Goal: Complete application form

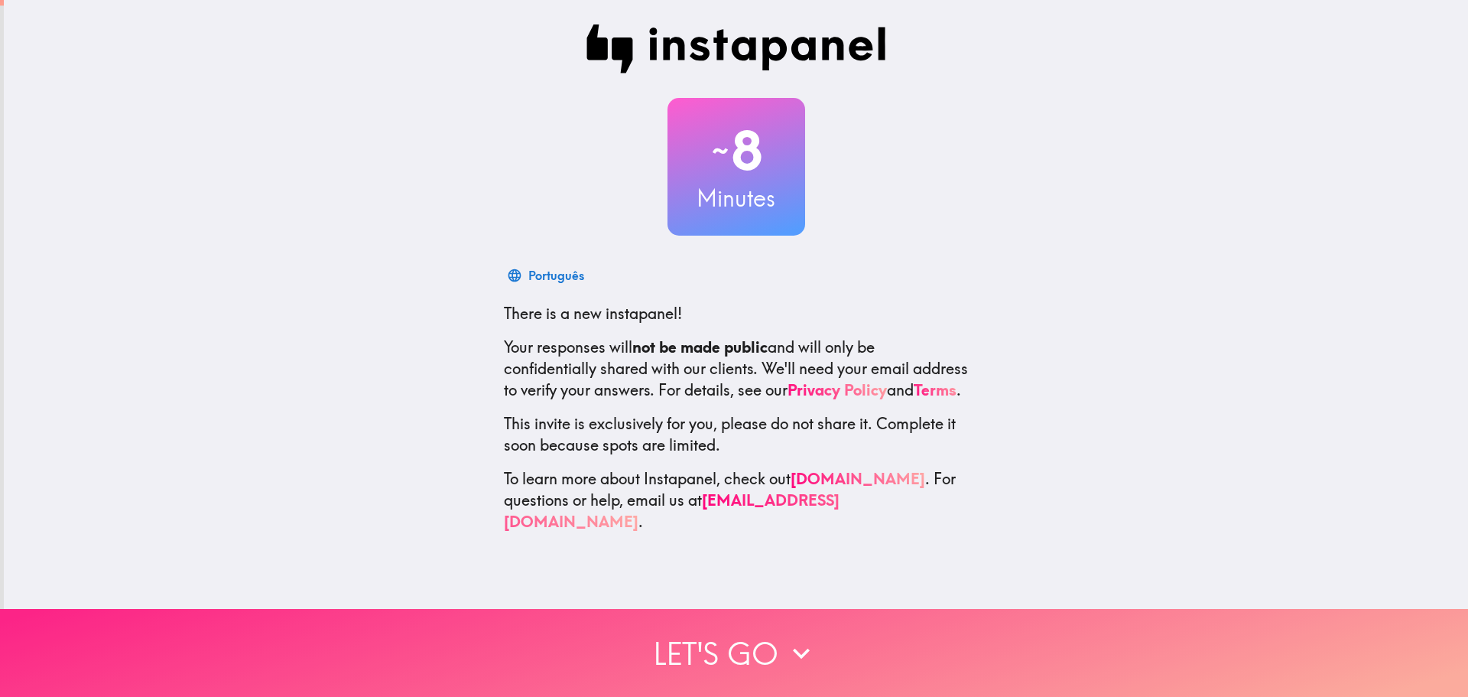
click at [903, 625] on button "Let's go" at bounding box center [734, 653] width 1468 height 88
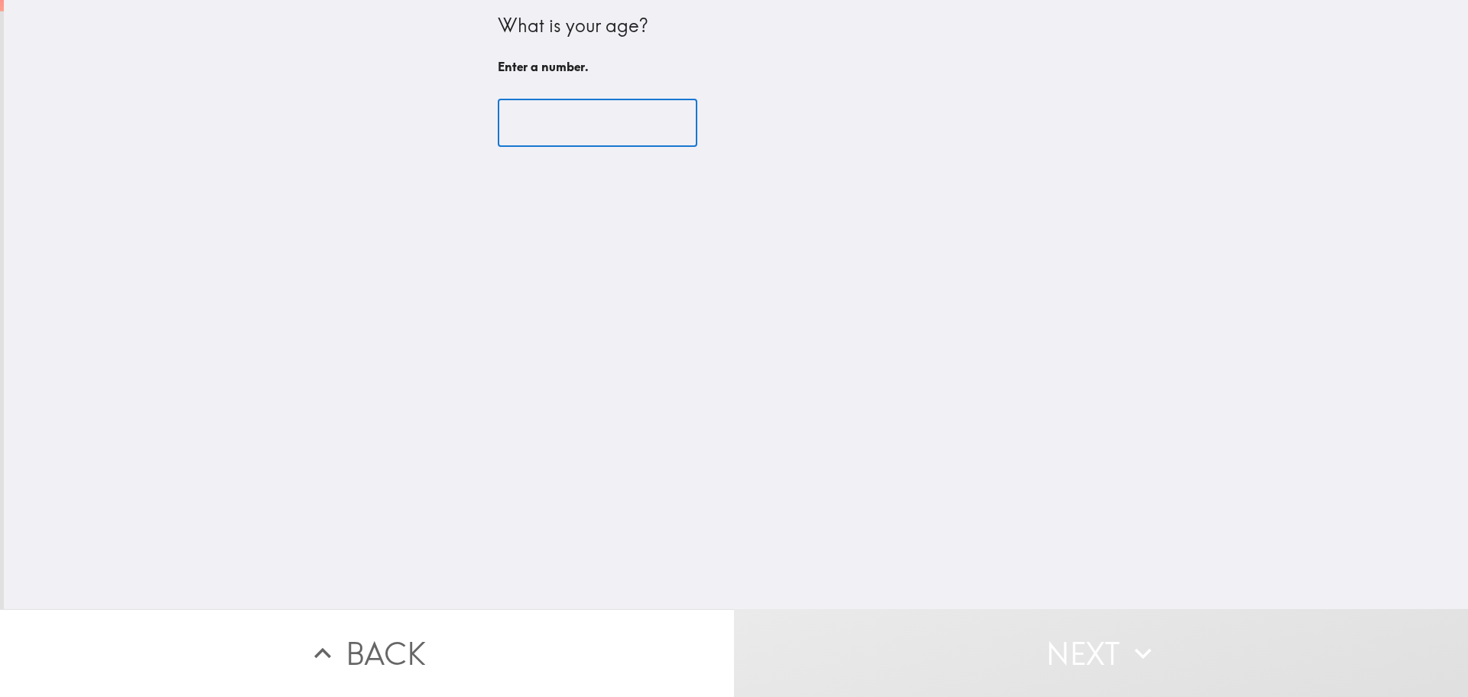
click at [554, 132] on input "number" at bounding box center [598, 122] width 200 height 47
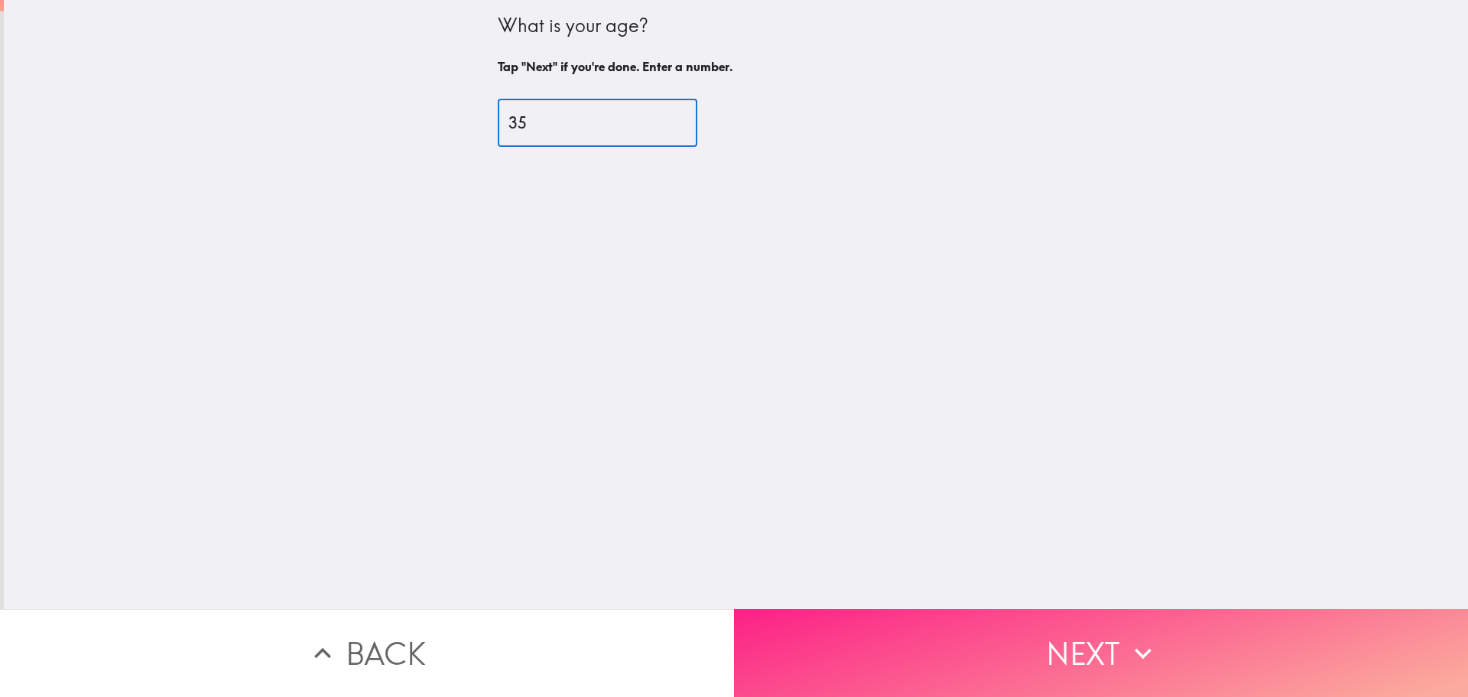
type input "35"
click at [1100, 619] on button "Next" at bounding box center [1101, 653] width 734 height 88
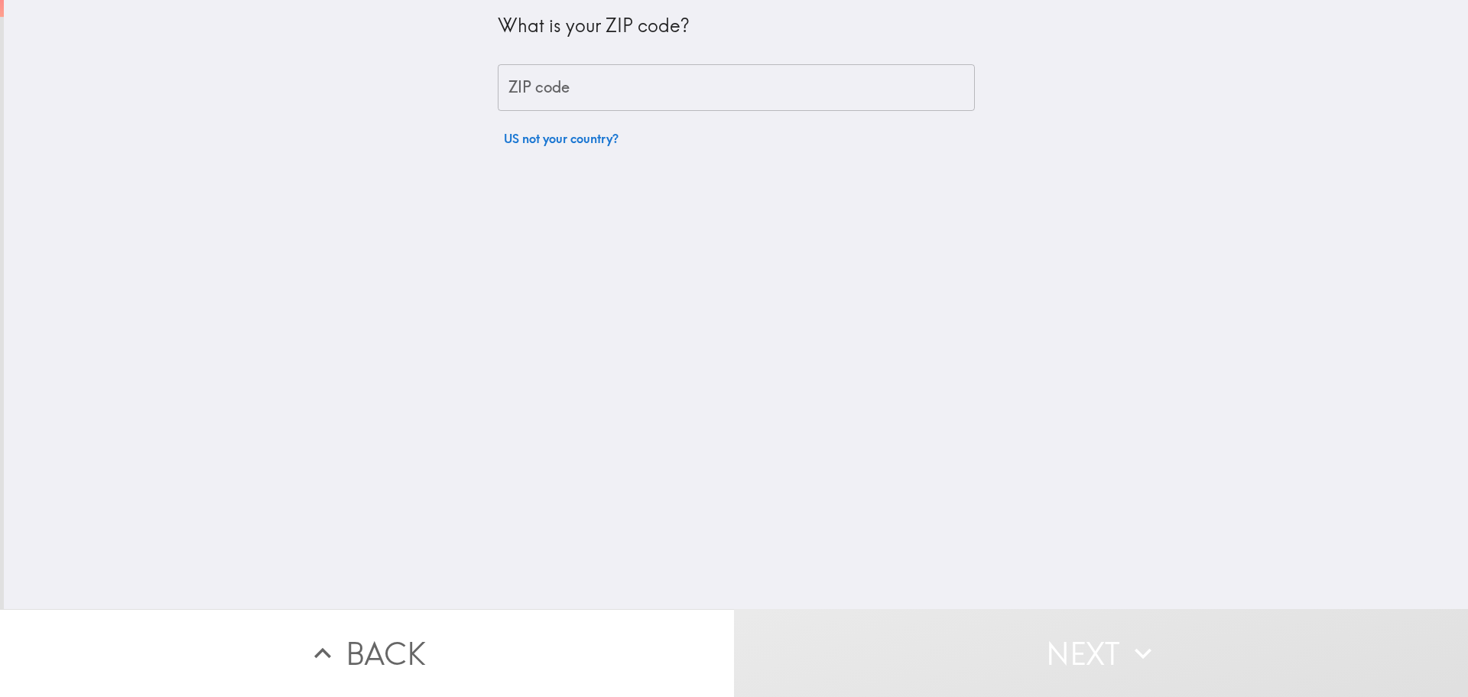
click at [613, 116] on div "What is your ZIP code? ZIP code ZIP code US not your country?" at bounding box center [736, 77] width 477 height 154
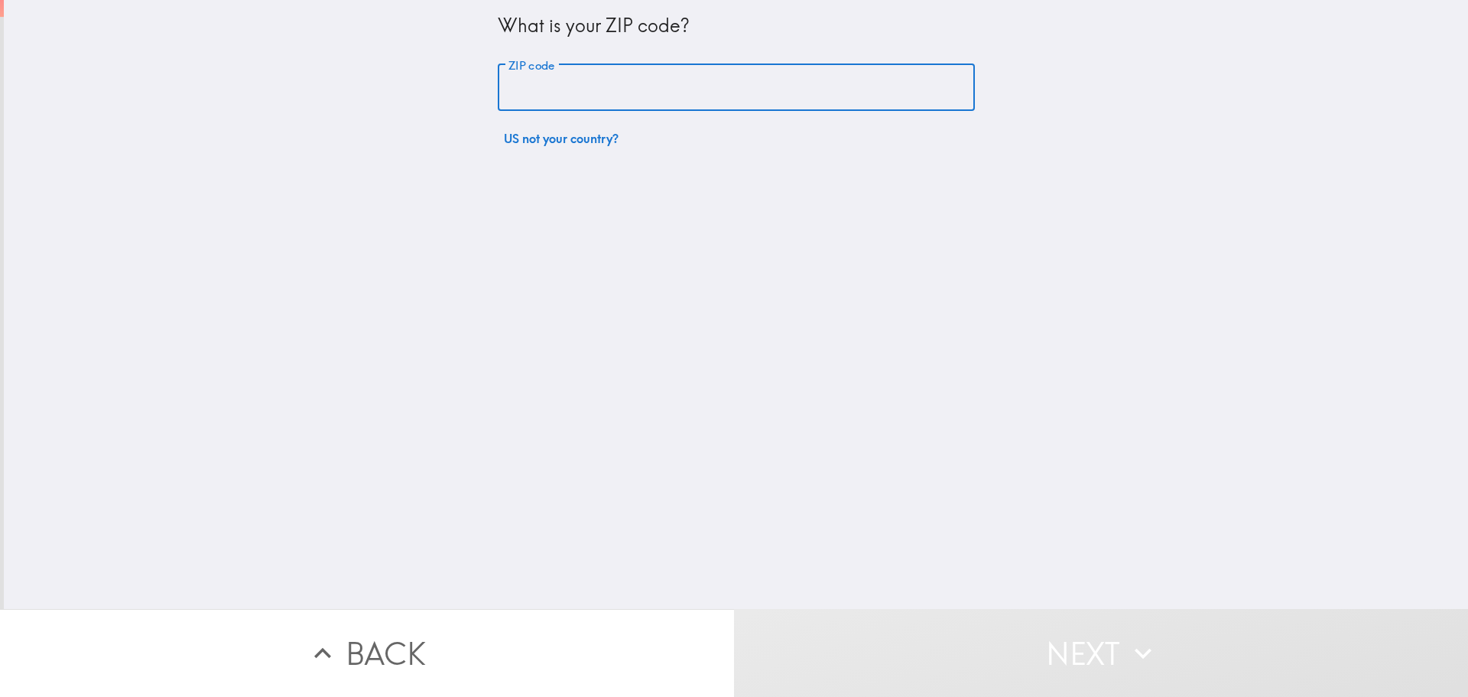
click at [610, 106] on input "ZIP code" at bounding box center [736, 87] width 477 height 47
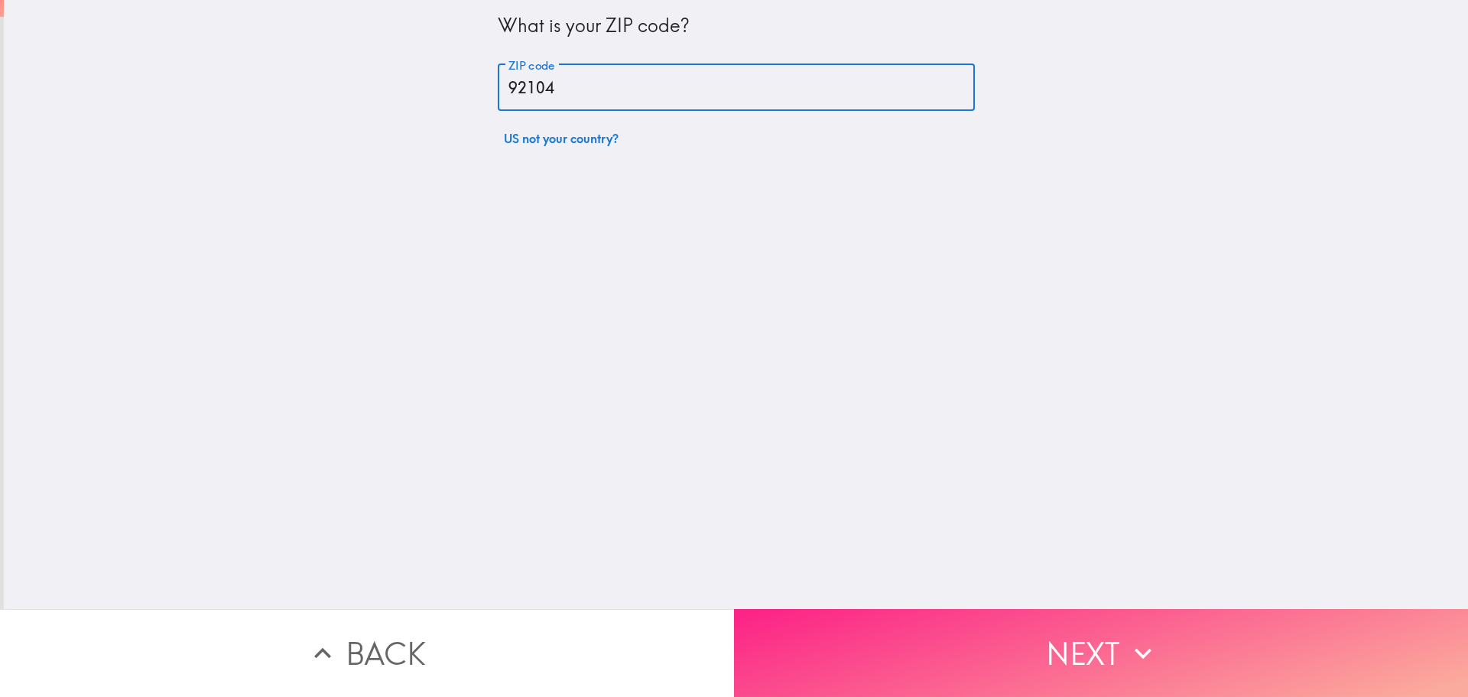
type input "92104"
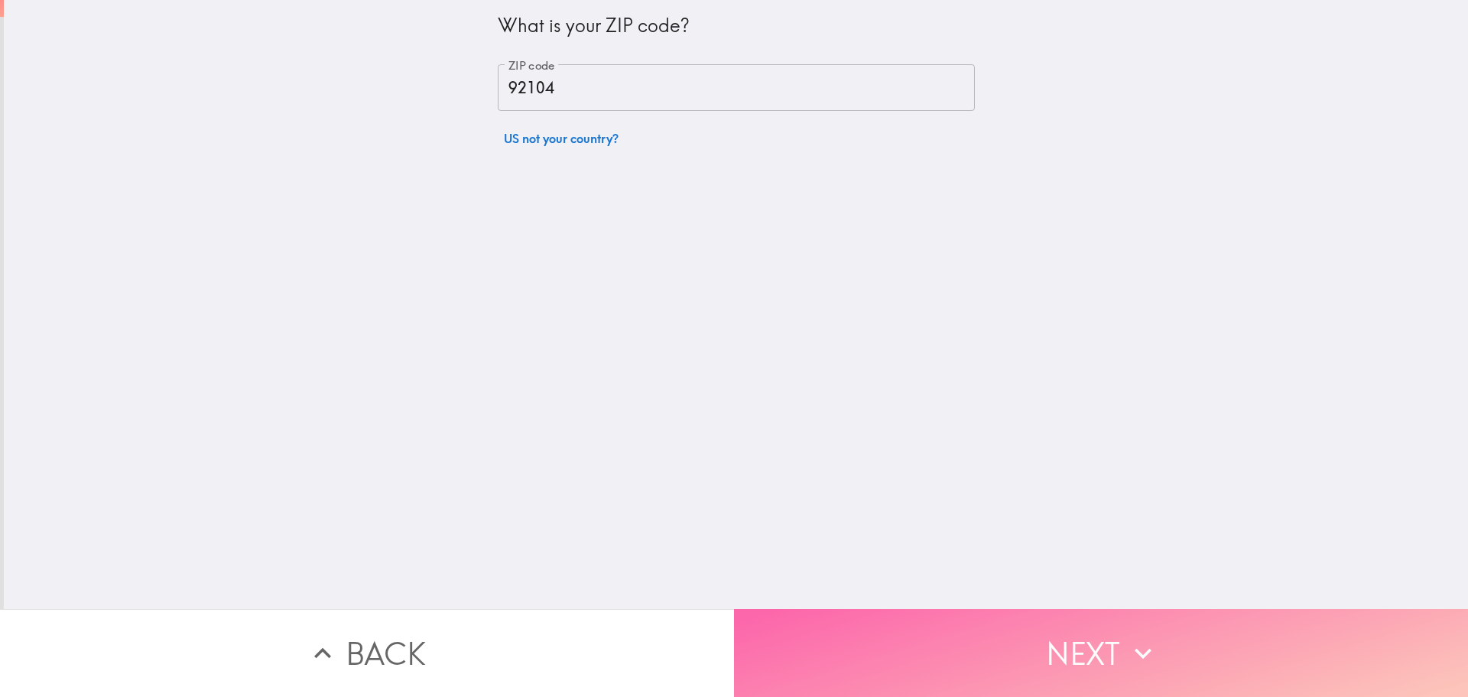
click at [1040, 645] on button "Next" at bounding box center [1101, 653] width 734 height 88
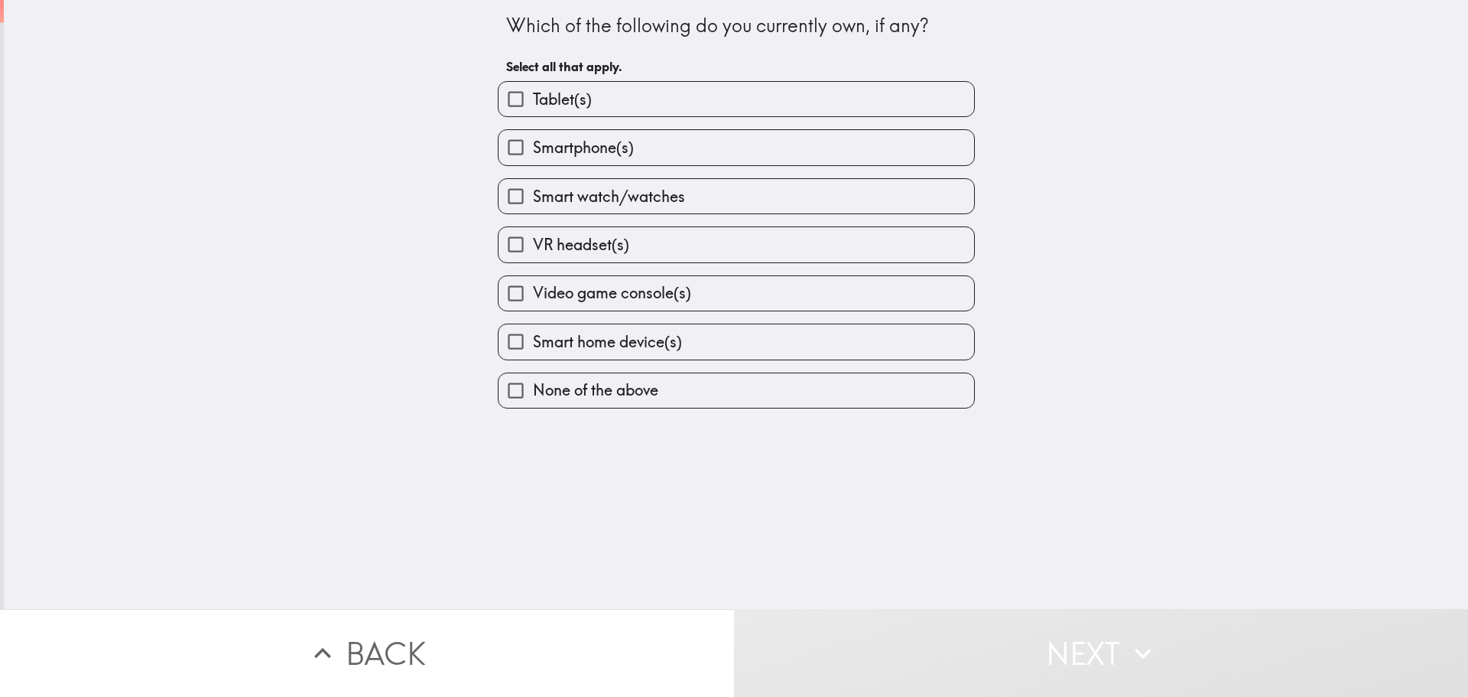
click at [499, 157] on input "Smartphone(s)" at bounding box center [516, 147] width 34 height 34
checkbox input "true"
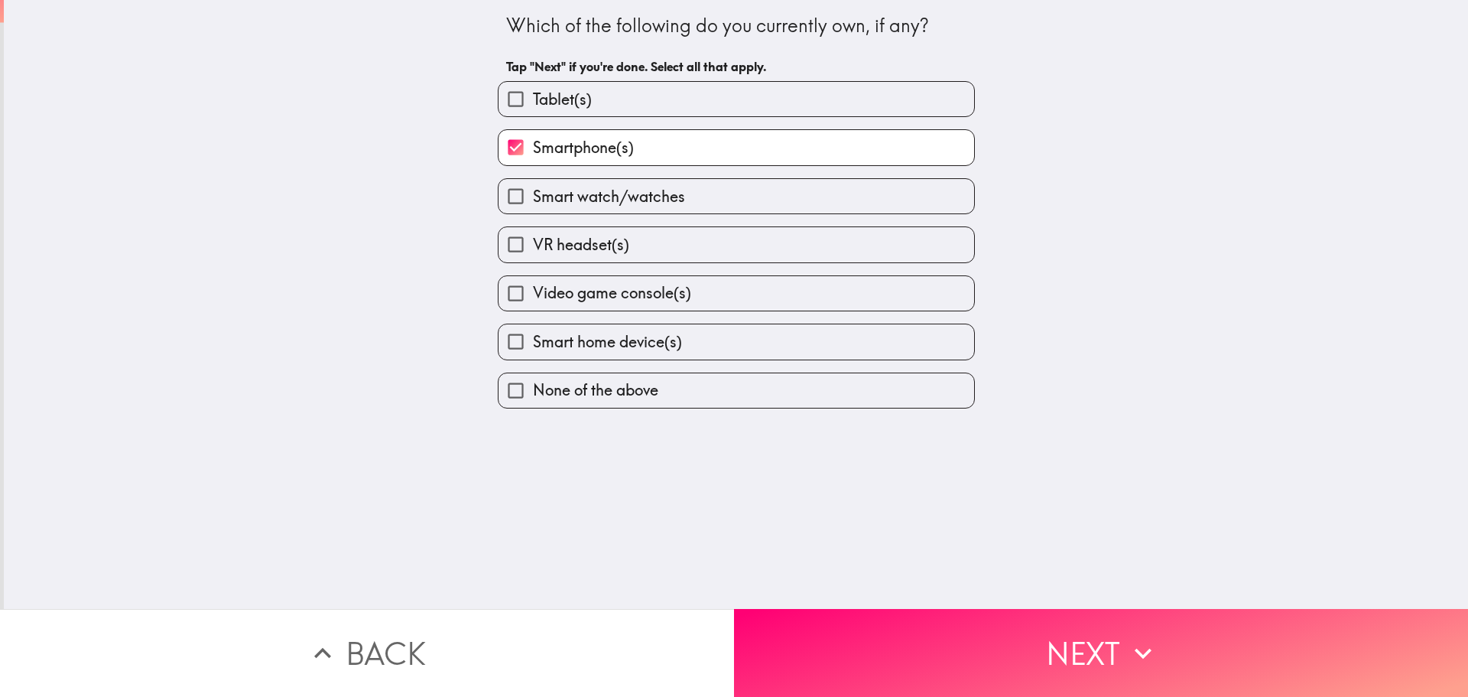
click at [506, 197] on input "Smart watch/watches" at bounding box center [516, 196] width 34 height 34
checkbox input "true"
click at [501, 297] on input "Video game console(s)" at bounding box center [516, 293] width 34 height 34
checkbox input "true"
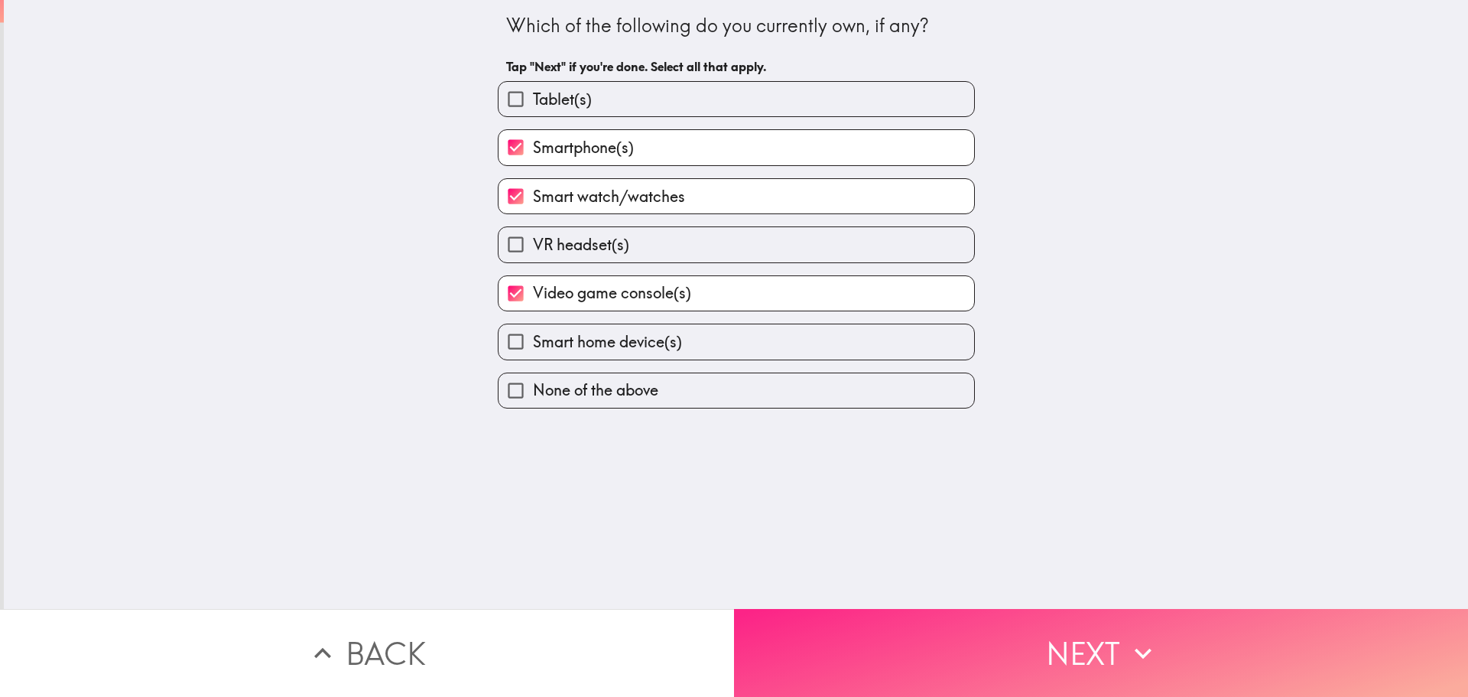
click at [1005, 645] on button "Next" at bounding box center [1101, 653] width 734 height 88
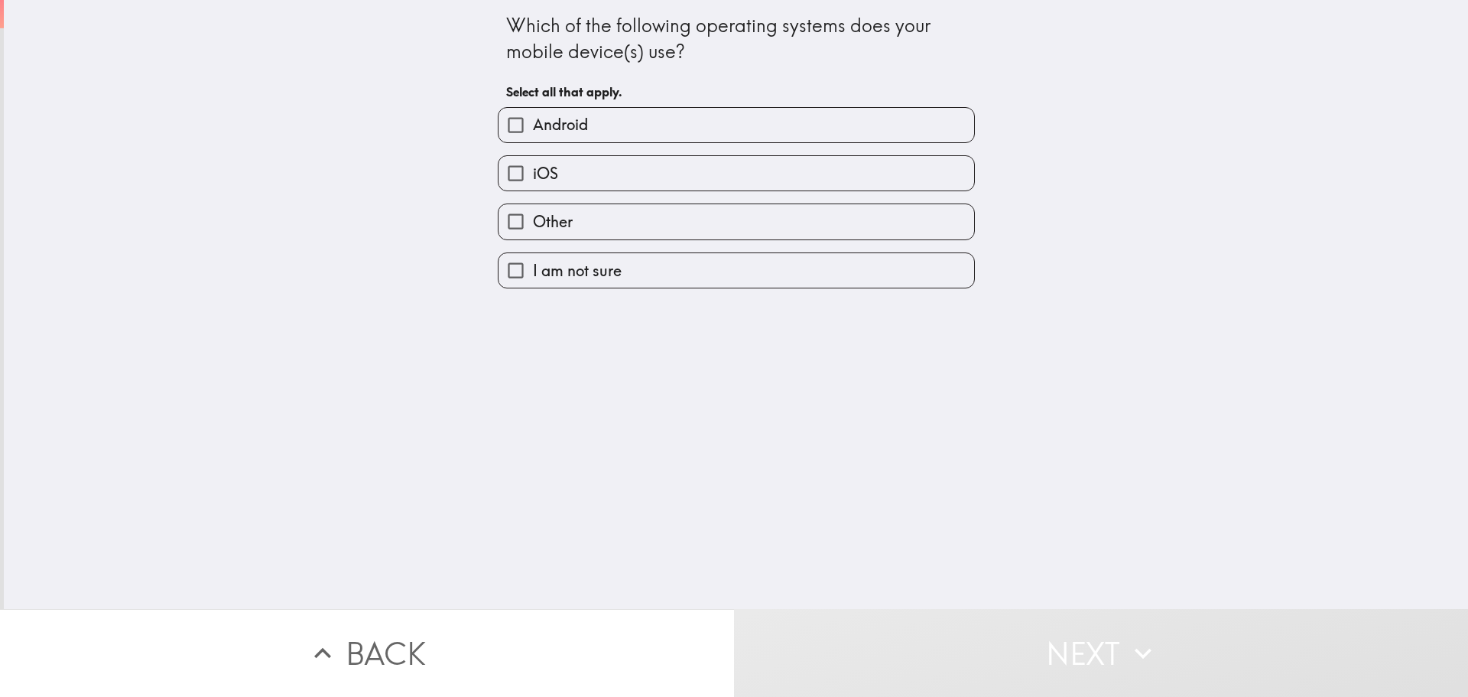
drag, startPoint x: 501, startPoint y: 28, endPoint x: 622, endPoint y: 39, distance: 122.0
click at [622, 39] on div "Which of the following operating systems does your mobile device(s) use?" at bounding box center [736, 38] width 460 height 51
click at [503, 177] on input "iOS" at bounding box center [516, 173] width 34 height 34
checkbox input "true"
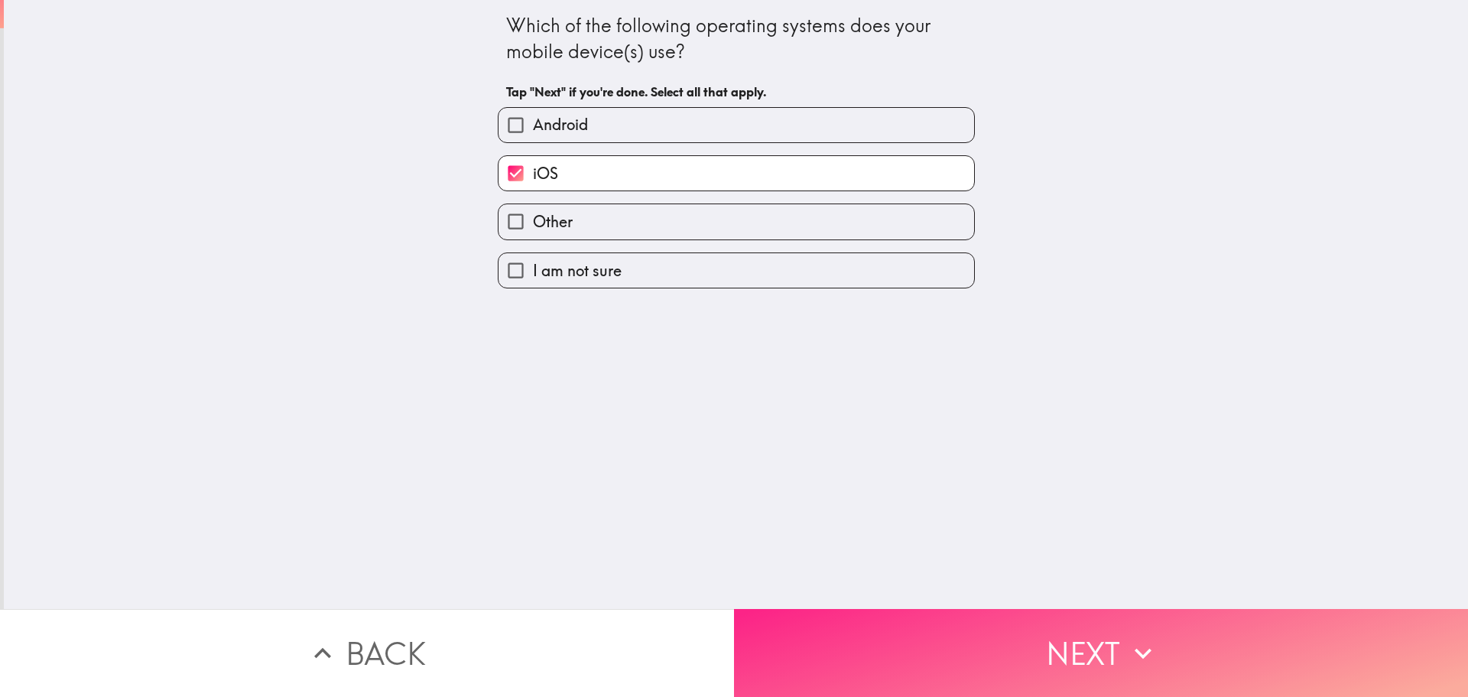
click at [1042, 624] on button "Next" at bounding box center [1101, 653] width 734 height 88
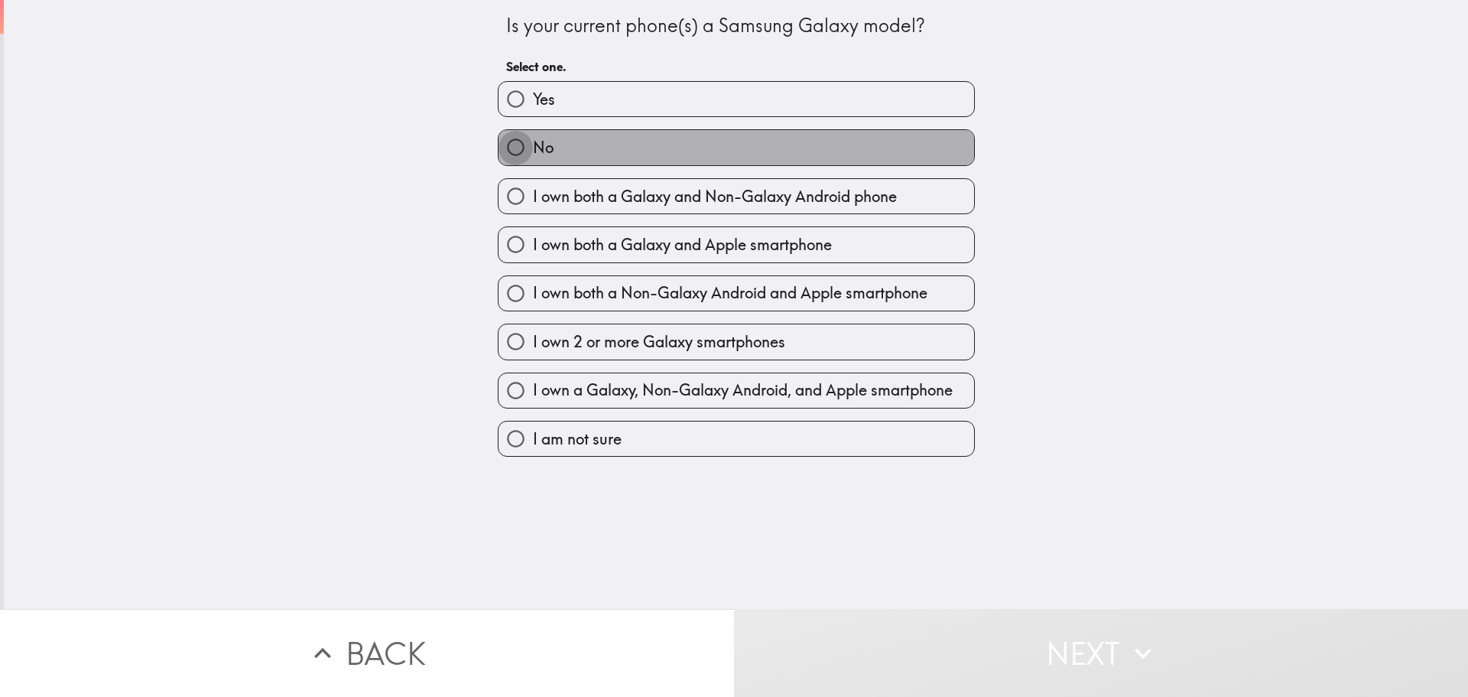
click at [512, 150] on input "No" at bounding box center [516, 147] width 34 height 34
radio input "true"
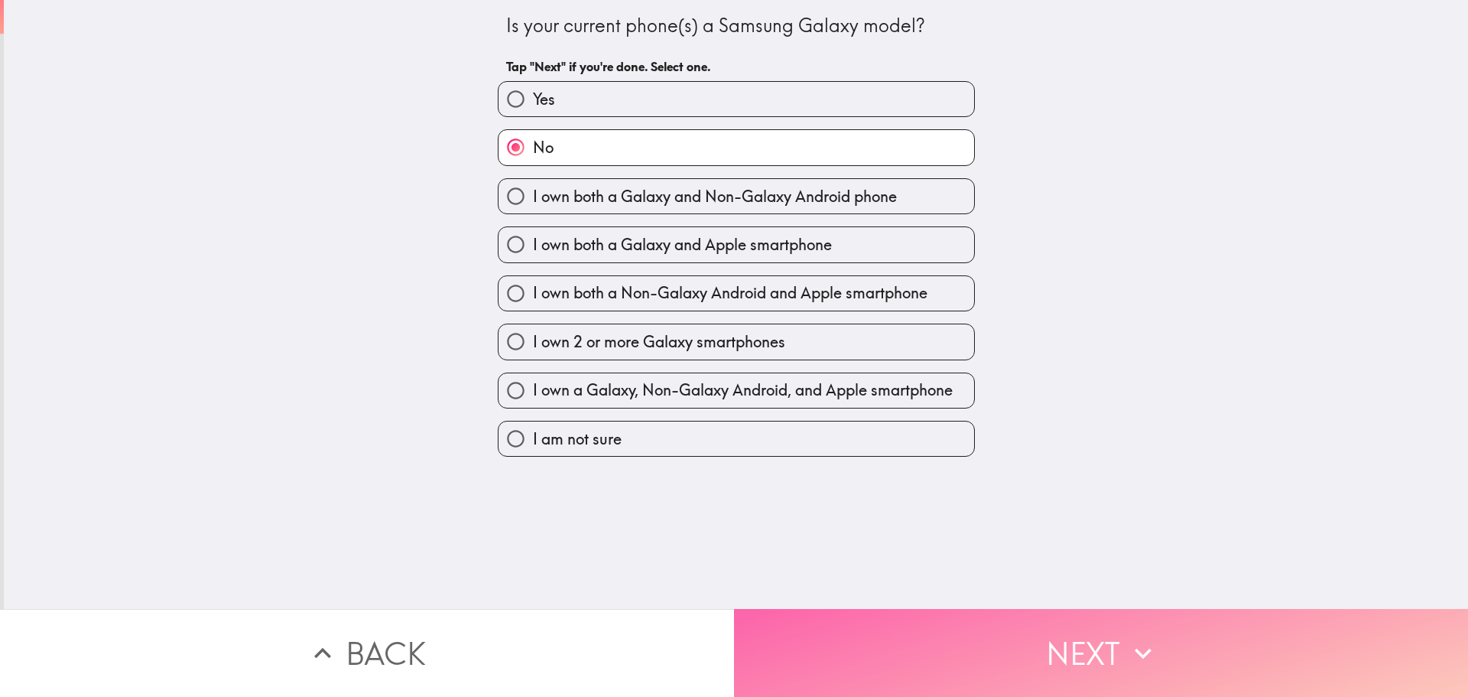
click at [1023, 638] on button "Next" at bounding box center [1101, 653] width 734 height 88
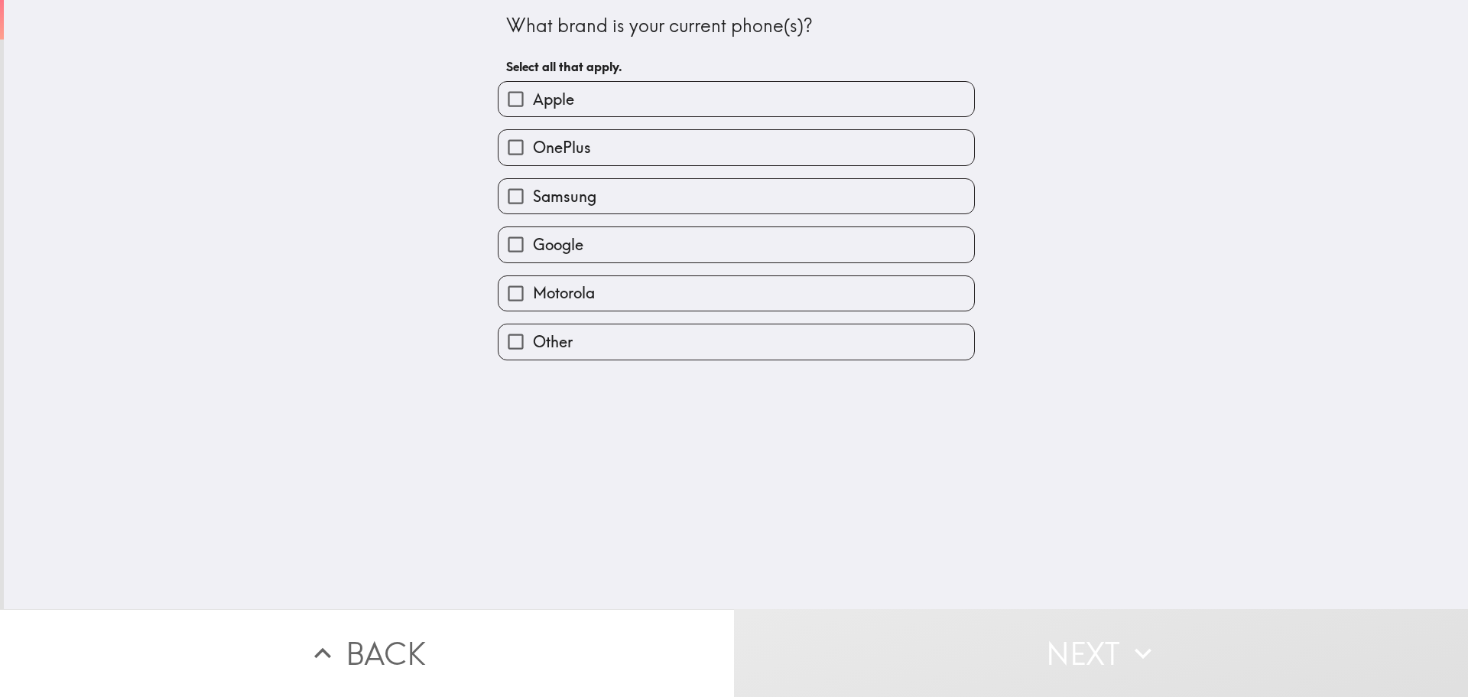
click at [534, 102] on span "Apple" at bounding box center [553, 99] width 41 height 21
click at [533, 102] on input "Apple" at bounding box center [516, 99] width 34 height 34
checkbox input "true"
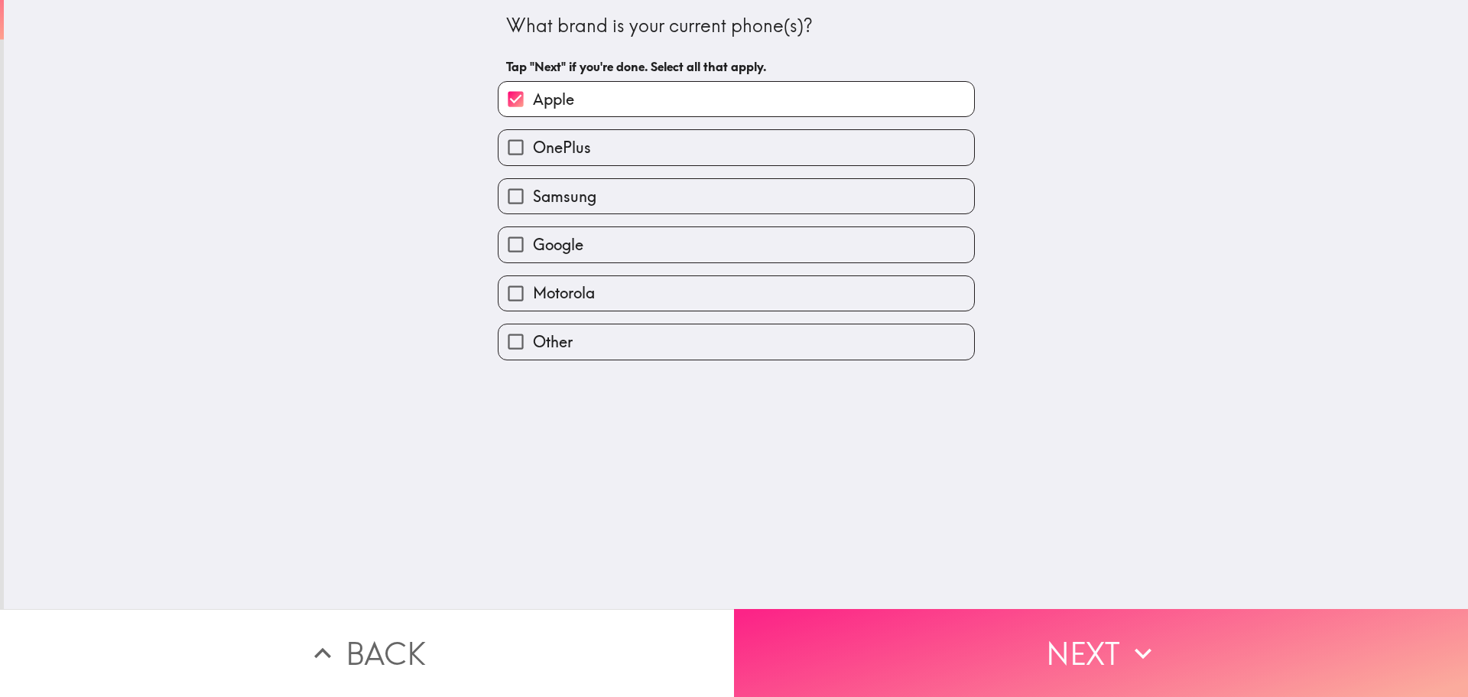
click at [1074, 632] on button "Next" at bounding box center [1101, 653] width 734 height 88
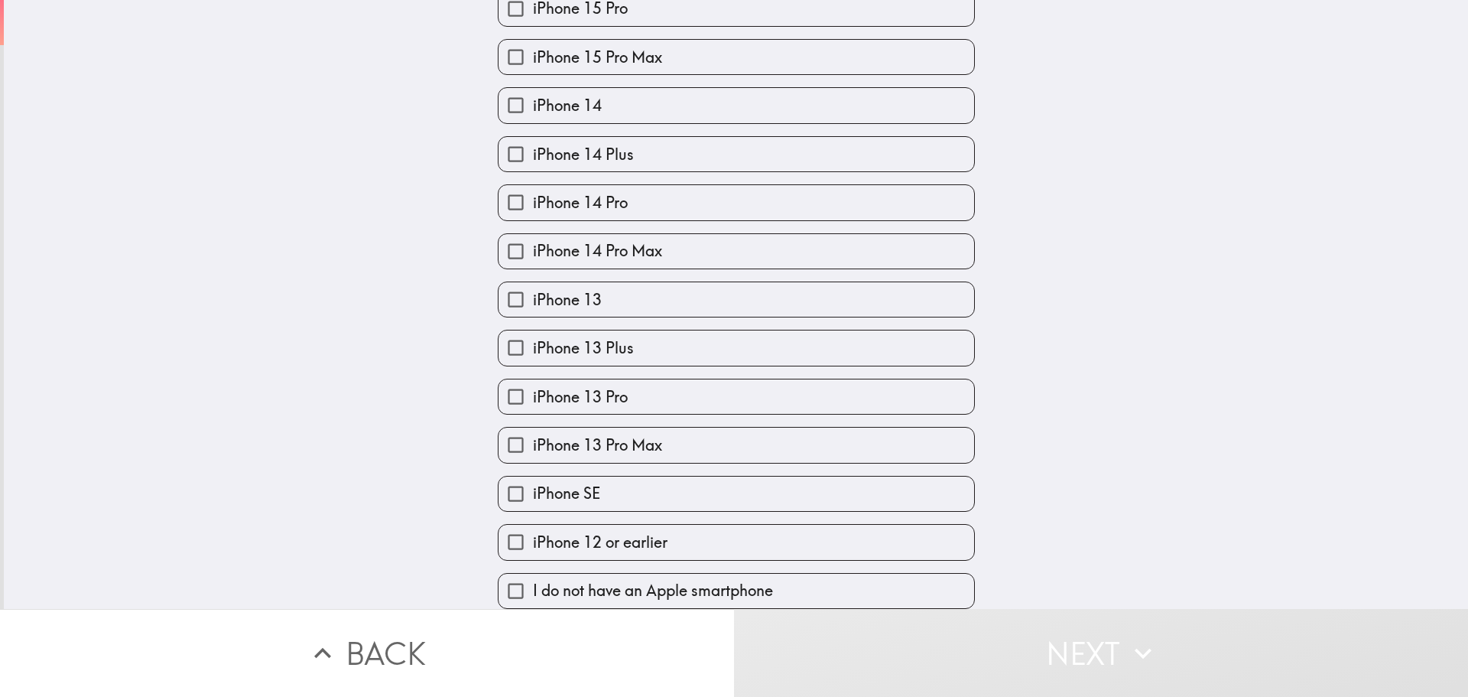
scroll to position [467, 0]
click at [551, 289] on span "iPhone 13" at bounding box center [567, 299] width 69 height 21
click at [533, 288] on input "iPhone 13" at bounding box center [516, 299] width 34 height 34
checkbox input "true"
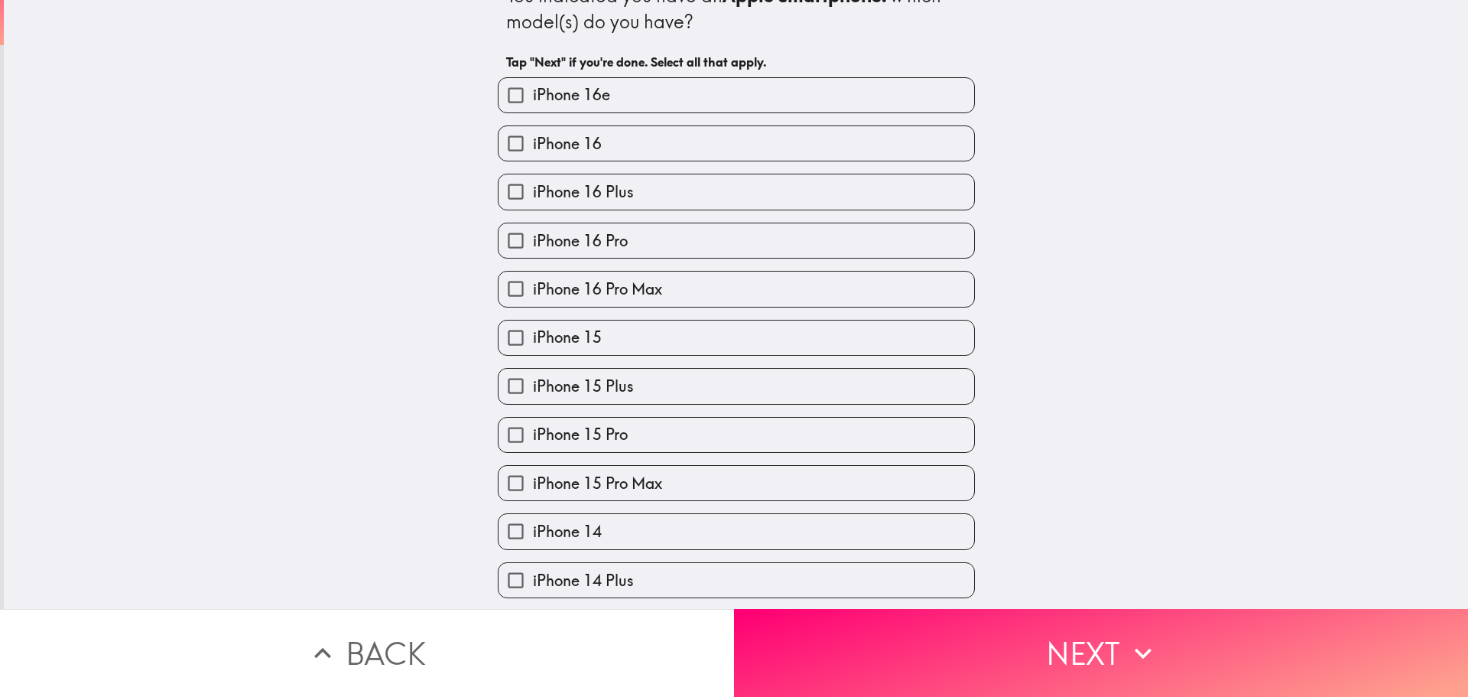
scroll to position [0, 0]
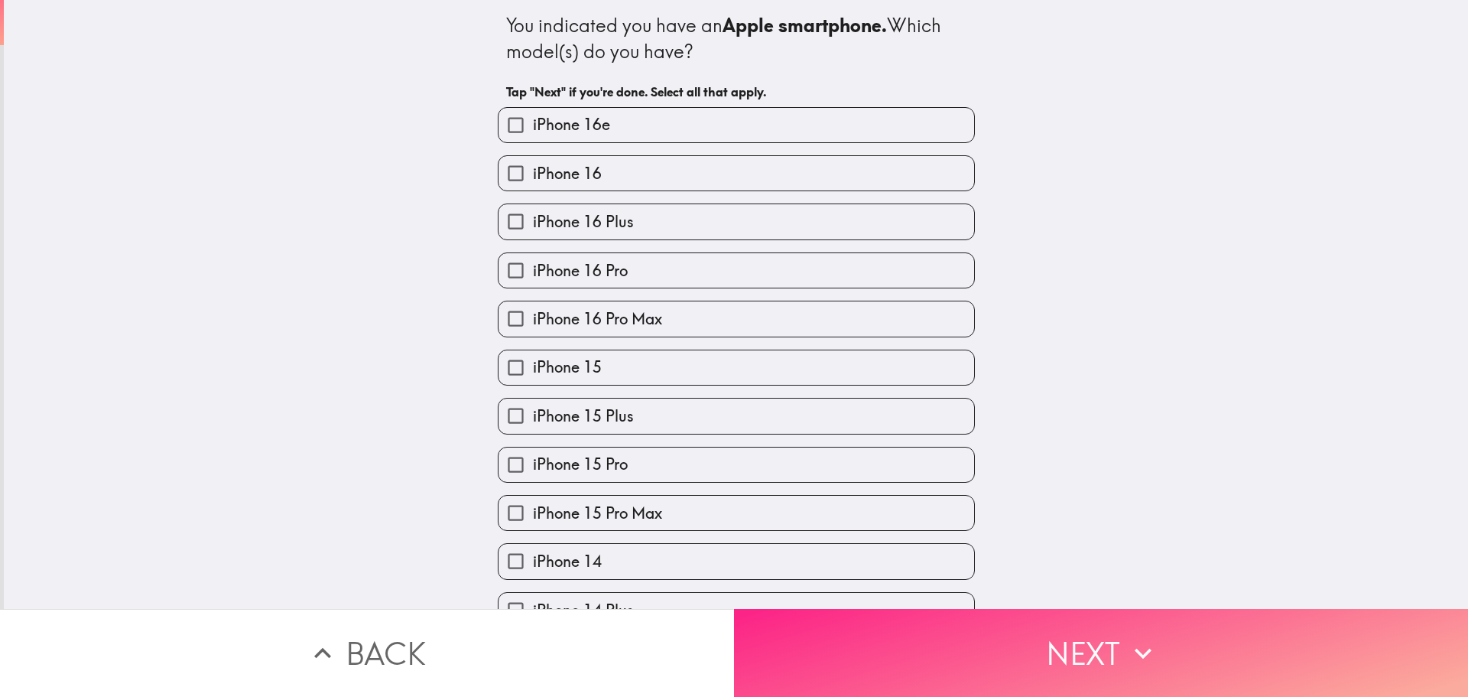
click at [1146, 654] on icon "button" at bounding box center [1143, 653] width 34 height 34
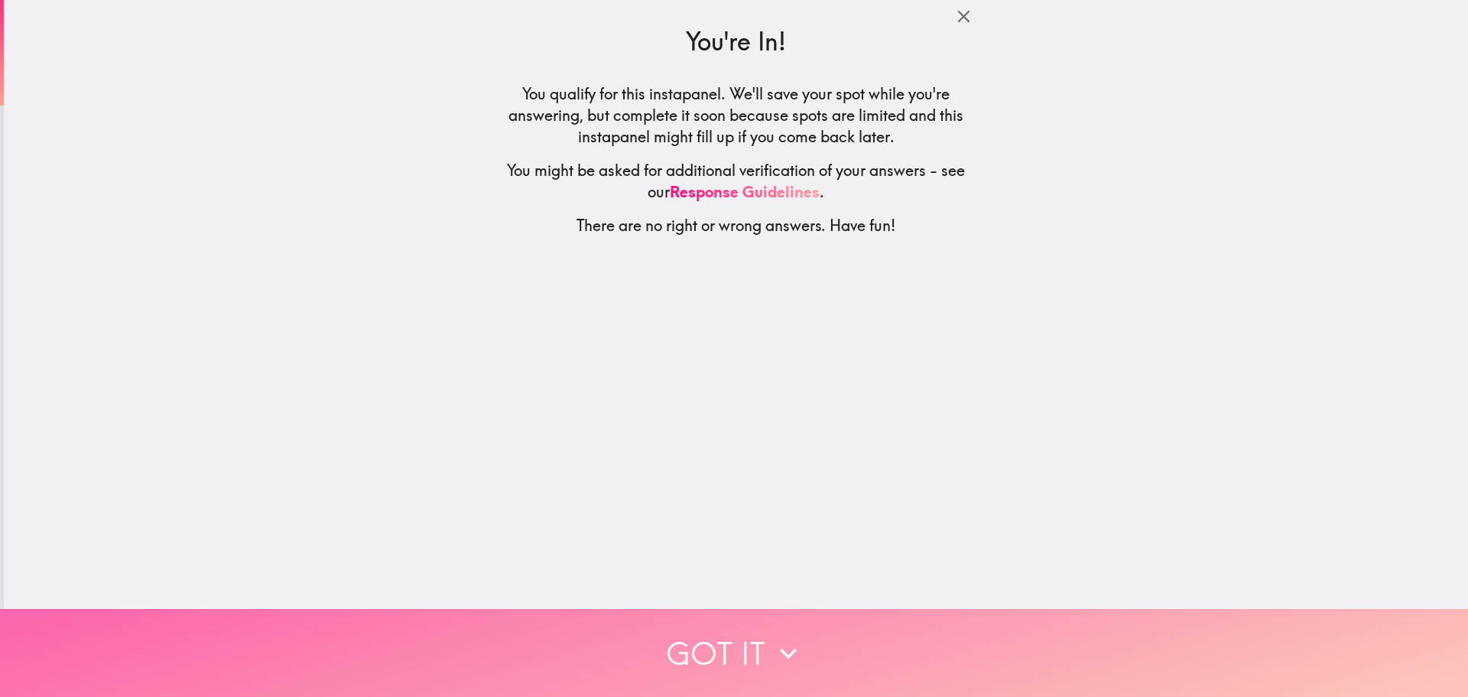
click at [758, 635] on button "Got it" at bounding box center [734, 653] width 1468 height 88
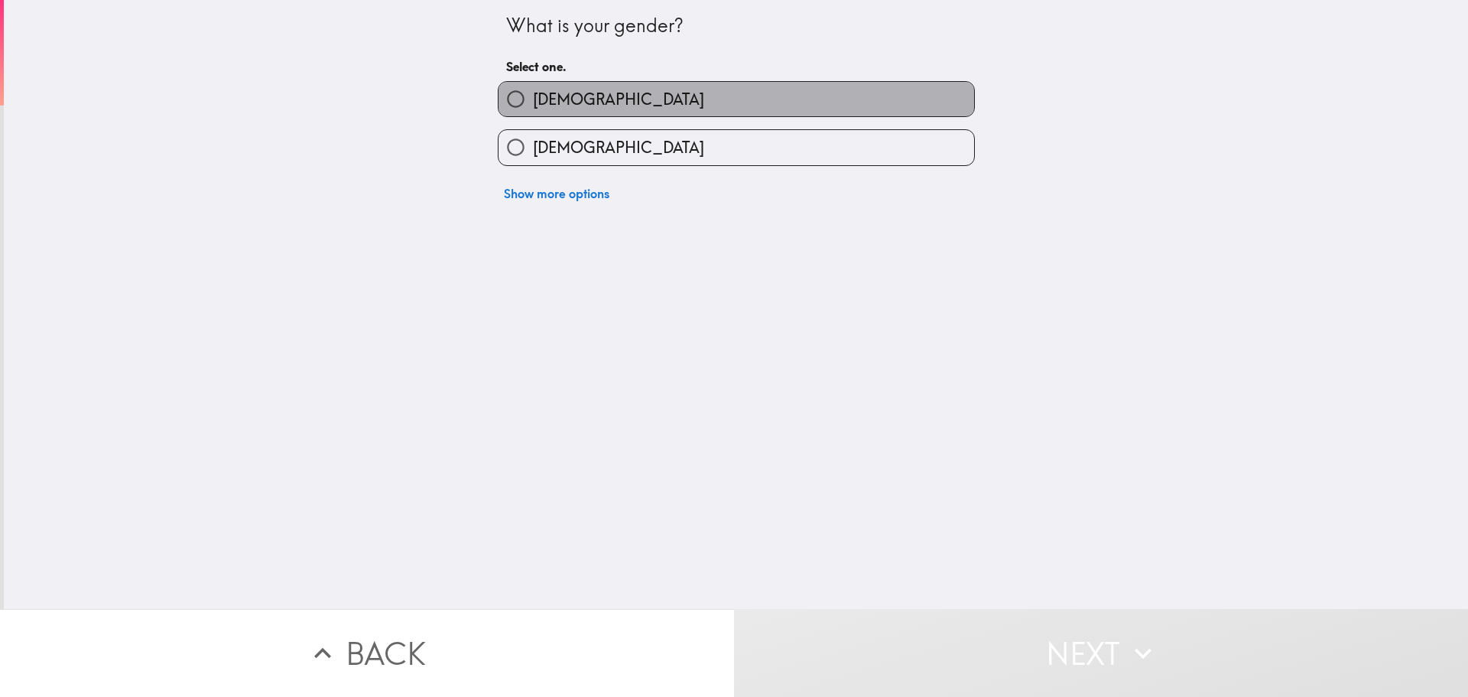
click at [566, 106] on label "[DEMOGRAPHIC_DATA]" at bounding box center [737, 99] width 476 height 34
click at [533, 106] on input "[DEMOGRAPHIC_DATA]" at bounding box center [516, 99] width 34 height 34
radio input "true"
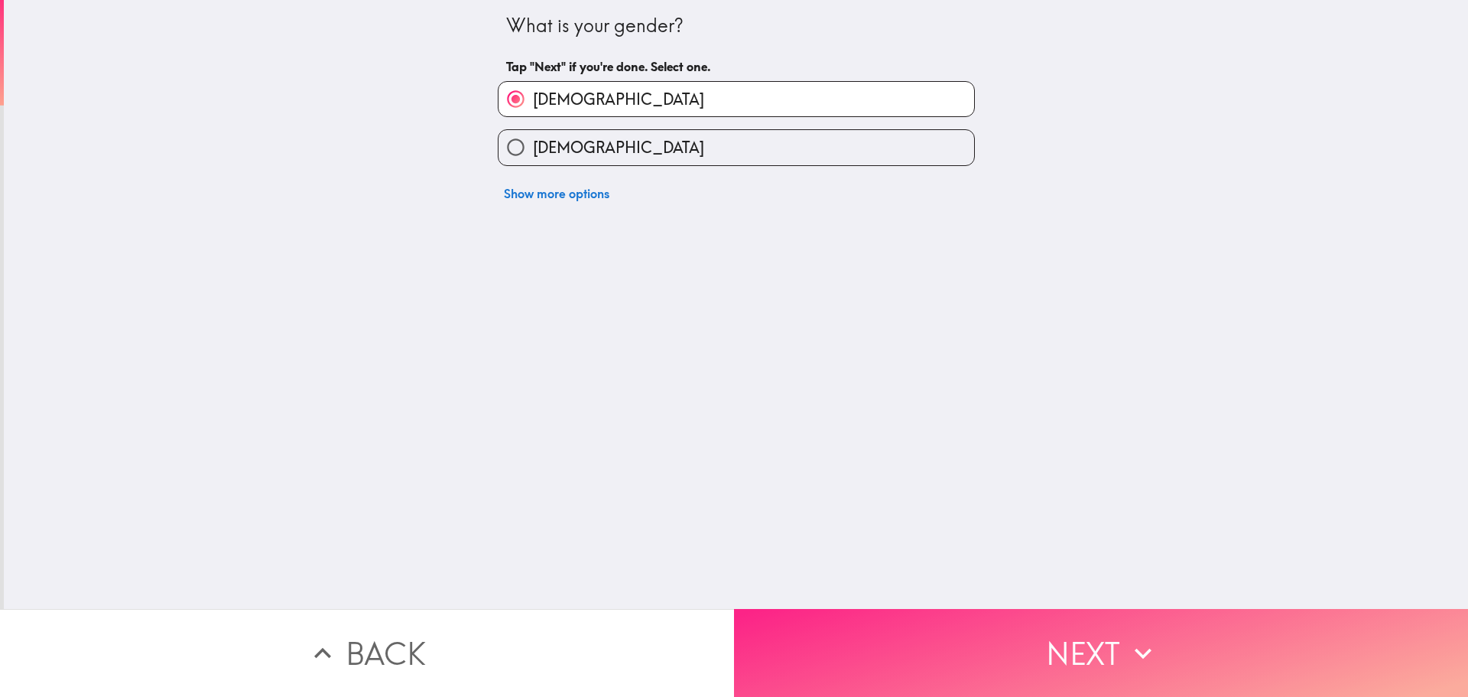
click at [1019, 637] on button "Next" at bounding box center [1101, 653] width 734 height 88
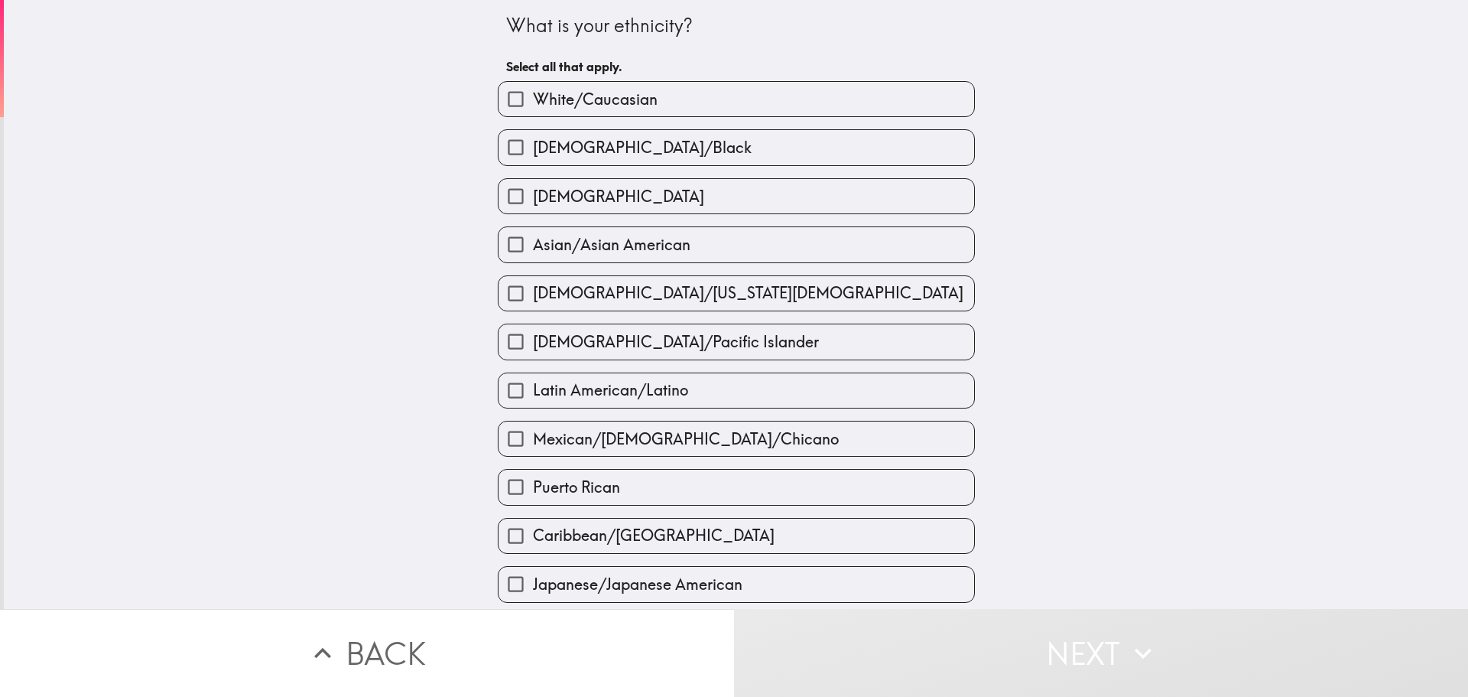
click at [557, 84] on label "White/Caucasian" at bounding box center [737, 99] width 476 height 34
click at [533, 84] on input "White/Caucasian" at bounding box center [516, 99] width 34 height 34
checkbox input "true"
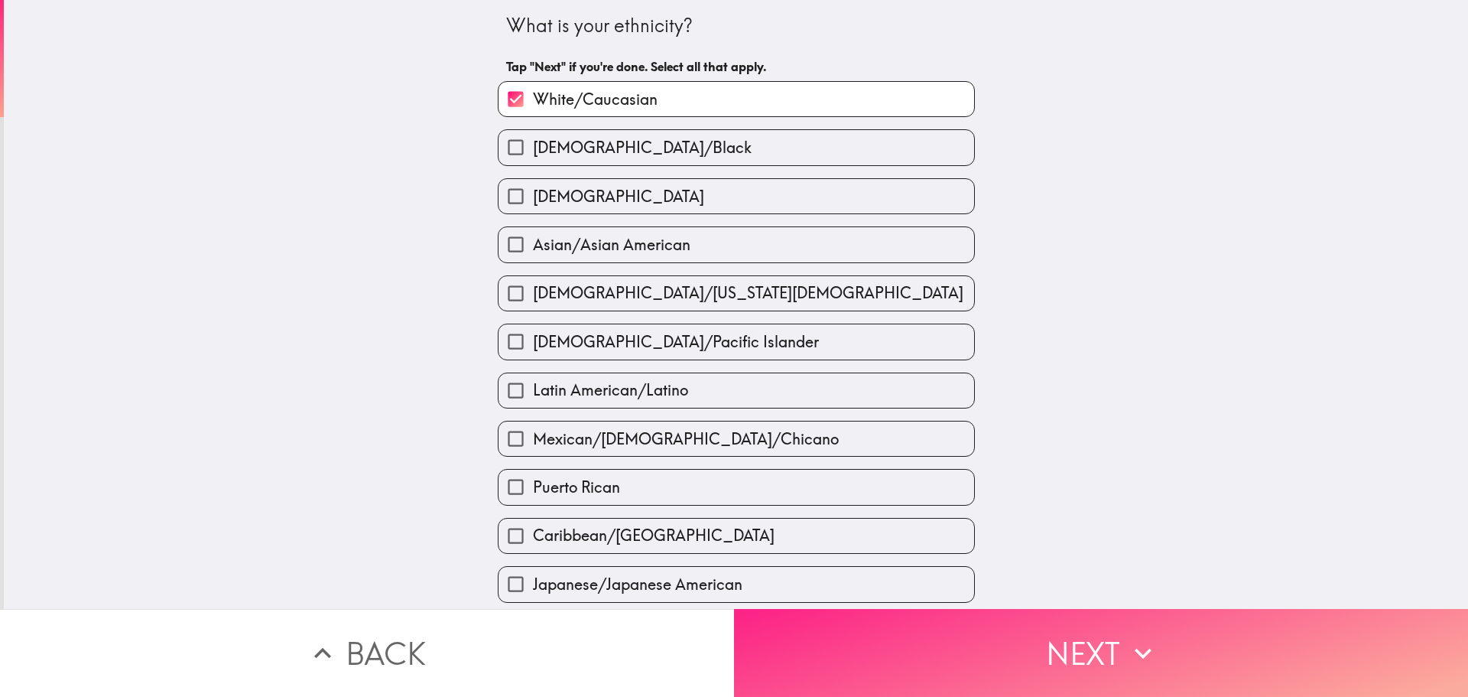
click at [1087, 624] on button "Next" at bounding box center [1101, 653] width 734 height 88
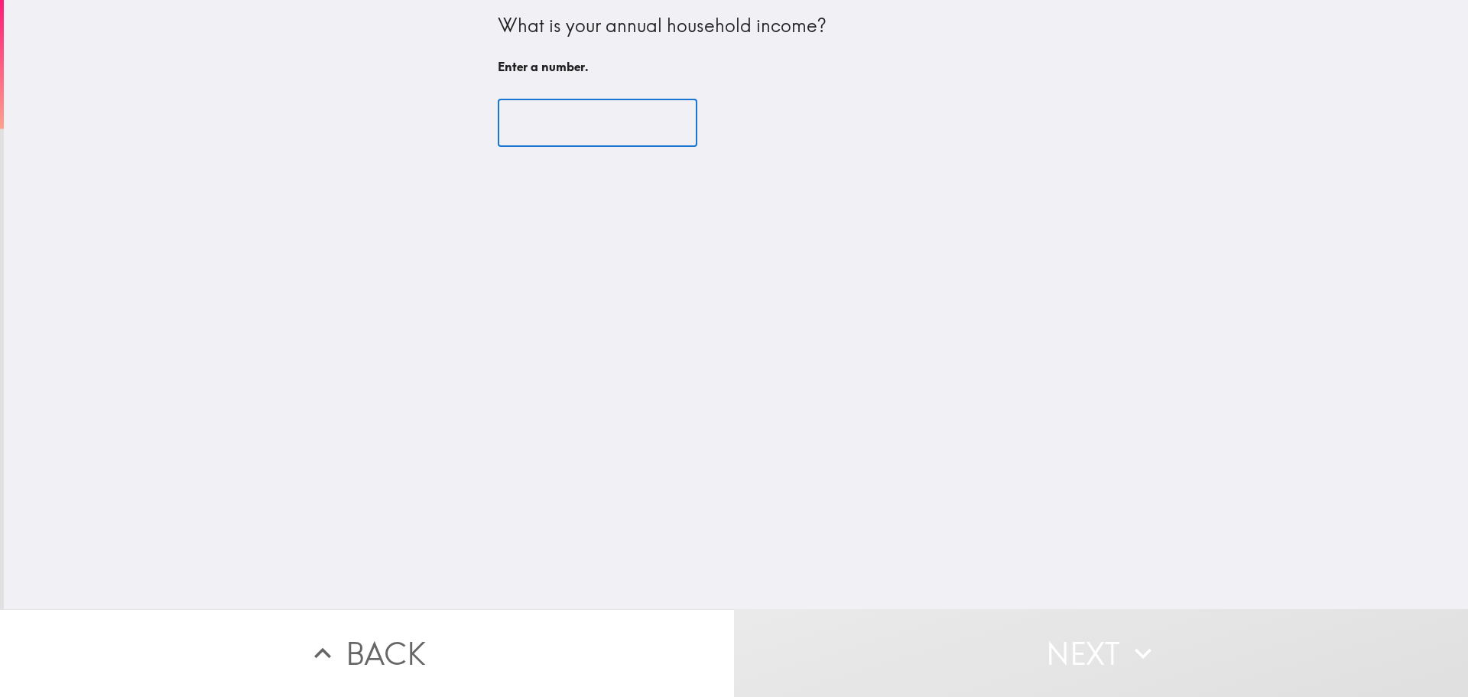
click at [534, 124] on input "number" at bounding box center [598, 122] width 200 height 47
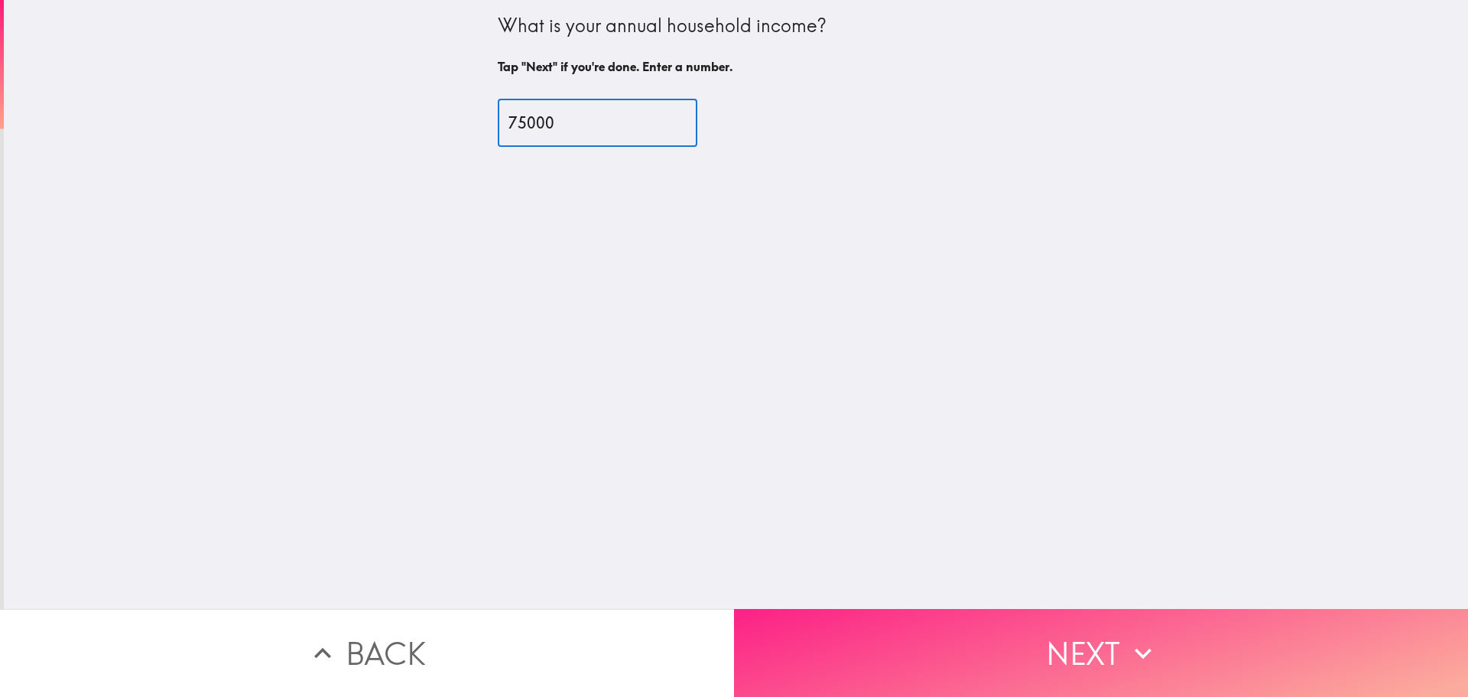
type input "75000"
click at [1035, 635] on button "Next" at bounding box center [1101, 653] width 734 height 88
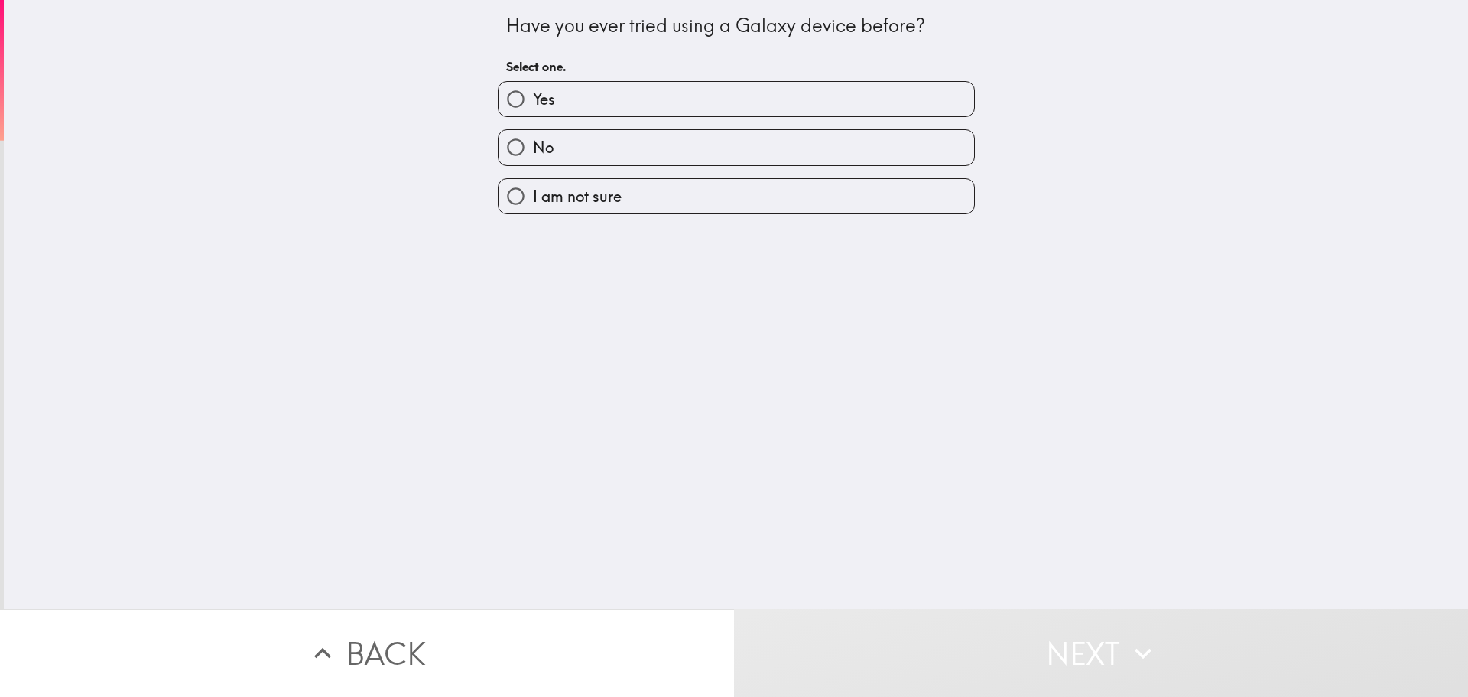
drag, startPoint x: 570, startPoint y: 142, endPoint x: 669, endPoint y: 210, distance: 120.0
click at [570, 143] on label "No" at bounding box center [737, 147] width 476 height 34
click at [533, 143] on input "No" at bounding box center [516, 147] width 34 height 34
radio input "true"
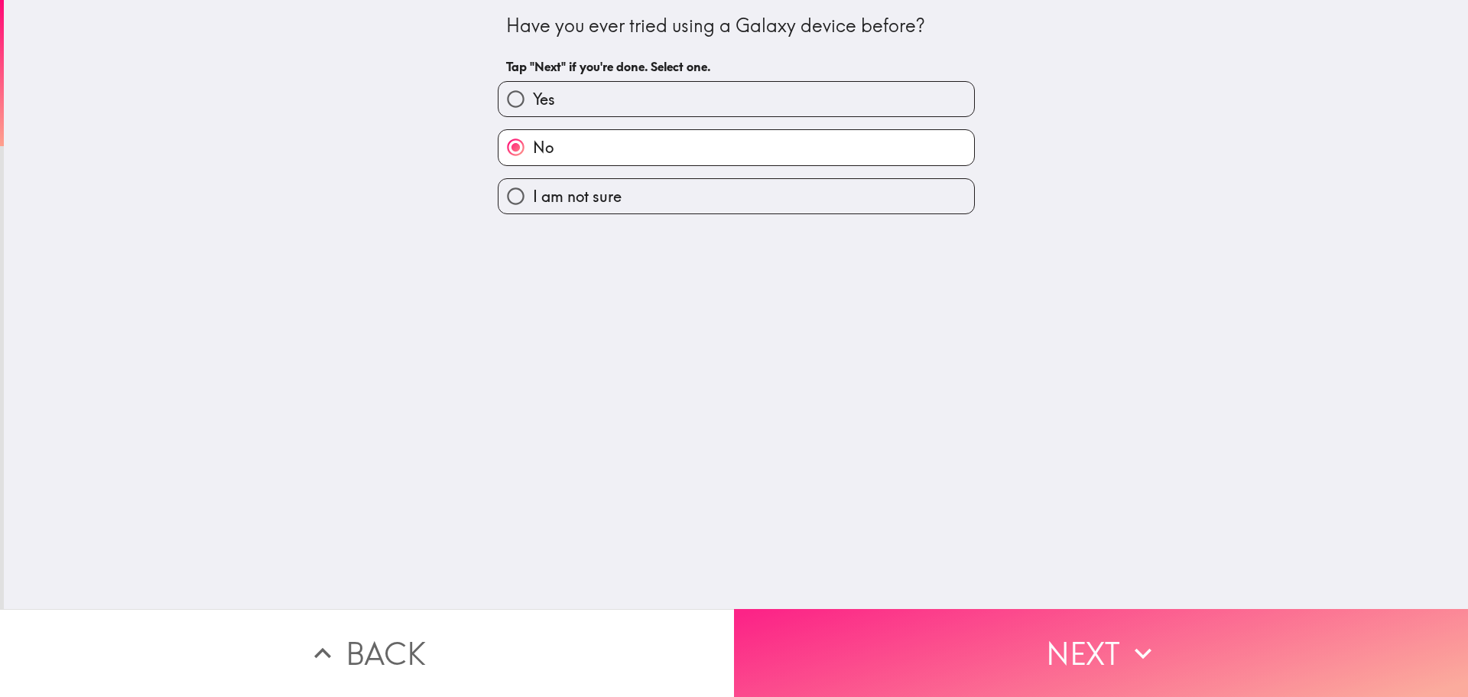
click at [1039, 616] on button "Next" at bounding box center [1101, 653] width 734 height 88
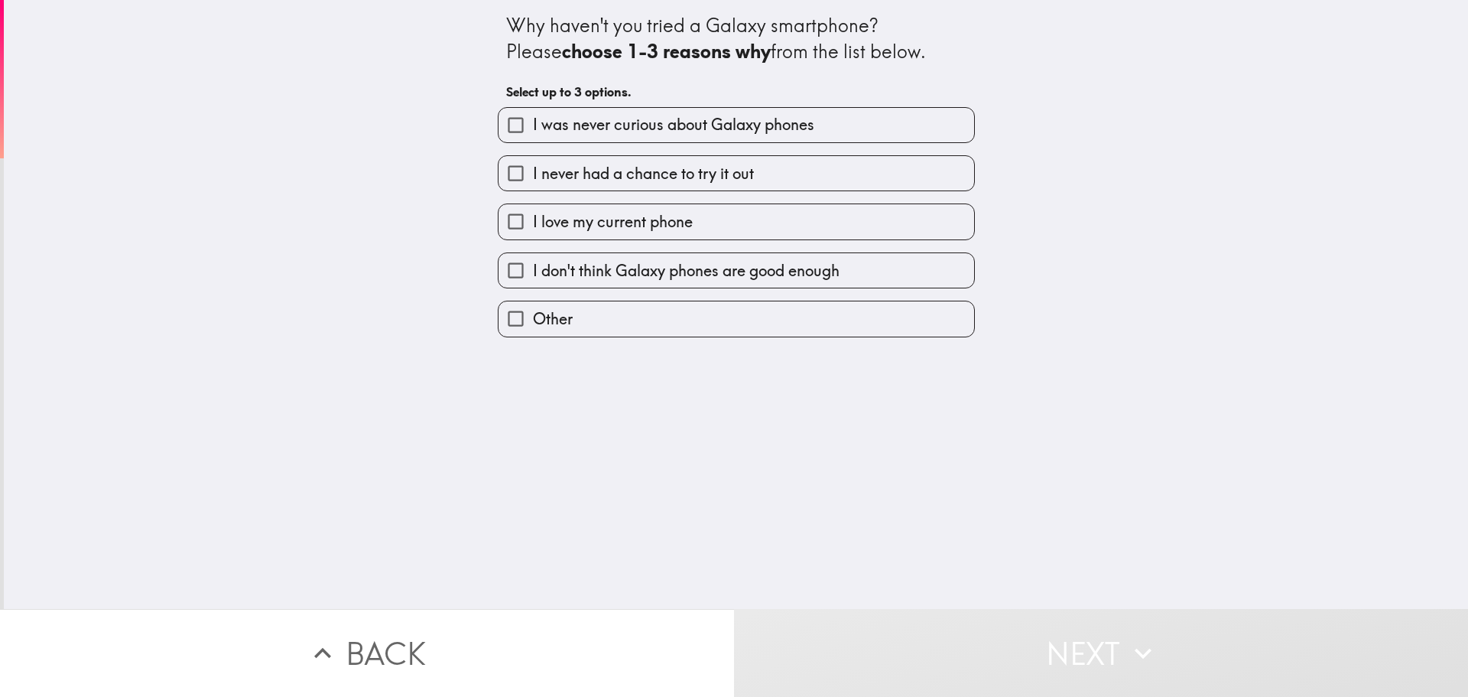
click at [580, 315] on label "Other" at bounding box center [737, 318] width 476 height 34
click at [533, 315] on input "Other" at bounding box center [516, 318] width 34 height 34
checkbox input "true"
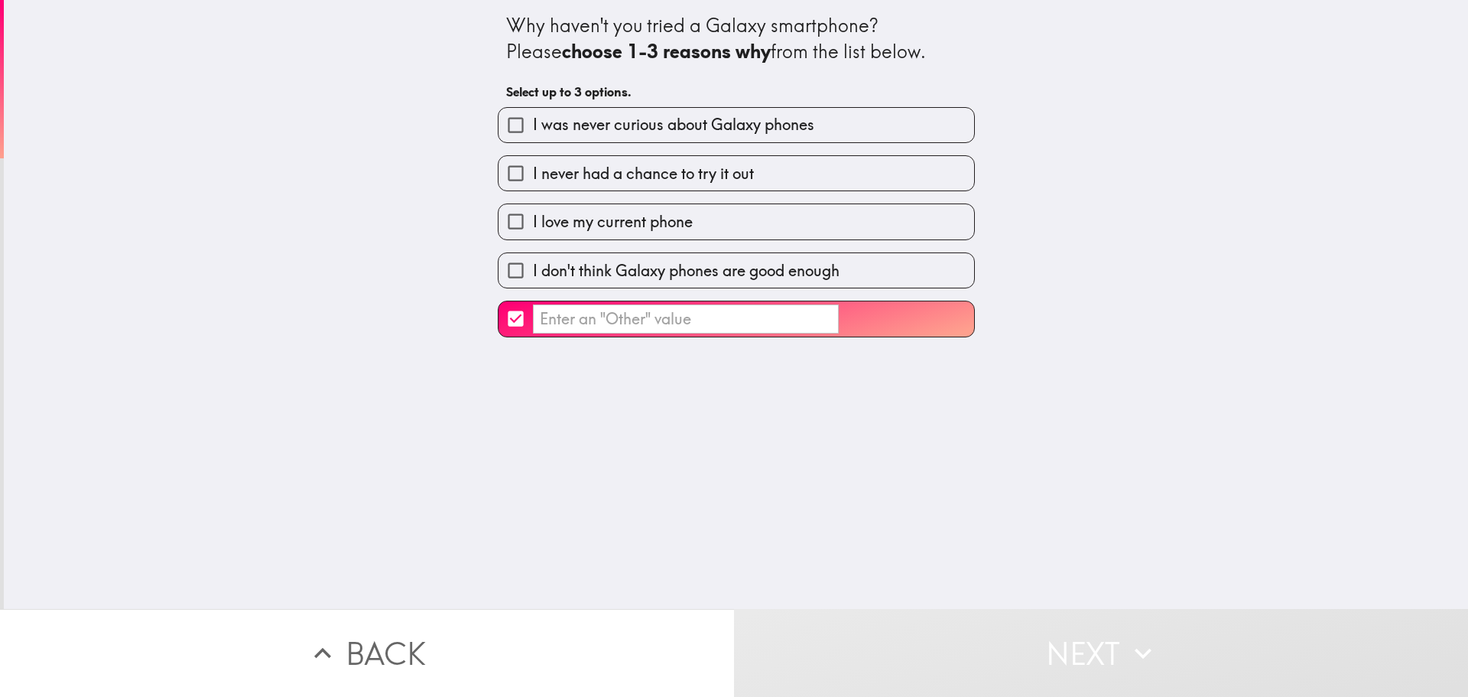
click at [586, 311] on input "​" at bounding box center [686, 319] width 306 height 30
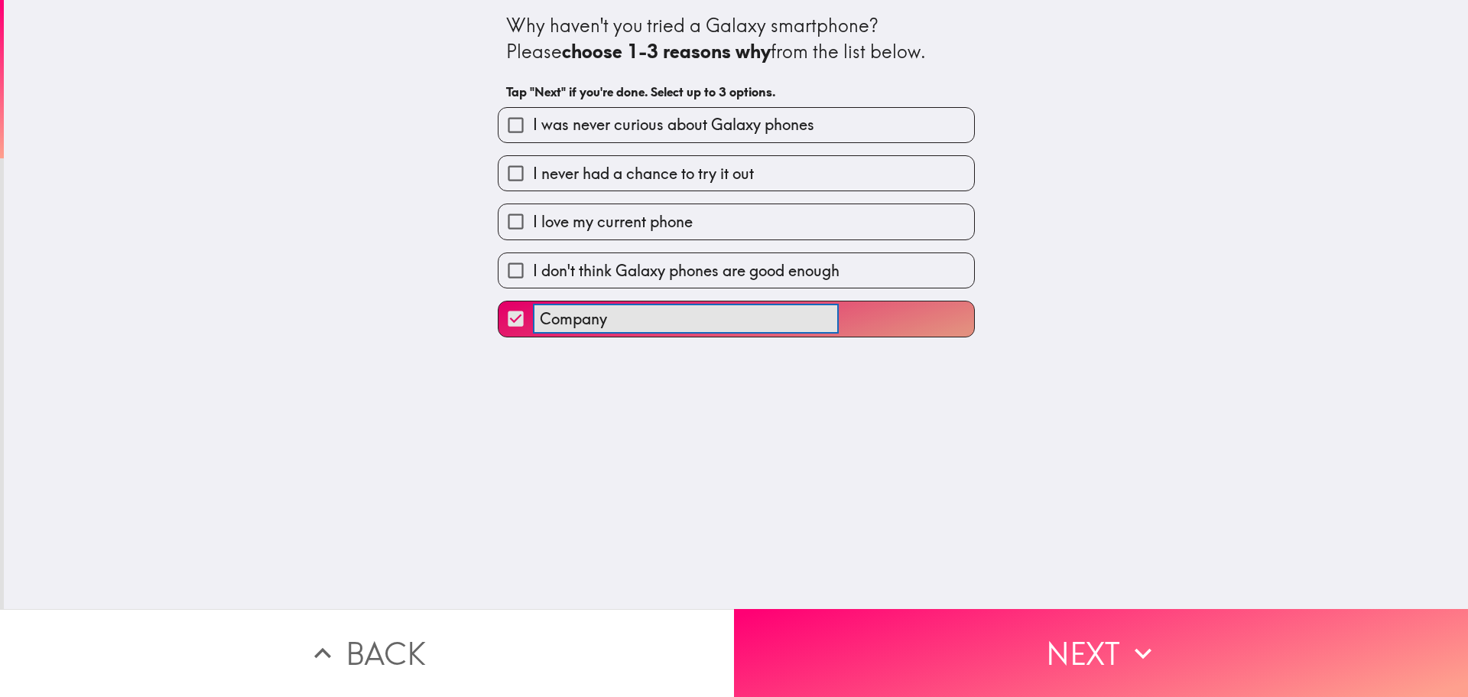
click at [499, 301] on button "Company ​" at bounding box center [737, 318] width 476 height 34
click at [499, 301] on button "Company provides ​" at bounding box center [737, 318] width 476 height 34
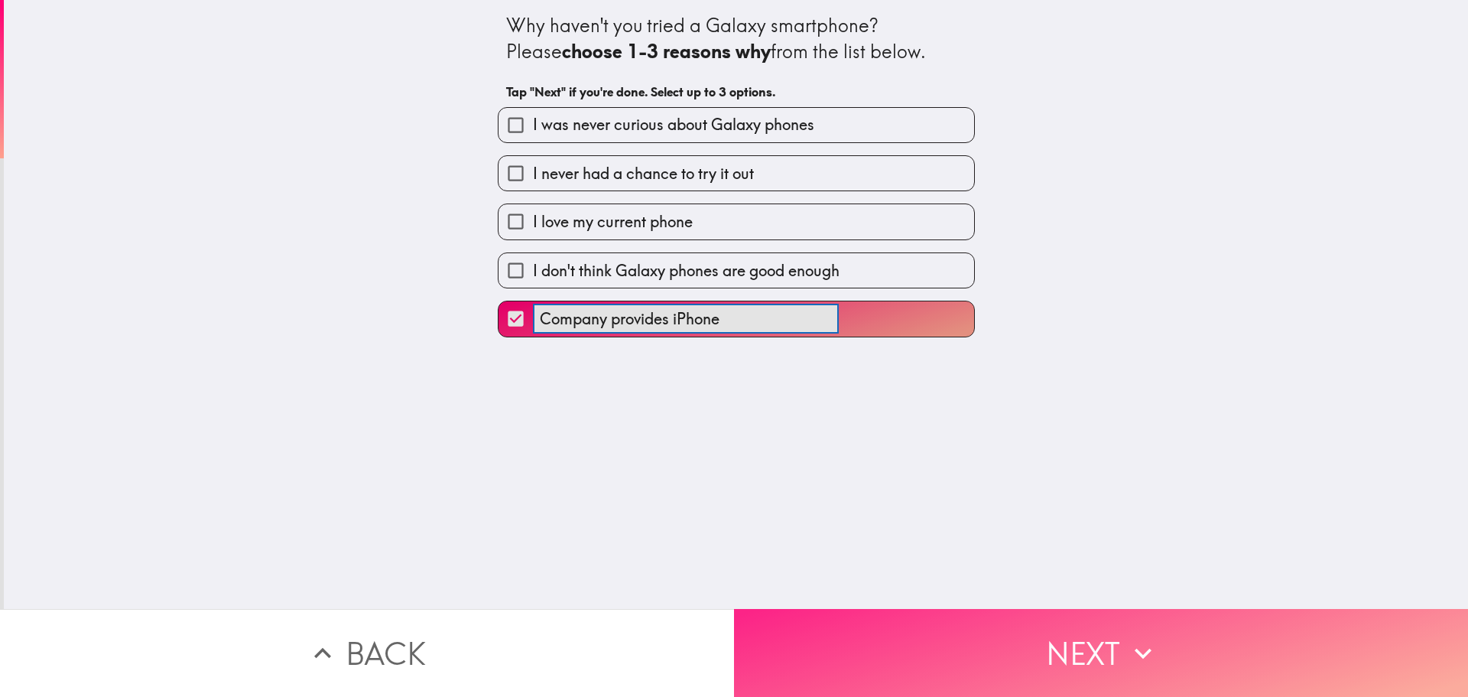
type input "Company provides iPhone"
click at [1004, 635] on button "Next" at bounding box center [1101, 653] width 734 height 88
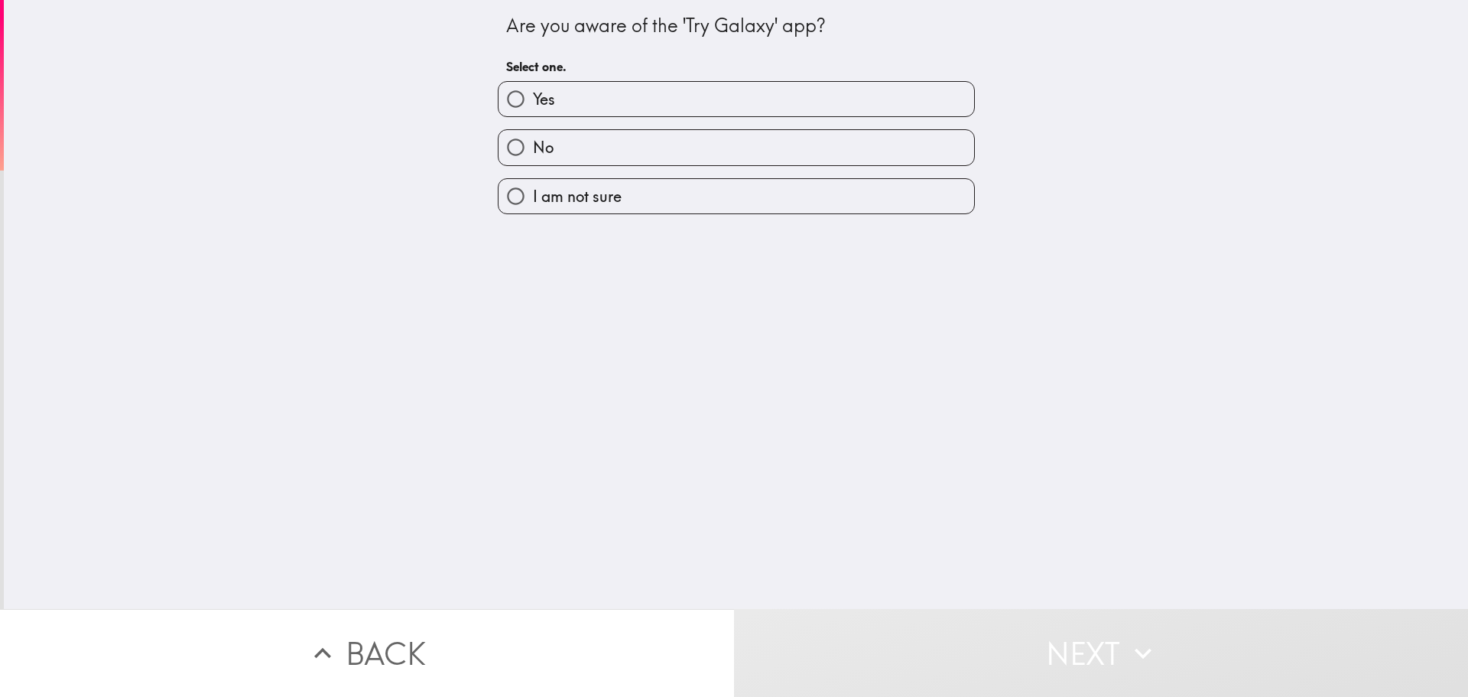
click at [592, 141] on label "No" at bounding box center [737, 147] width 476 height 34
click at [533, 141] on input "No" at bounding box center [516, 147] width 34 height 34
radio input "true"
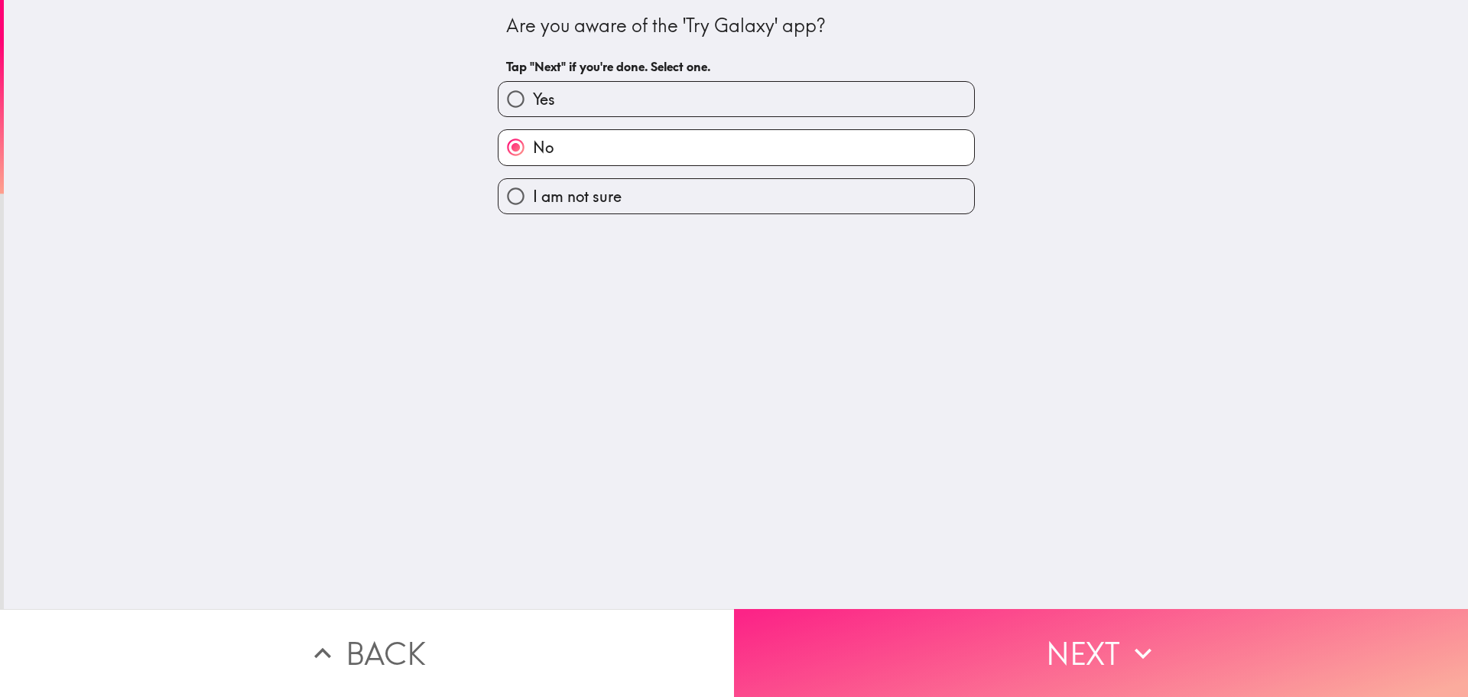
click at [1107, 635] on button "Next" at bounding box center [1101, 653] width 734 height 88
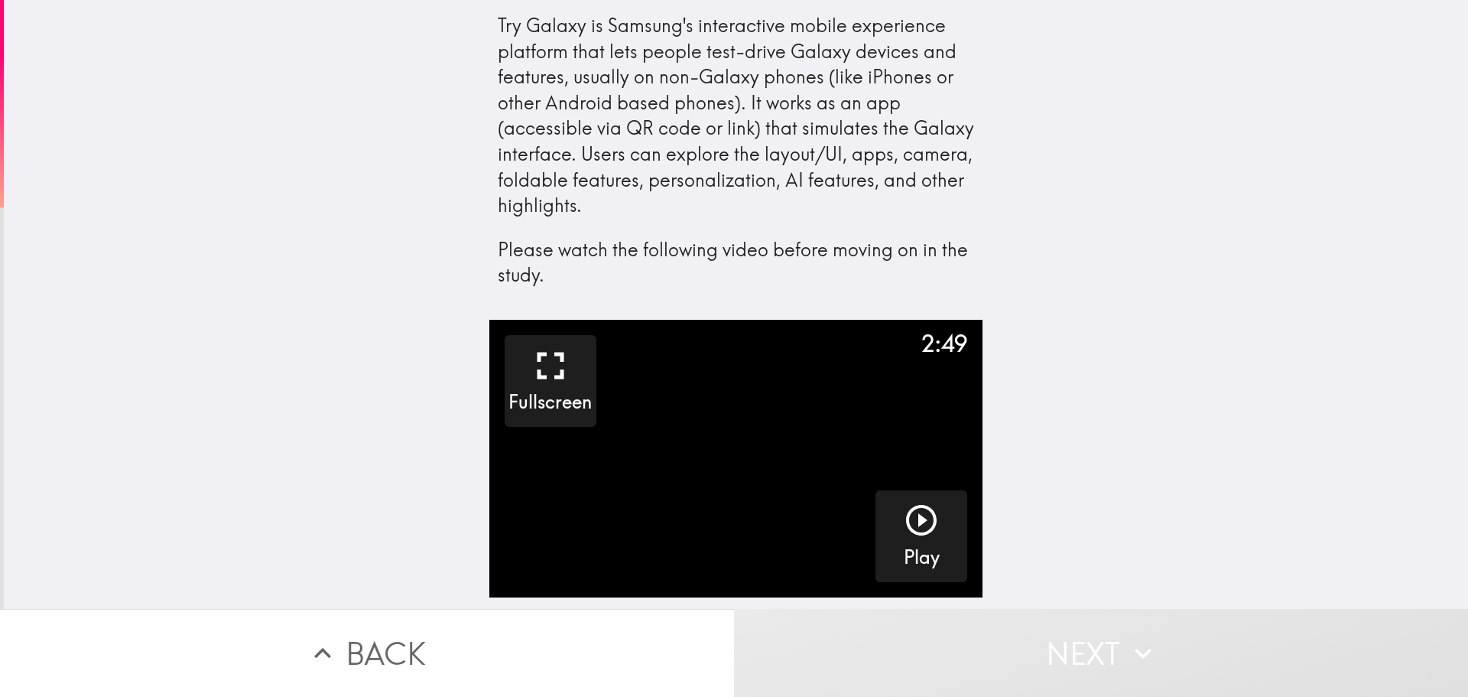
drag, startPoint x: 493, startPoint y: 245, endPoint x: 717, endPoint y: 248, distance: 224.1
click at [717, 248] on p "Please watch the following video before moving on in the study." at bounding box center [736, 262] width 477 height 51
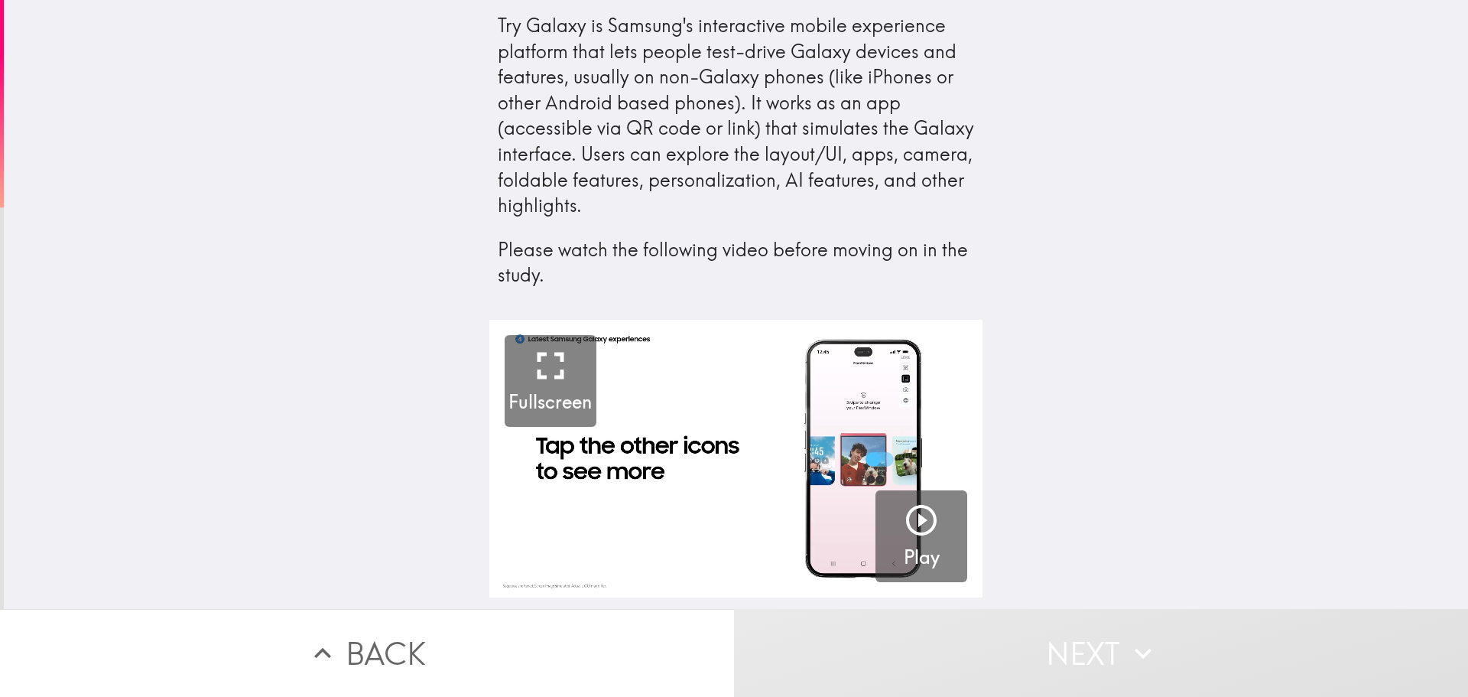
click at [550, 254] on p "Please watch the following video before moving on in the study." at bounding box center [736, 262] width 477 height 51
click at [917, 537] on icon "button" at bounding box center [921, 520] width 37 height 37
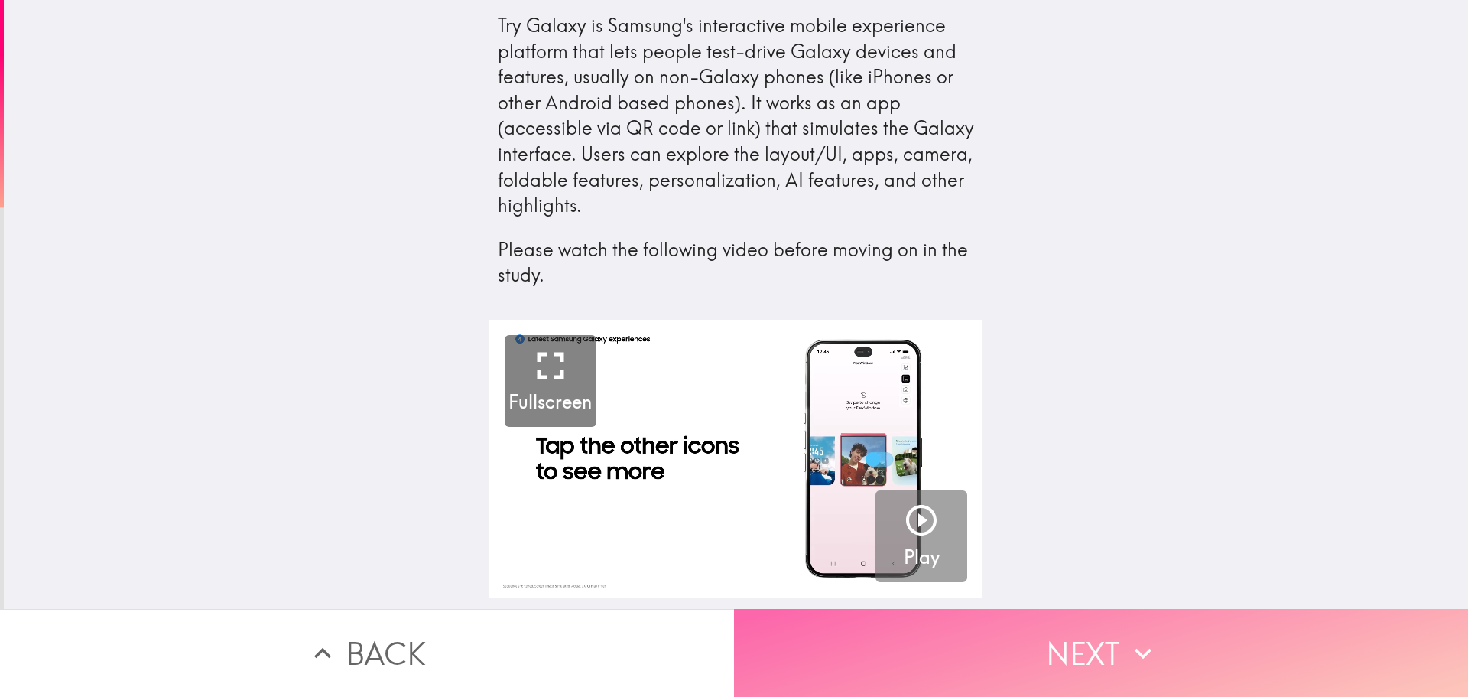
click at [1067, 635] on button "Next" at bounding box center [1101, 653] width 734 height 88
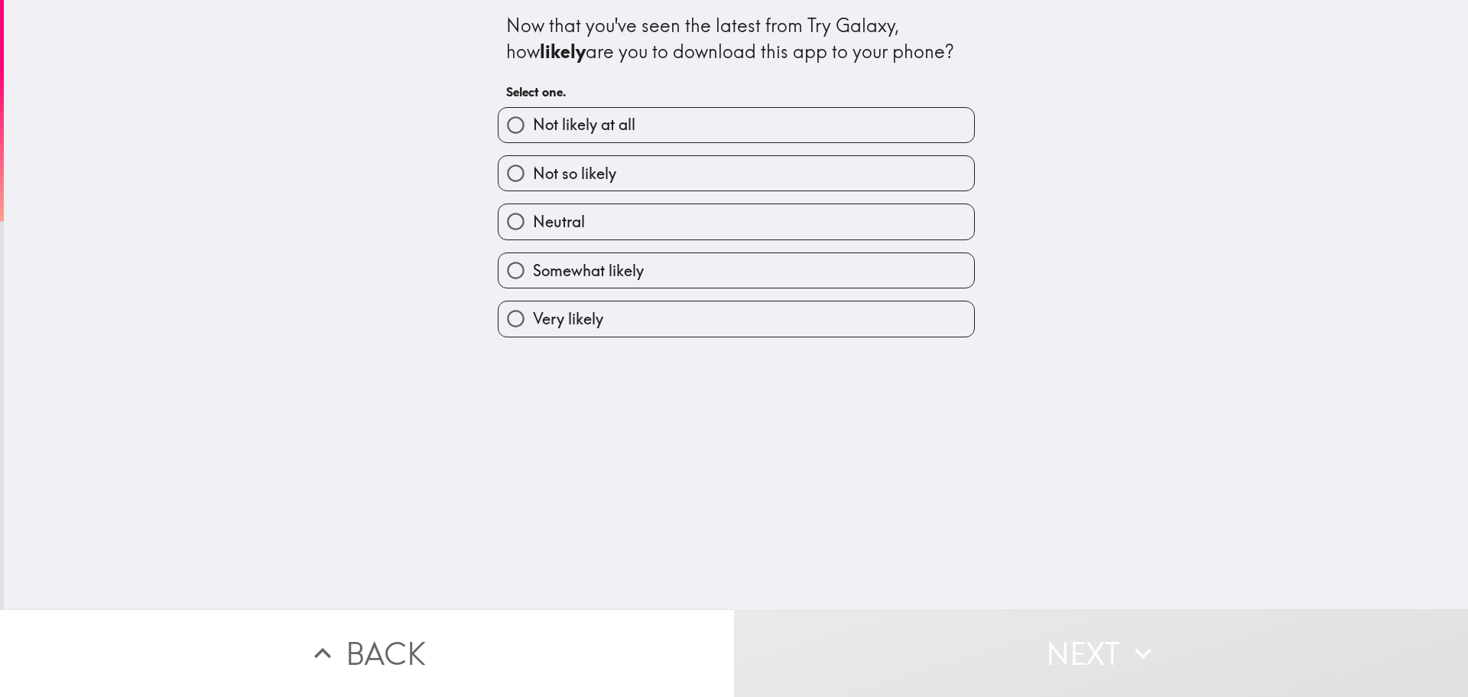
click at [610, 127] on span "Not likely at all" at bounding box center [584, 124] width 102 height 21
click at [533, 127] on input "Not likely at all" at bounding box center [516, 125] width 34 height 34
radio input "true"
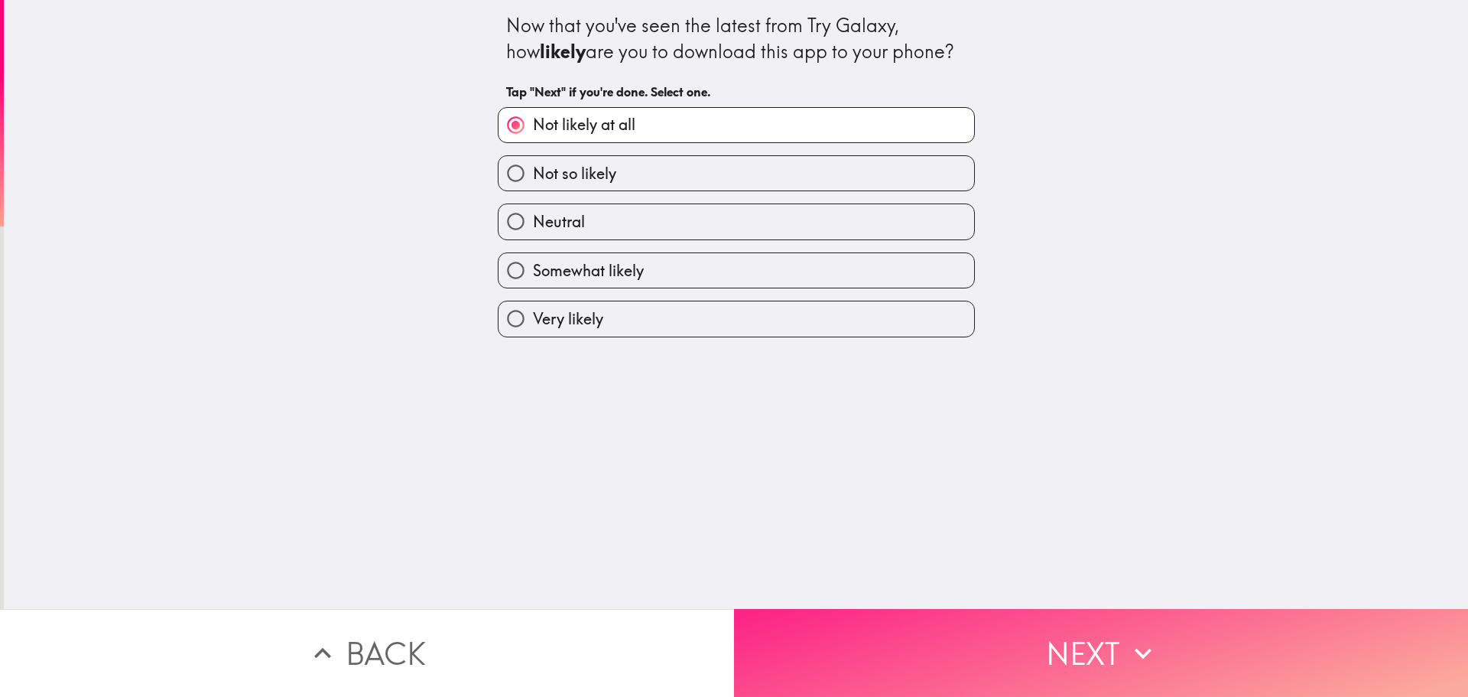
click at [1048, 633] on button "Next" at bounding box center [1101, 653] width 734 height 88
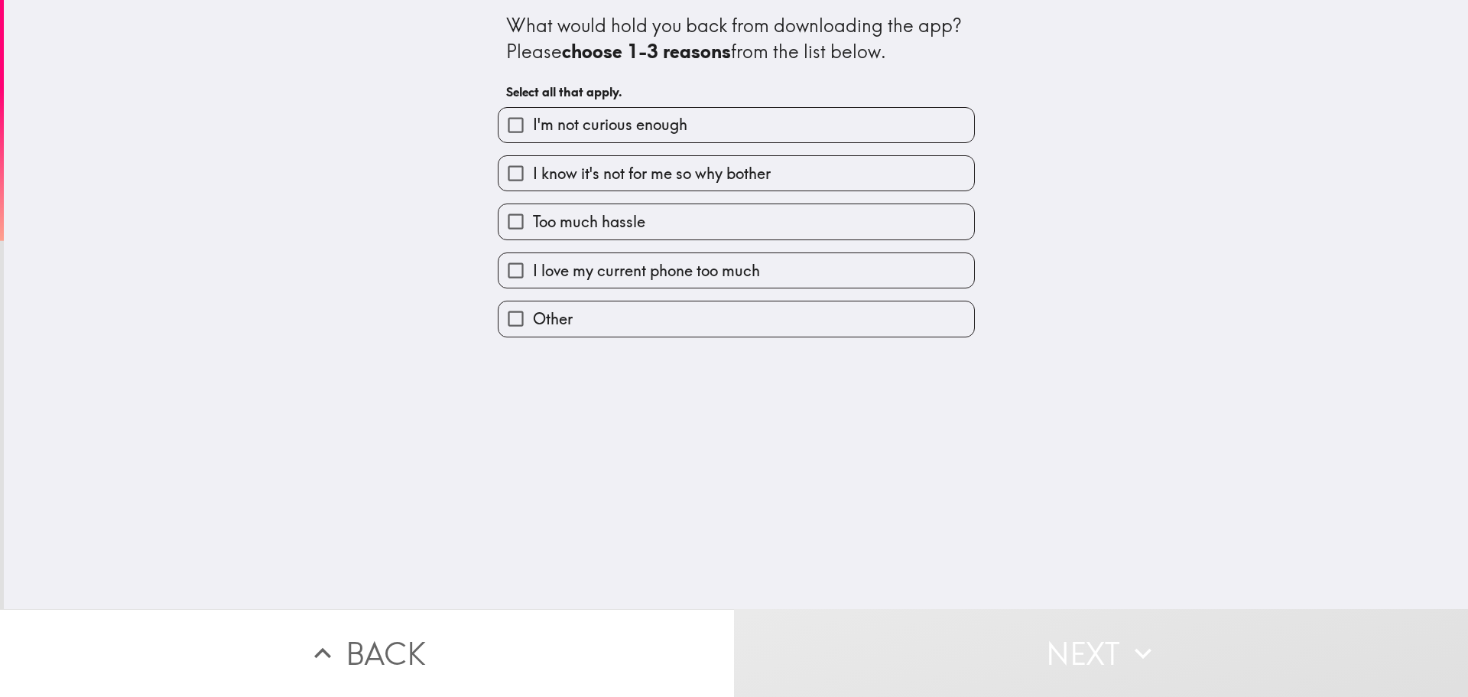
click at [513, 222] on input "Too much hassle" at bounding box center [516, 221] width 34 height 34
checkbox input "true"
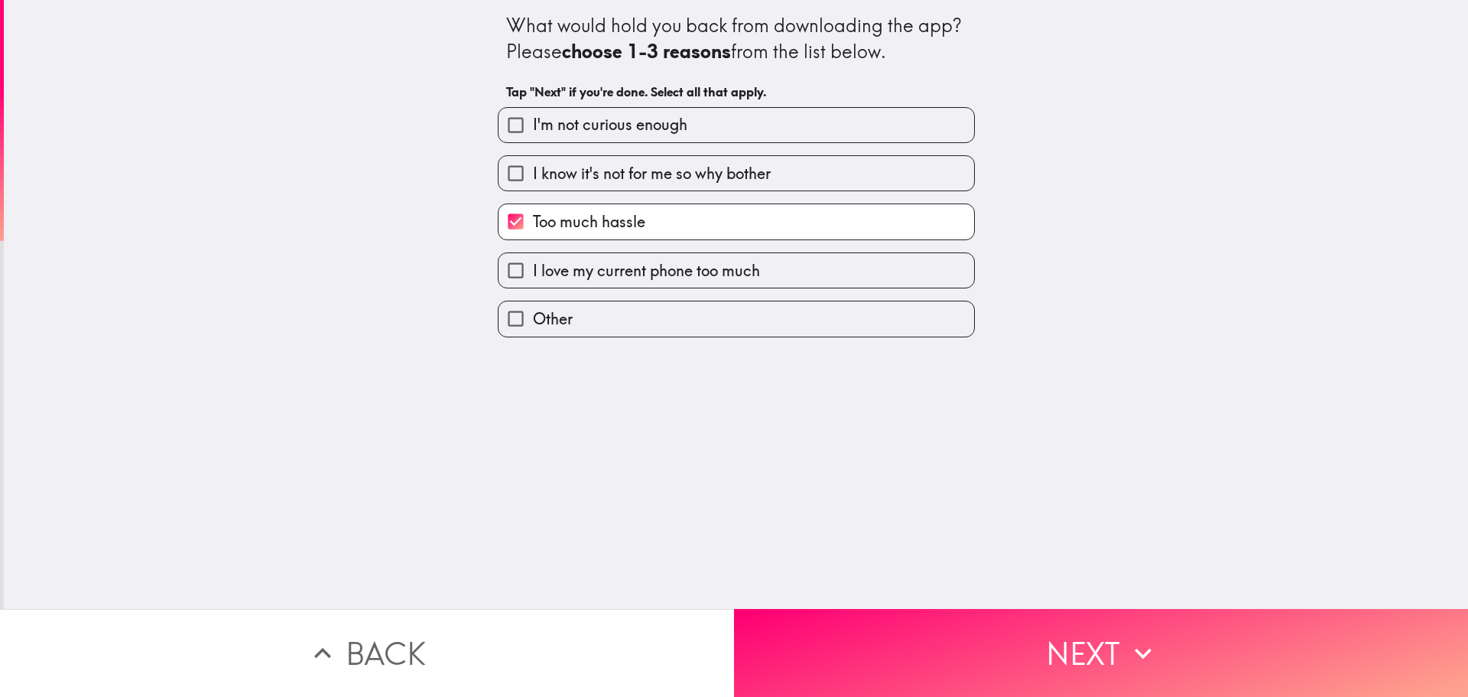
click at [503, 312] on input "Other" at bounding box center [516, 318] width 34 height 34
checkbox input "true"
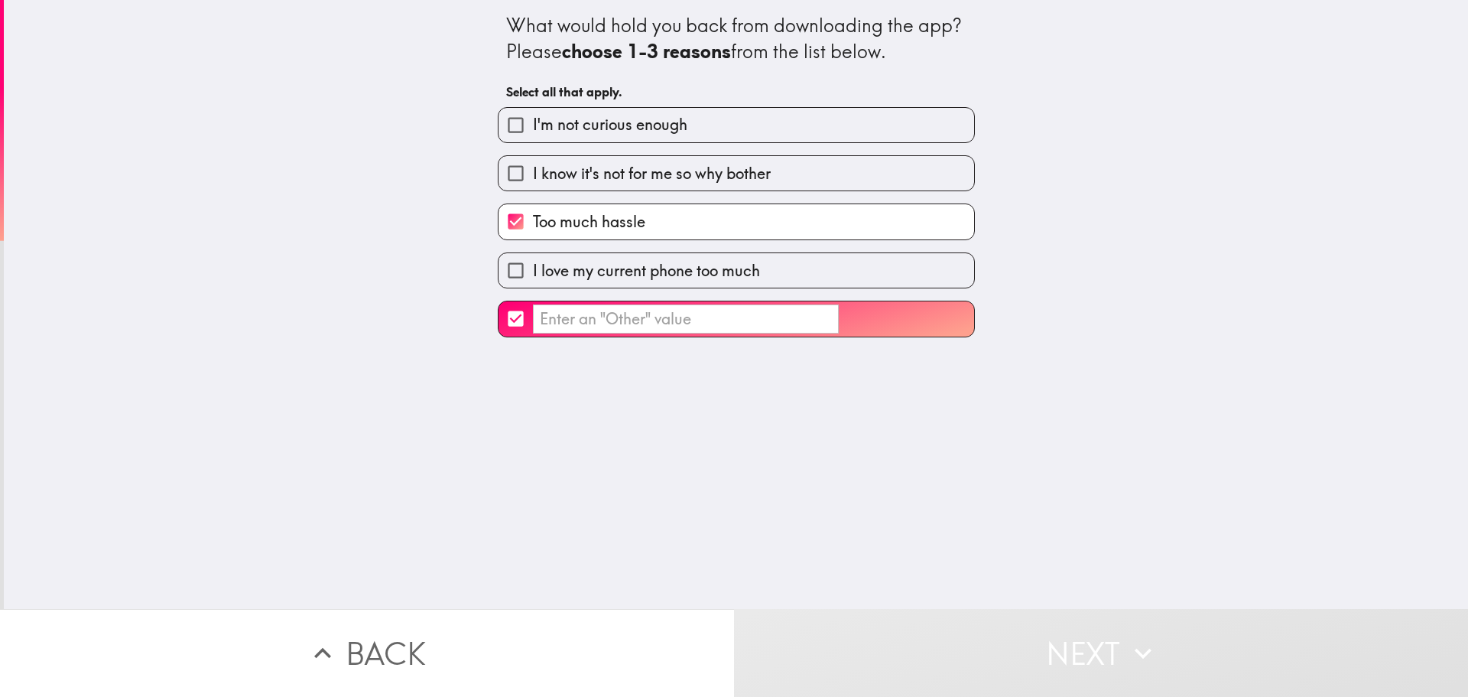
click at [616, 326] on input "​" at bounding box center [686, 319] width 306 height 30
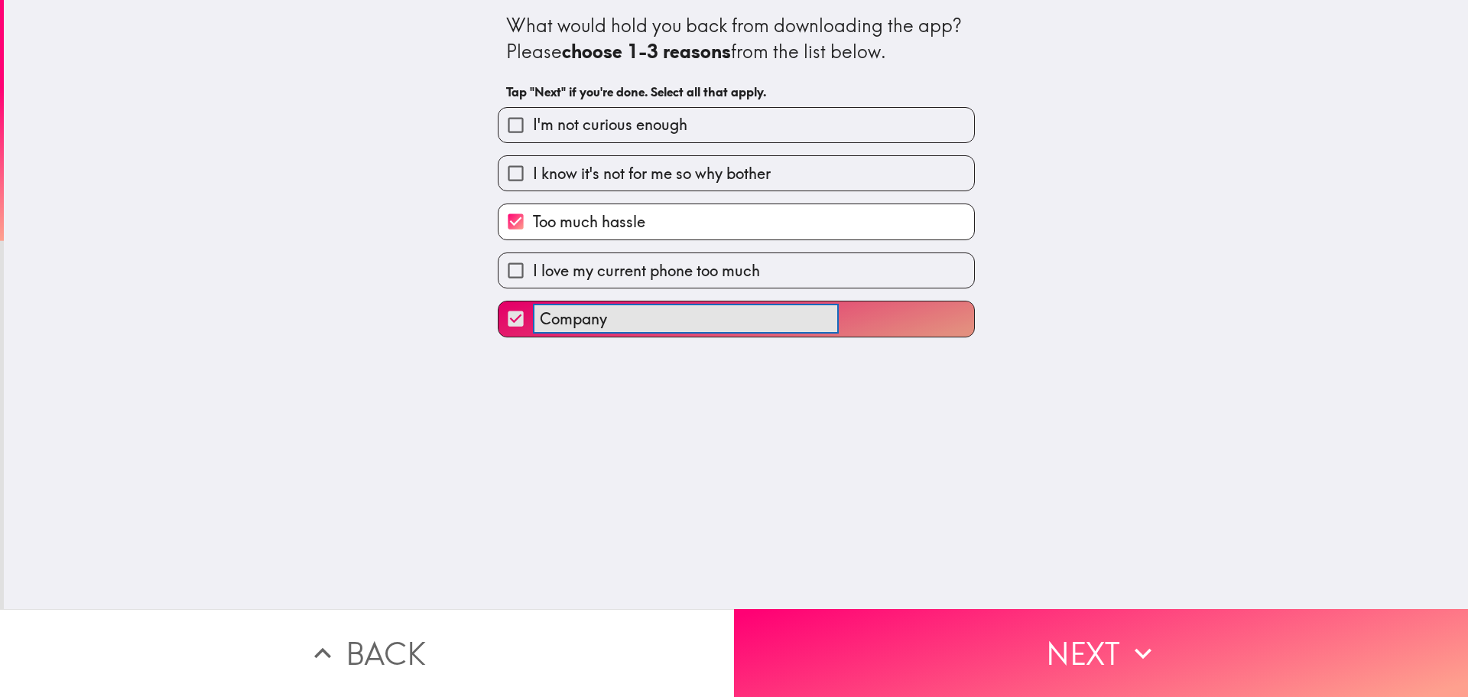
click at [499, 301] on button "Company ​" at bounding box center [737, 318] width 476 height 34
click at [499, 301] on button "Company provides ​" at bounding box center [737, 318] width 476 height 34
click at [499, 301] on button "Company provides an ​" at bounding box center [737, 318] width 476 height 34
type input "Company provides an iPhone"
click at [499, 123] on input "I'm not curious enough" at bounding box center [516, 125] width 34 height 34
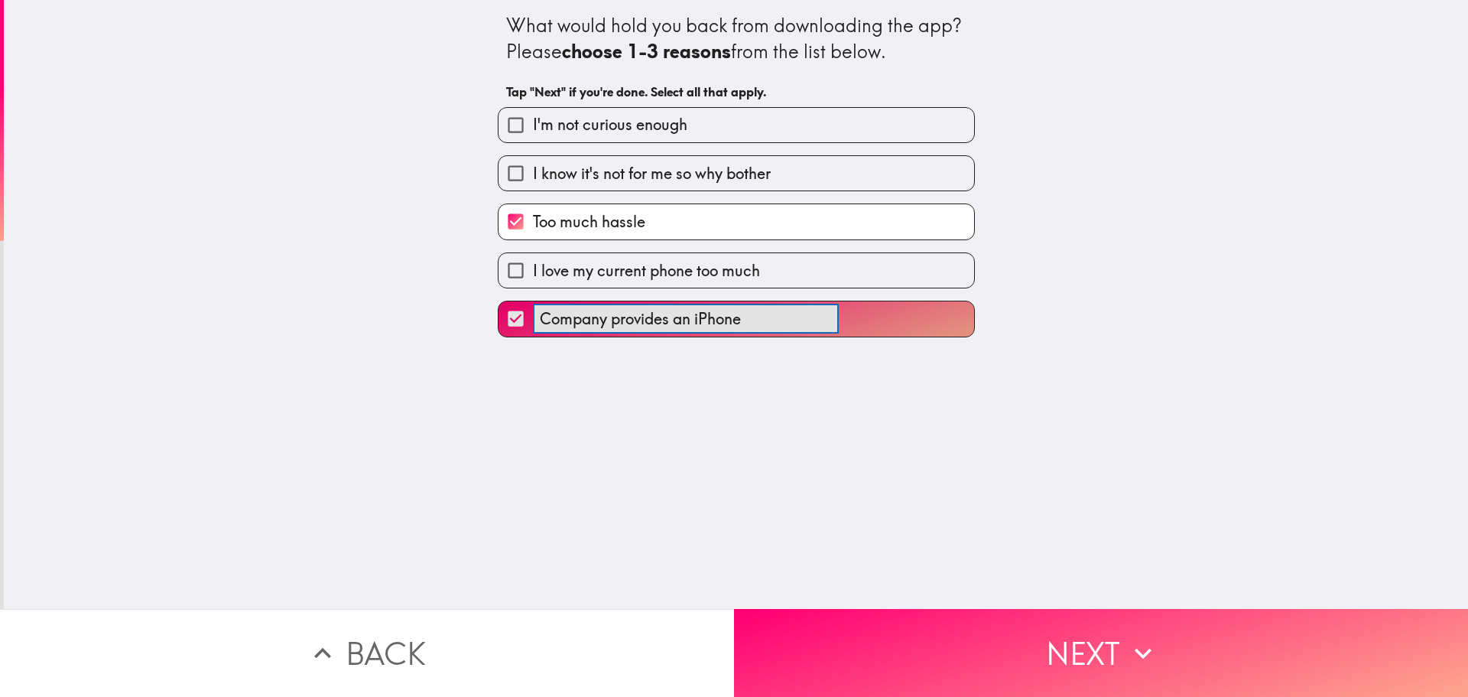
checkbox input "true"
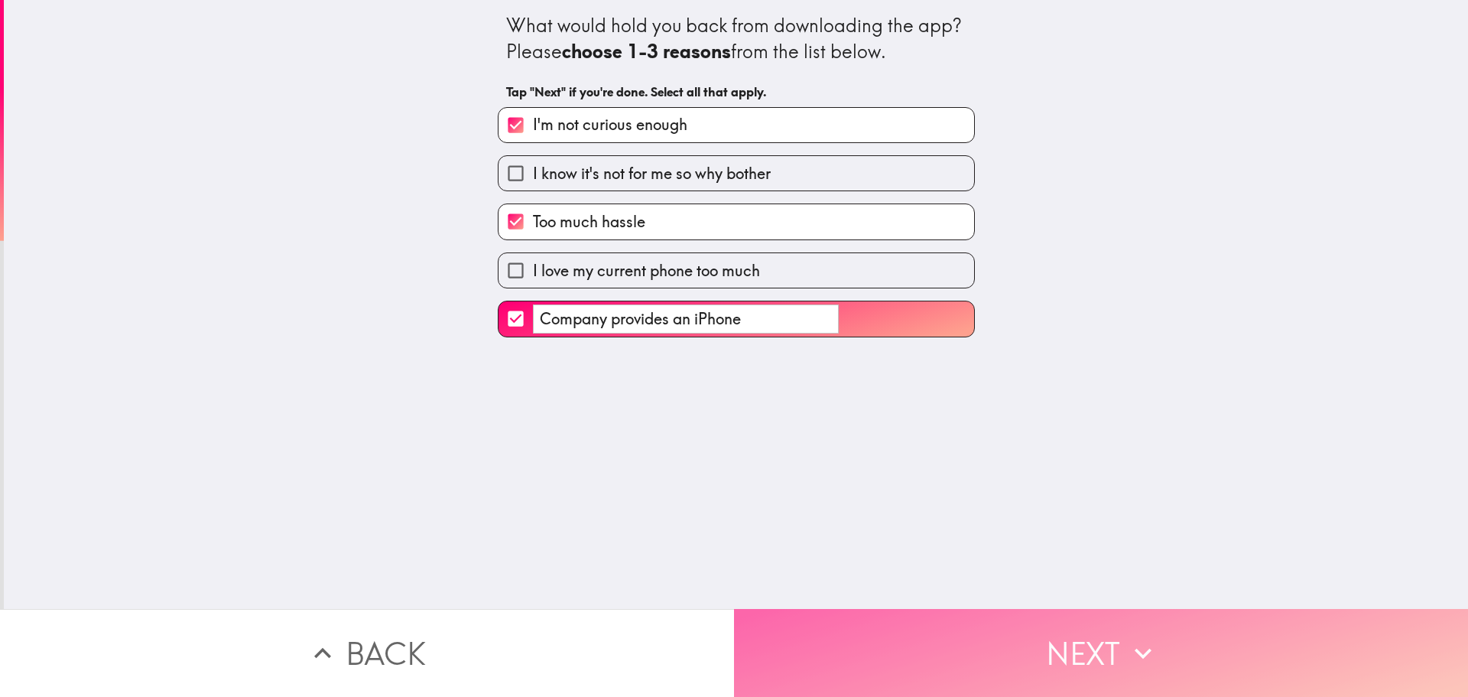
click at [1053, 648] on button "Next" at bounding box center [1101, 653] width 734 height 88
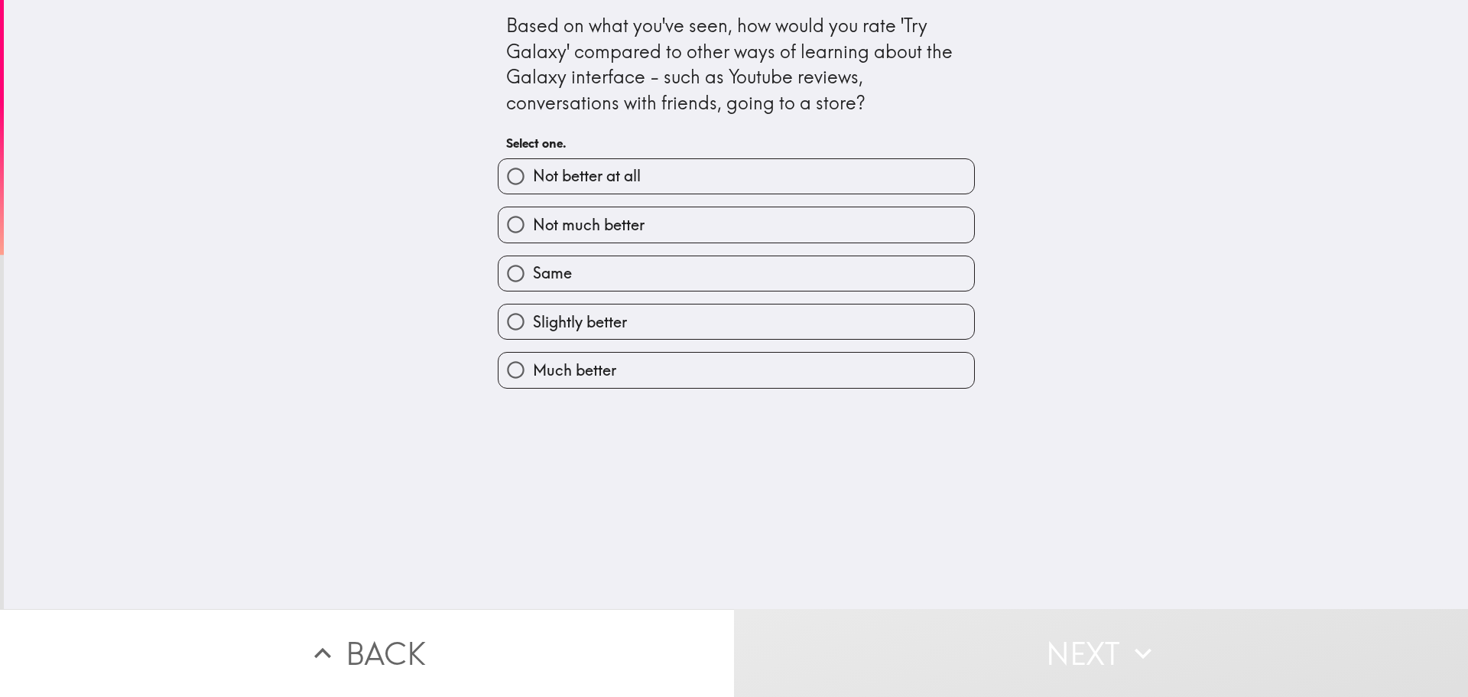
click at [557, 265] on span "Same" at bounding box center [552, 272] width 39 height 21
click at [533, 265] on input "Same" at bounding box center [516, 273] width 34 height 34
radio input "true"
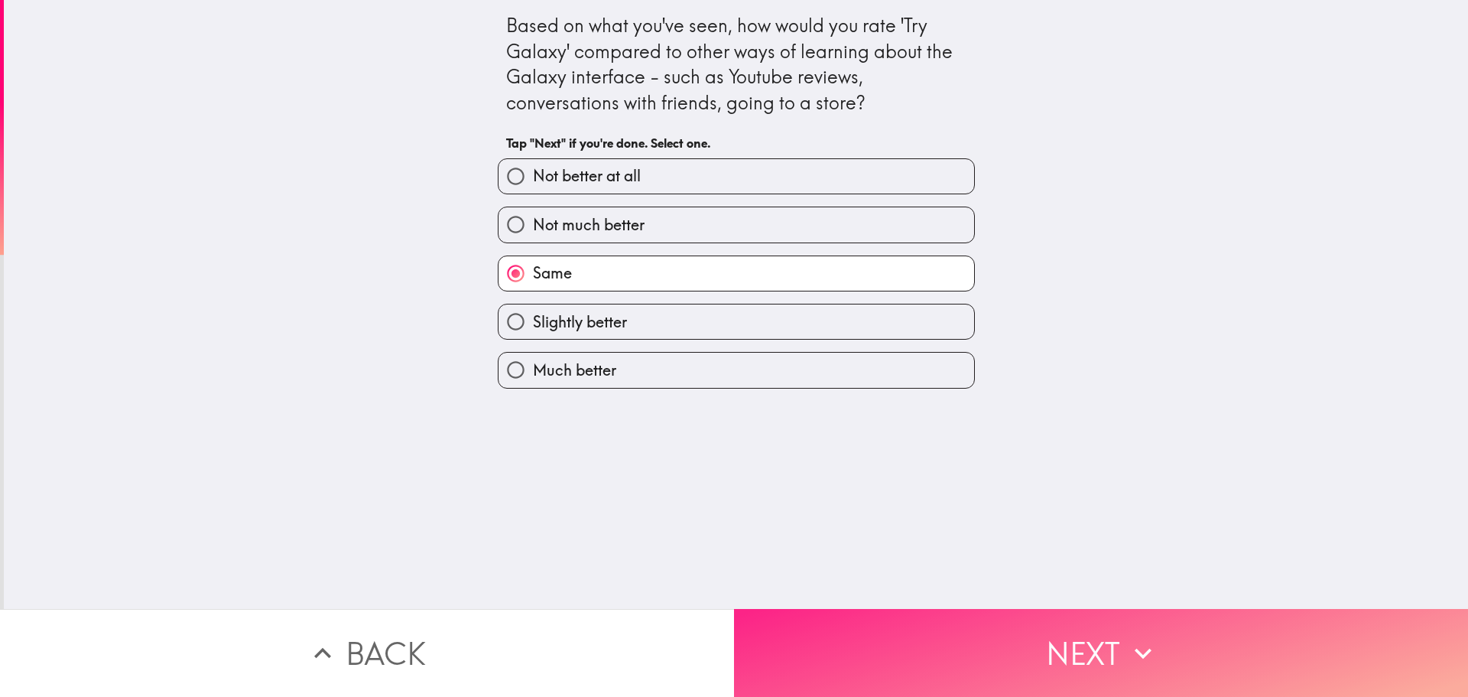
click at [1093, 634] on button "Next" at bounding box center [1101, 653] width 734 height 88
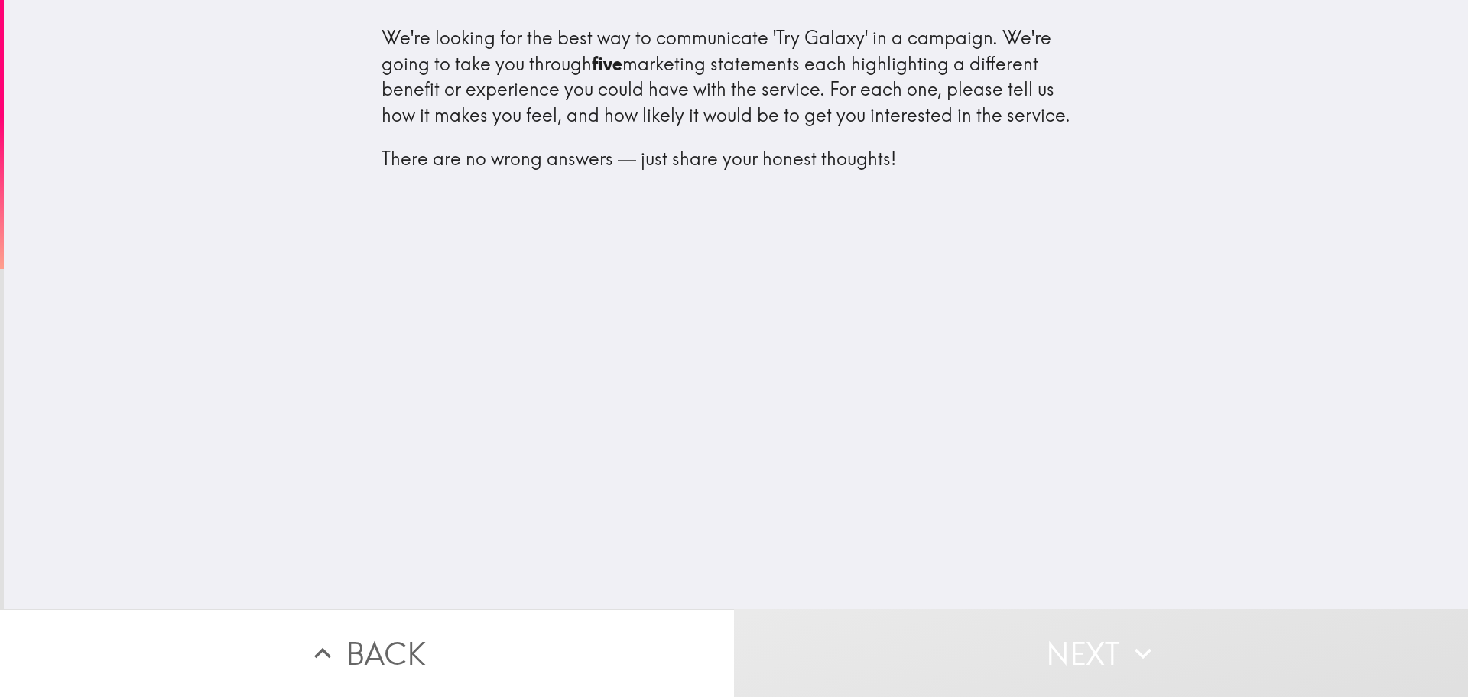
drag, startPoint x: 411, startPoint y: 65, endPoint x: 788, endPoint y: 62, distance: 376.2
click at [788, 62] on div "We're looking for the best way to communicate 'Try Galaxy' in a campaign. We're…" at bounding box center [737, 98] width 710 height 147
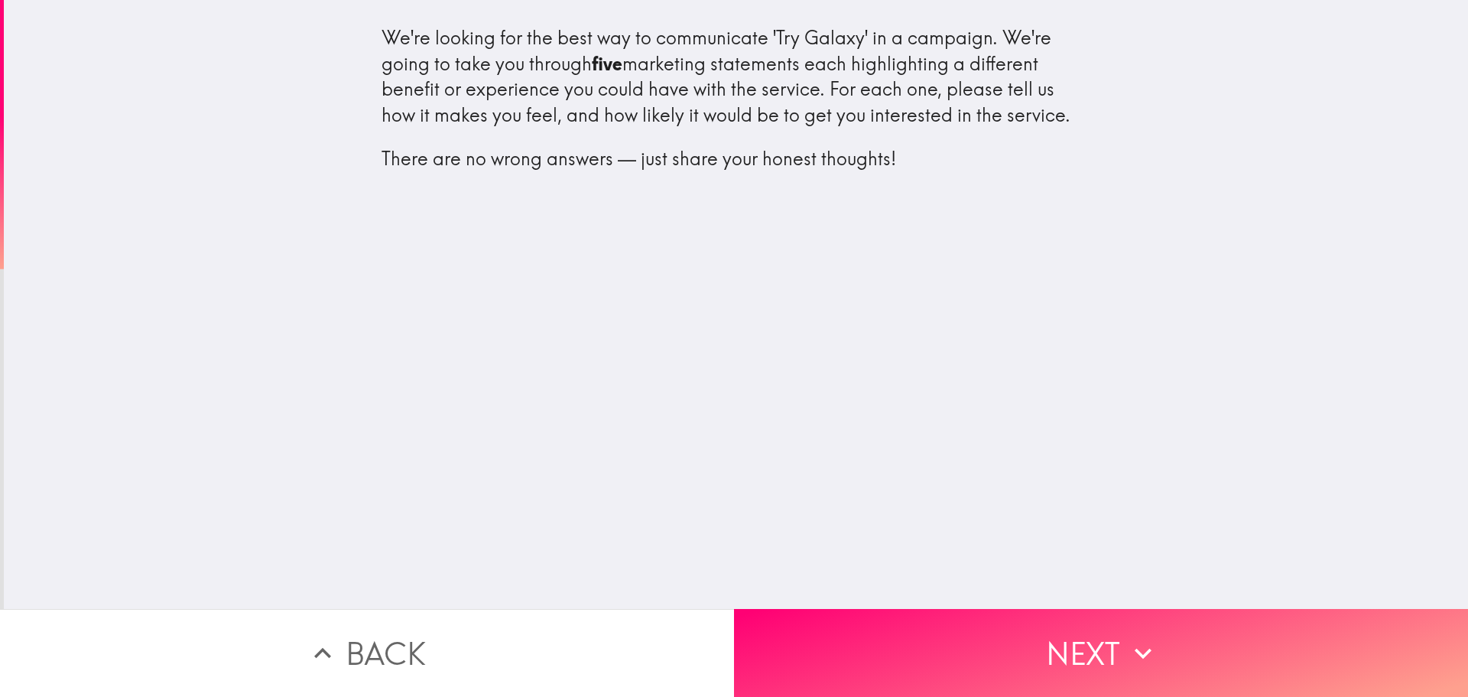
click at [570, 184] on h4 "We're looking for the best way to communicate 'Try Galaxy' in a campaign. We're…" at bounding box center [737, 107] width 710 height 167
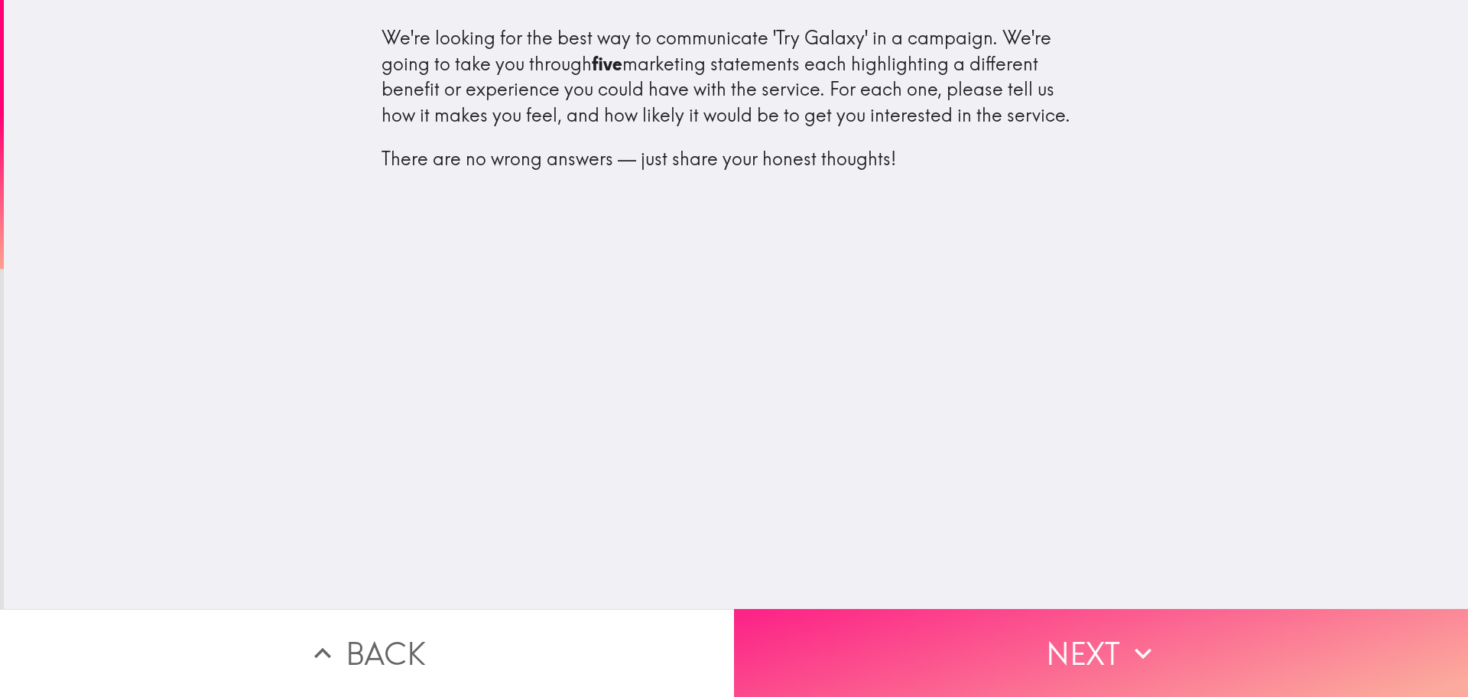
click at [1064, 648] on button "Next" at bounding box center [1101, 653] width 734 height 88
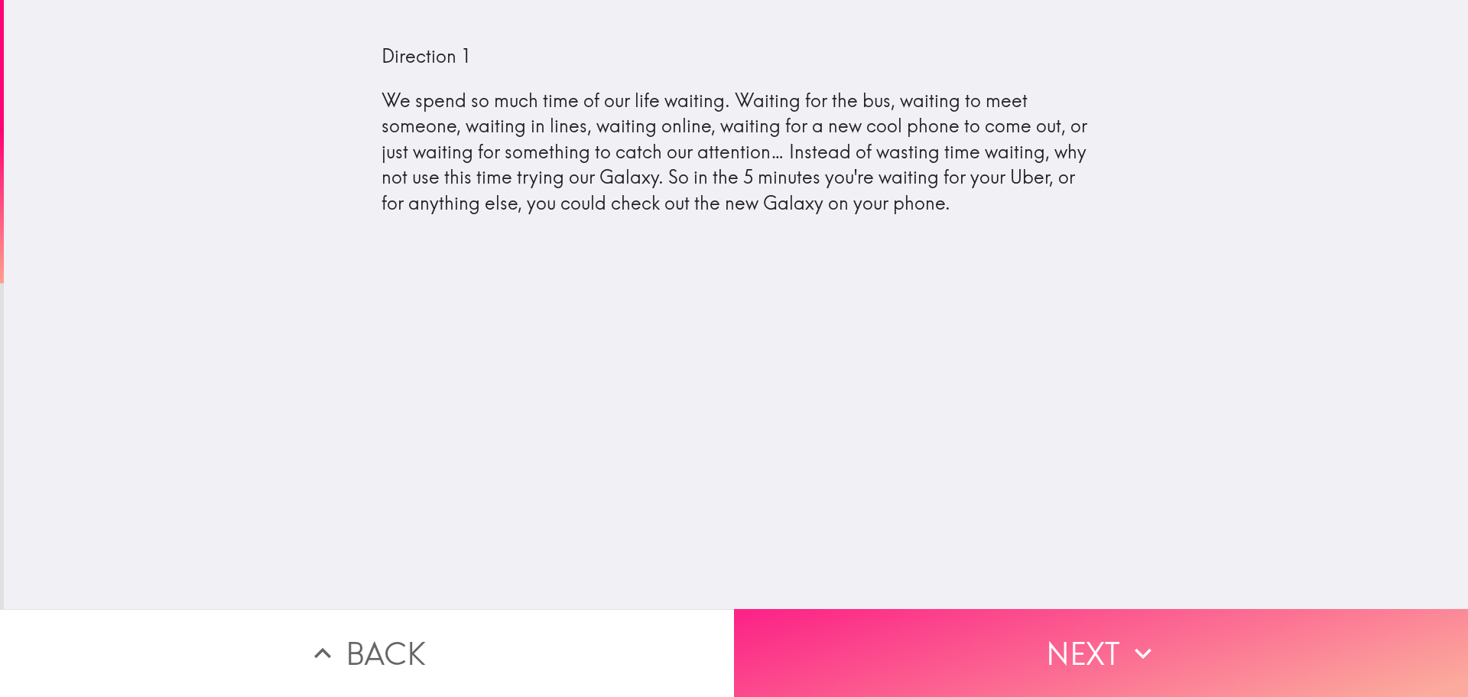
click at [985, 629] on button "Next" at bounding box center [1101, 653] width 734 height 88
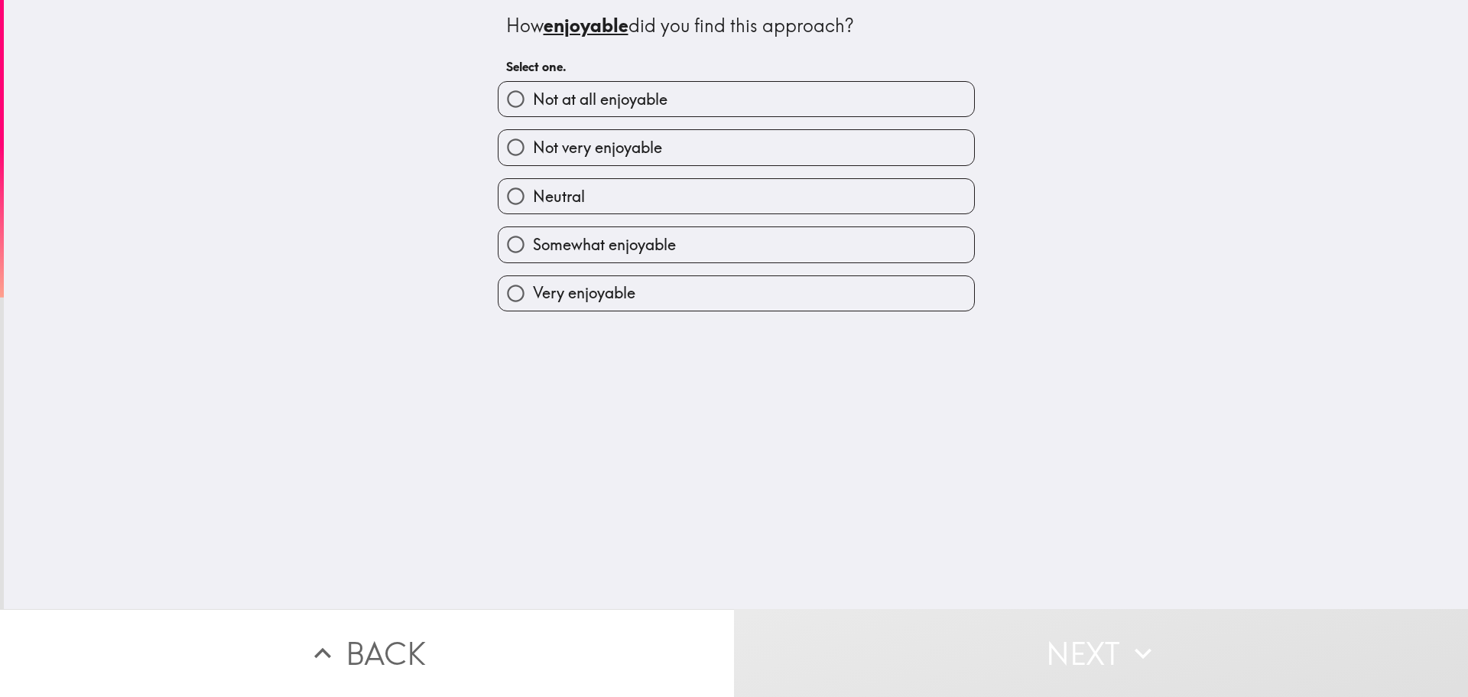
click at [612, 244] on span "Somewhat enjoyable" at bounding box center [604, 244] width 143 height 21
click at [533, 244] on input "Somewhat enjoyable" at bounding box center [516, 244] width 34 height 34
radio input "true"
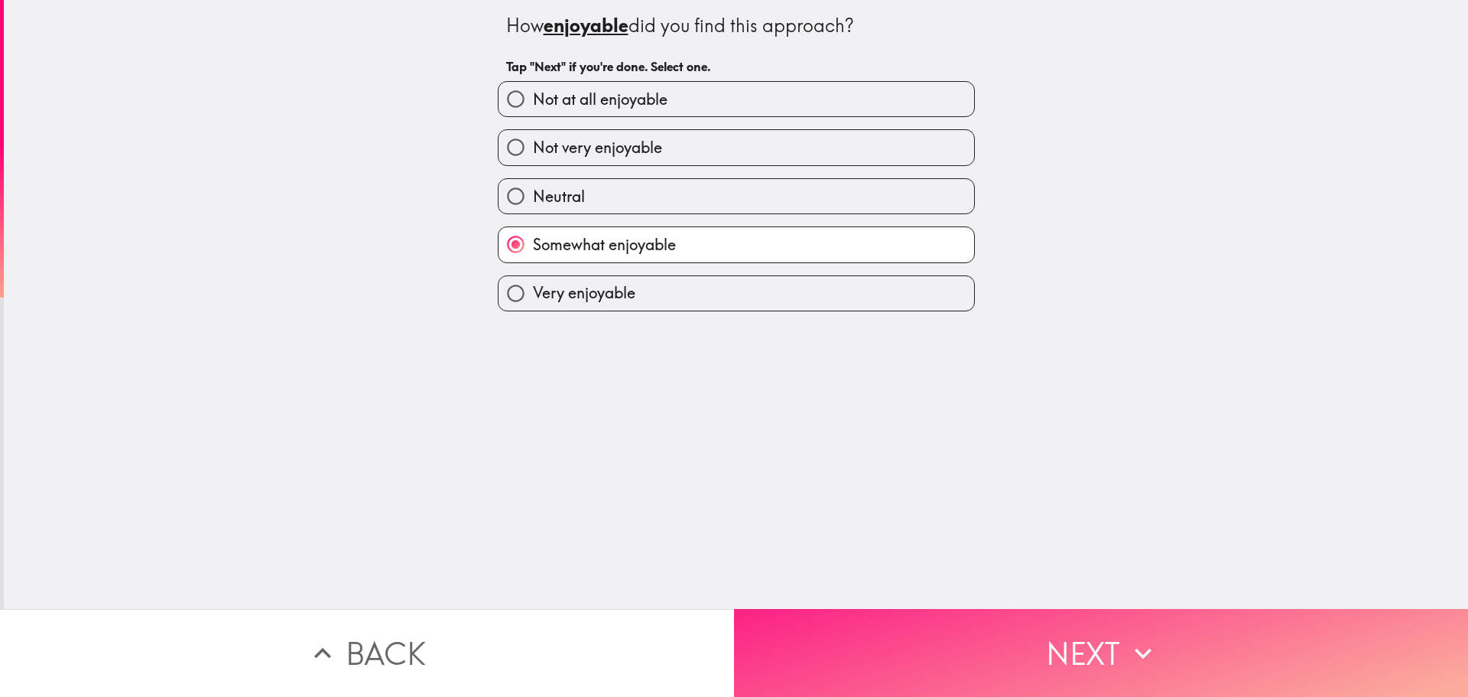
click at [1063, 658] on button "Next" at bounding box center [1101, 653] width 734 height 88
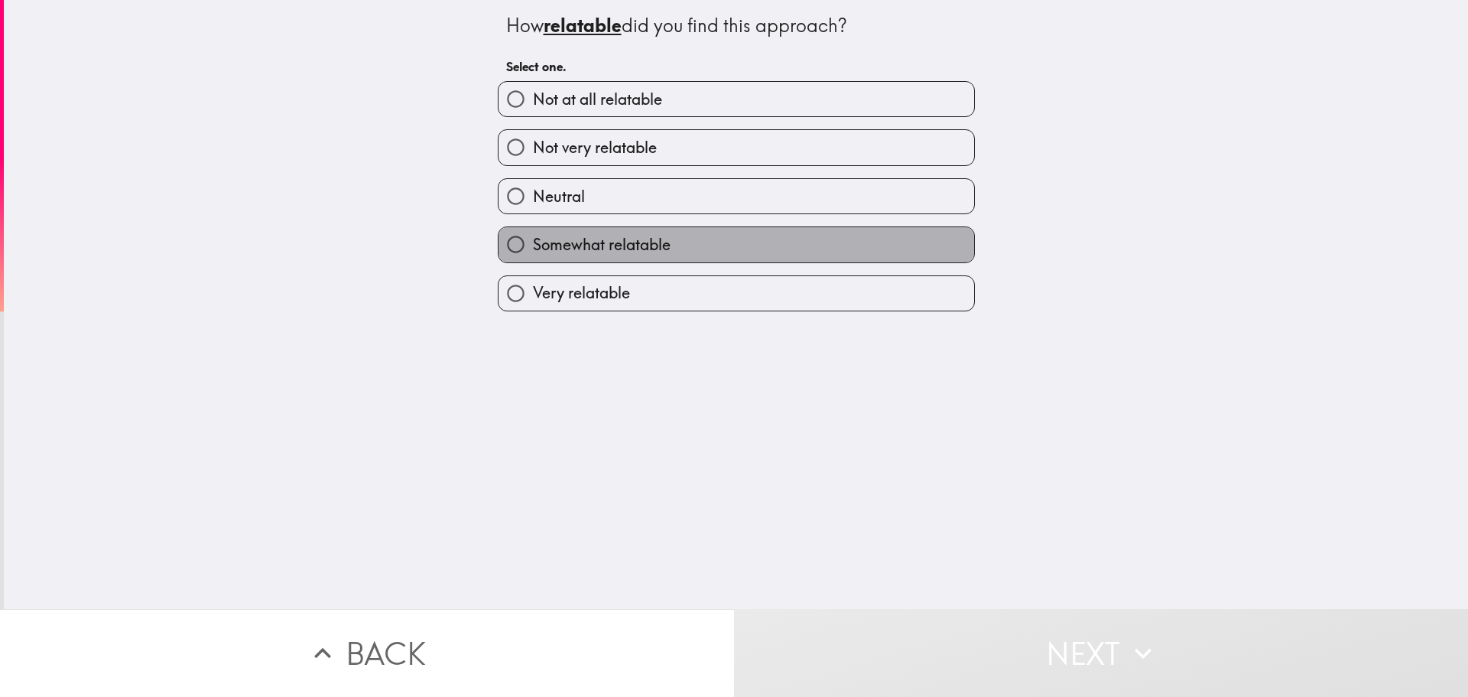
click at [612, 249] on span "Somewhat relatable" at bounding box center [602, 244] width 138 height 21
click at [533, 249] on input "Somewhat relatable" at bounding box center [516, 244] width 34 height 34
radio input "true"
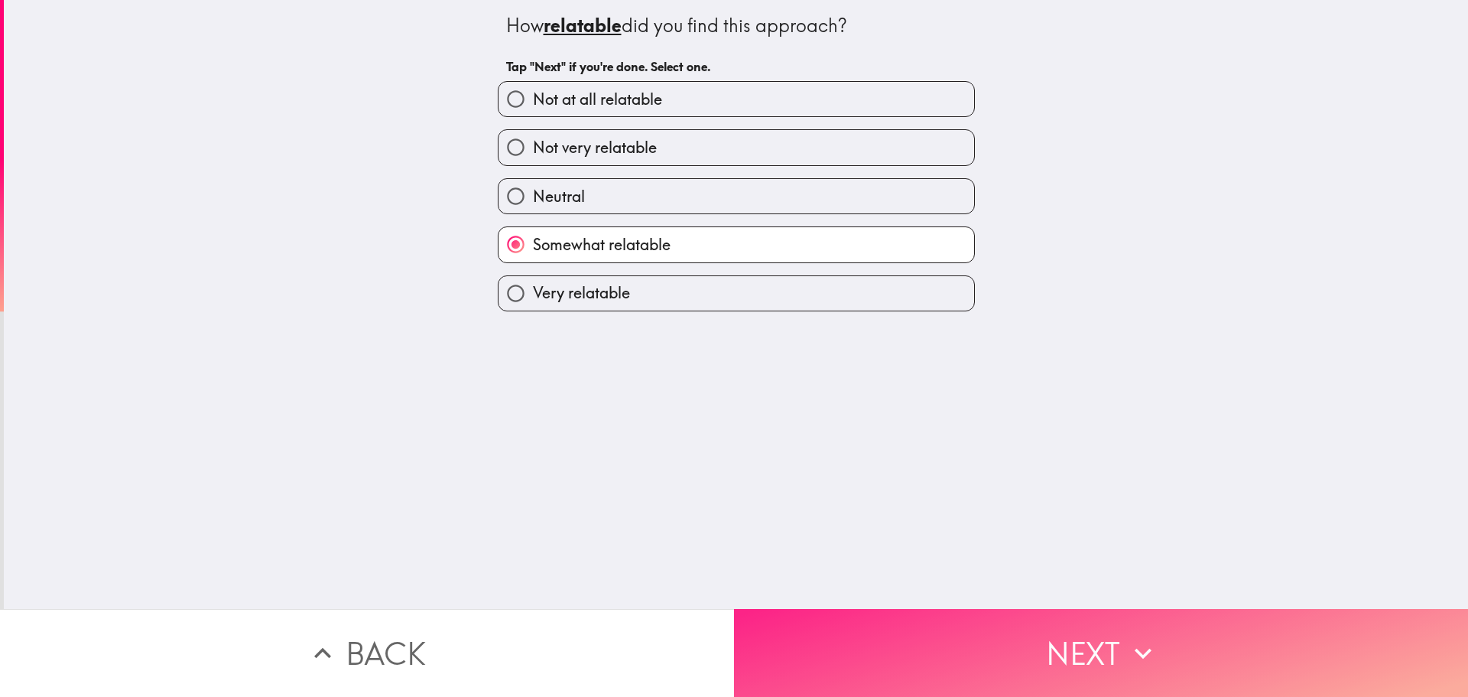
click at [1009, 658] on button "Next" at bounding box center [1101, 653] width 734 height 88
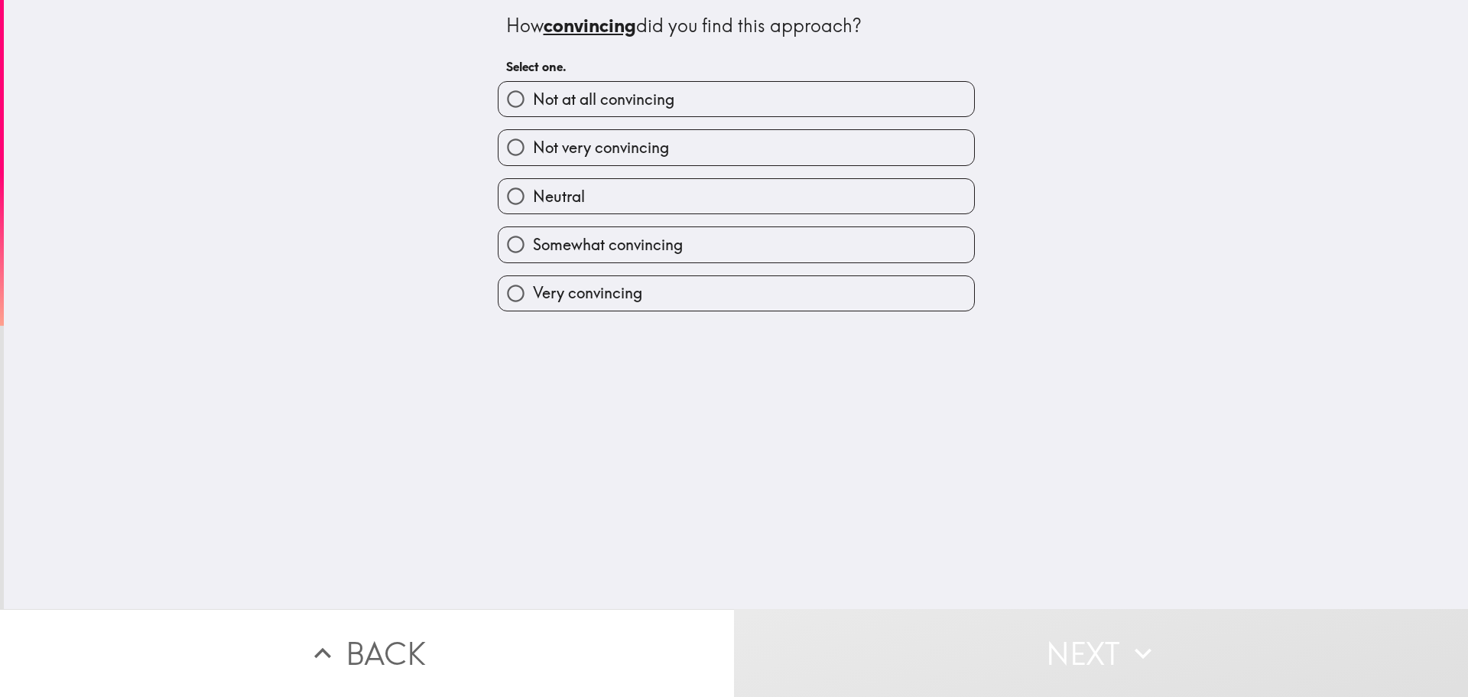
click at [601, 160] on label "Not very convincing" at bounding box center [737, 147] width 476 height 34
click at [533, 160] on input "Not very convincing" at bounding box center [516, 147] width 34 height 34
radio input "true"
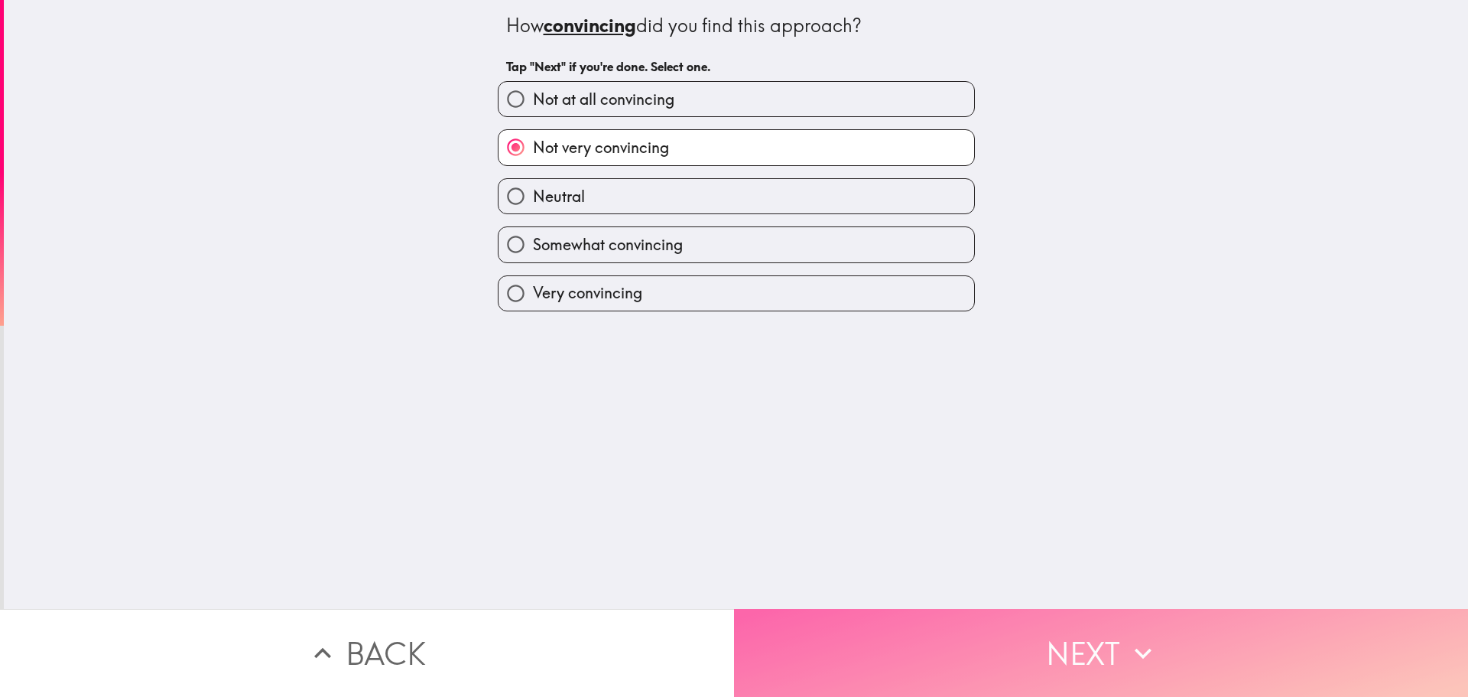
click at [1016, 639] on button "Next" at bounding box center [1101, 653] width 734 height 88
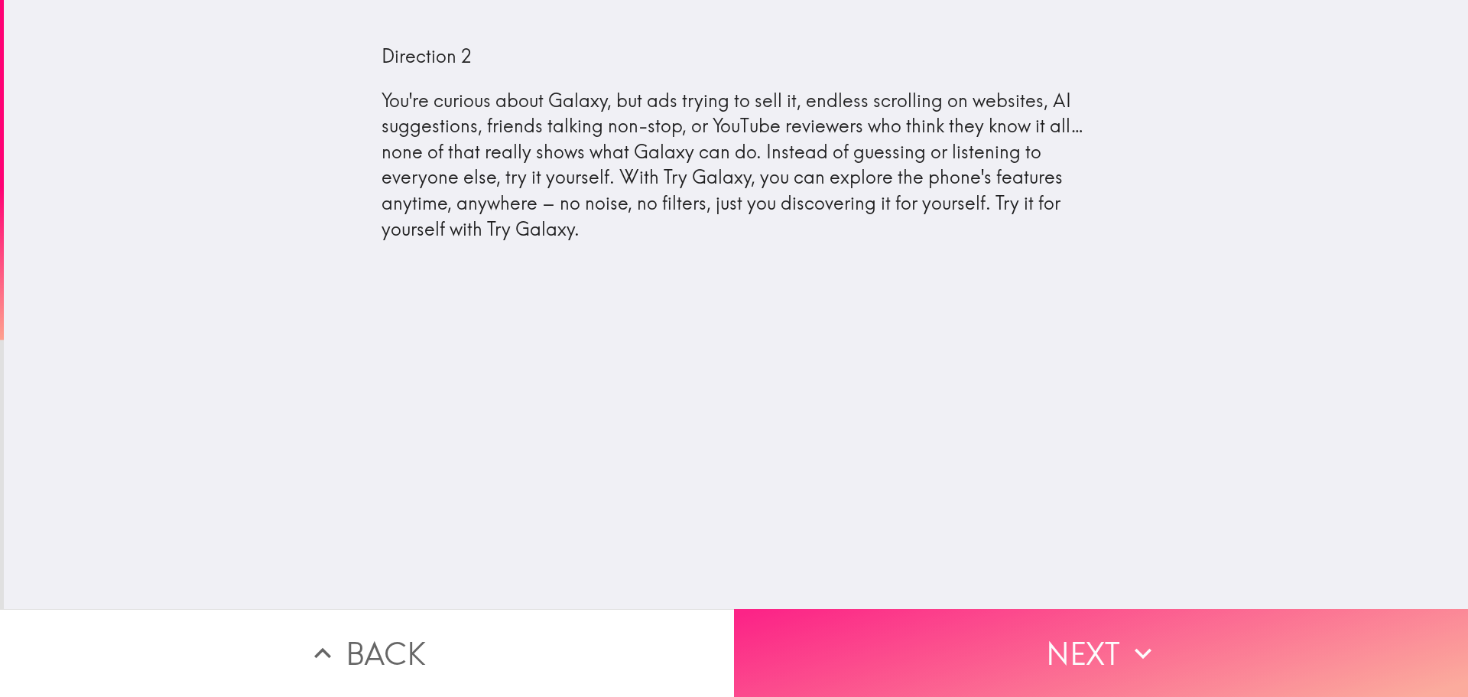
click at [1038, 635] on button "Next" at bounding box center [1101, 653] width 734 height 88
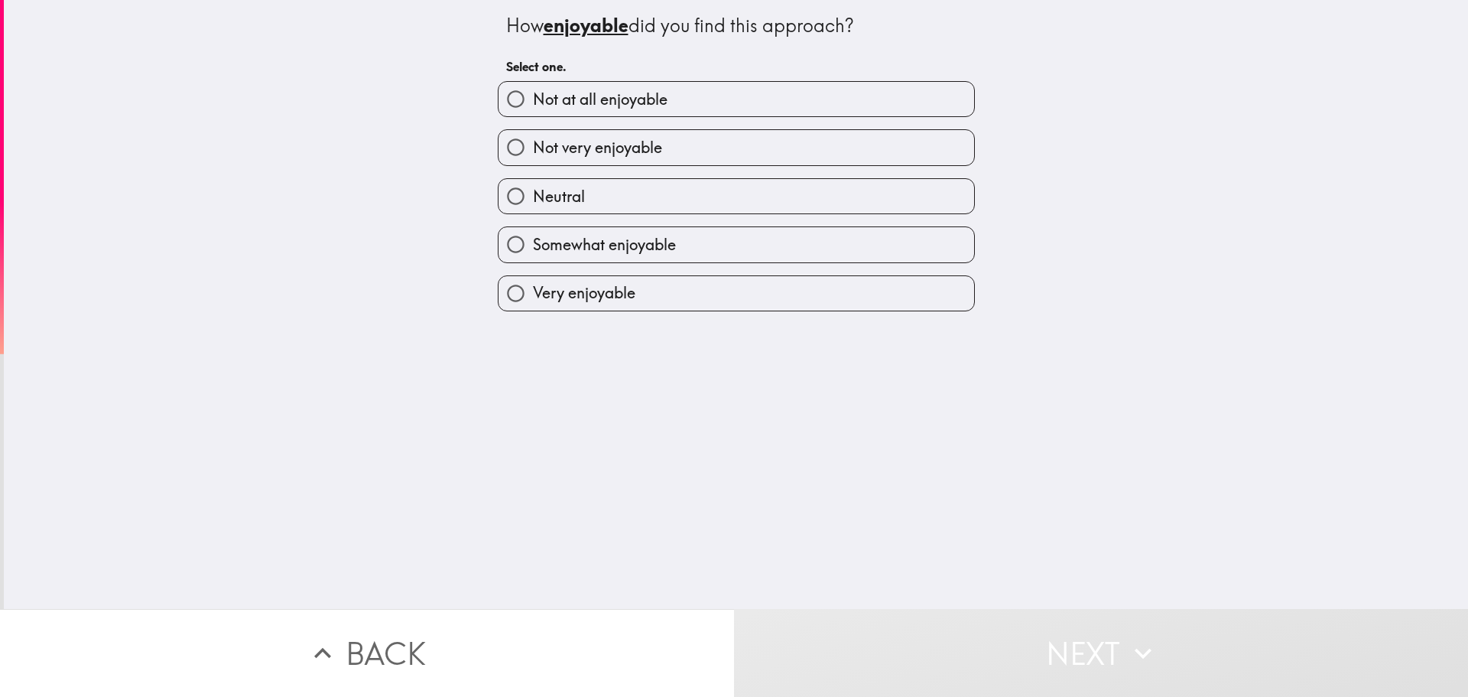
click at [618, 155] on span "Not very enjoyable" at bounding box center [597, 147] width 129 height 21
click at [533, 155] on input "Not very enjoyable" at bounding box center [516, 147] width 34 height 34
radio input "true"
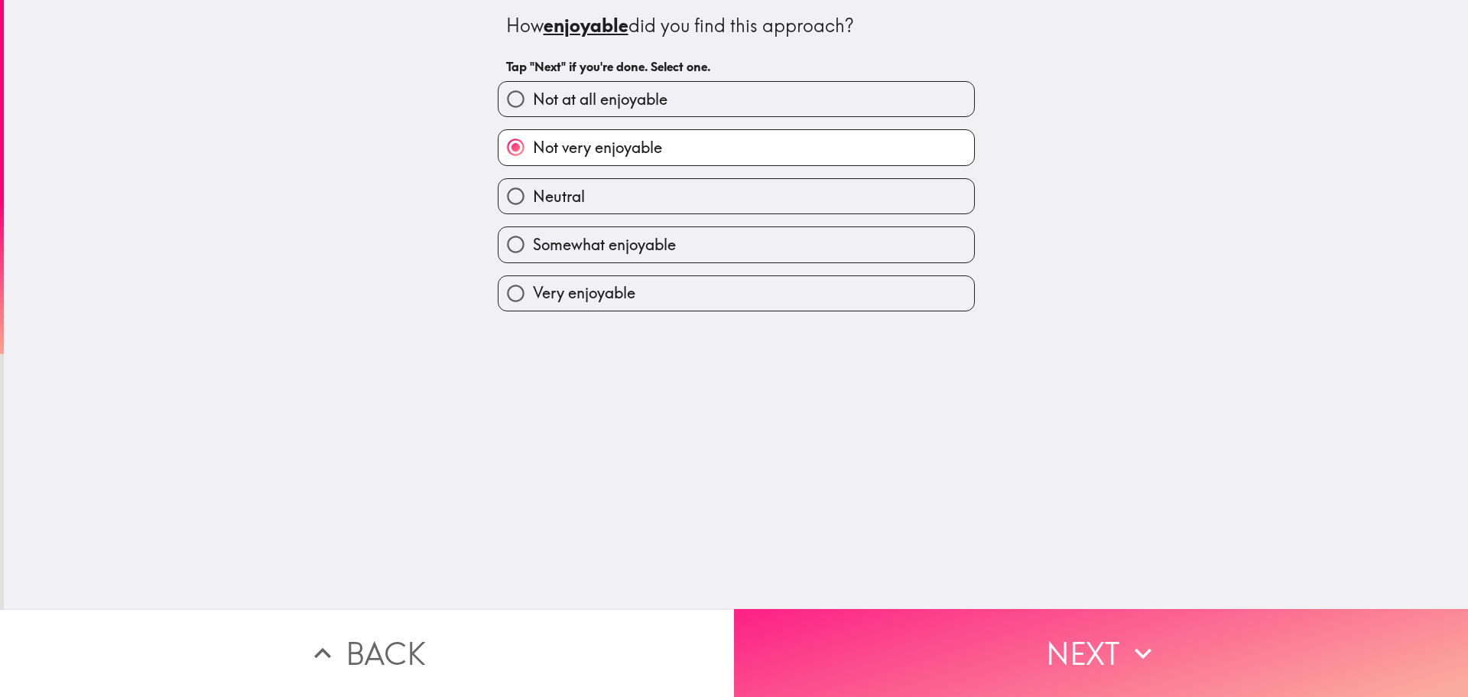
click at [1034, 625] on button "Next" at bounding box center [1101, 653] width 734 height 88
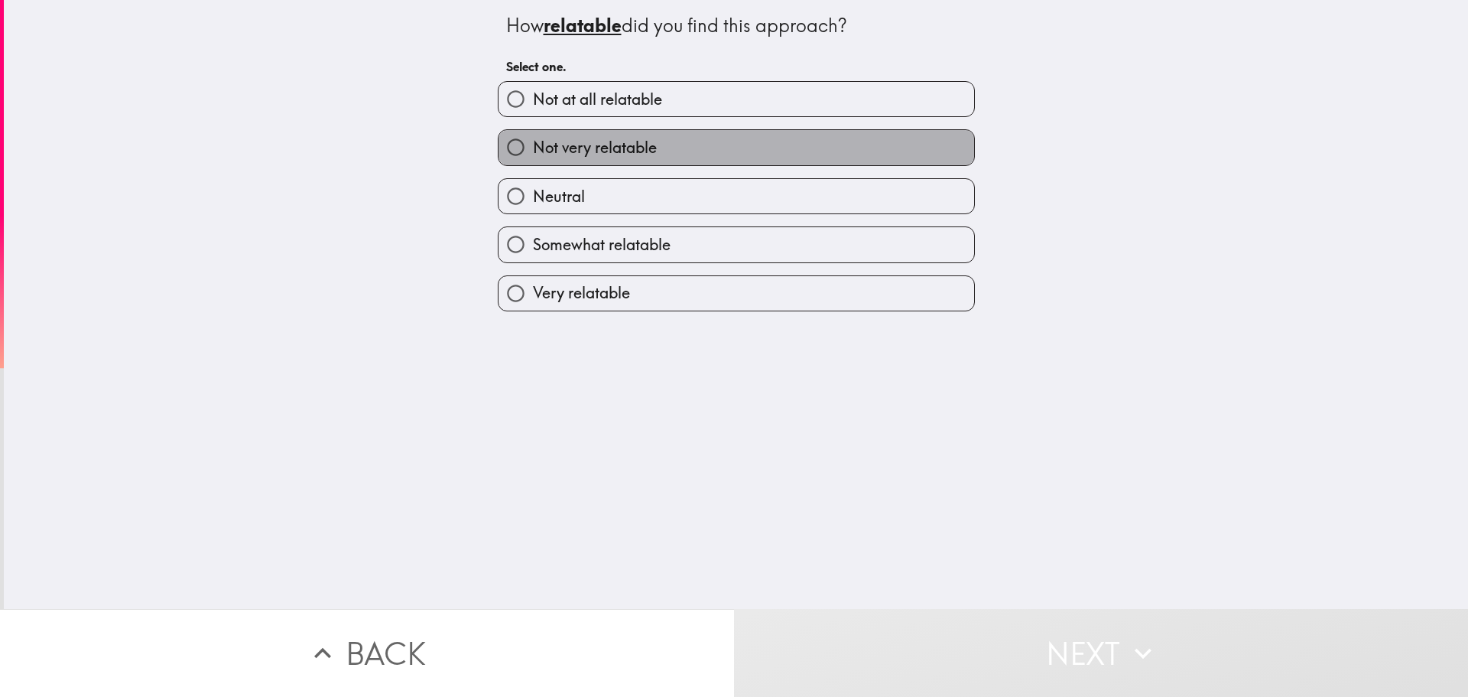
click at [590, 141] on span "Not very relatable" at bounding box center [595, 147] width 124 height 21
click at [533, 141] on input "Not very relatable" at bounding box center [516, 147] width 34 height 34
radio input "true"
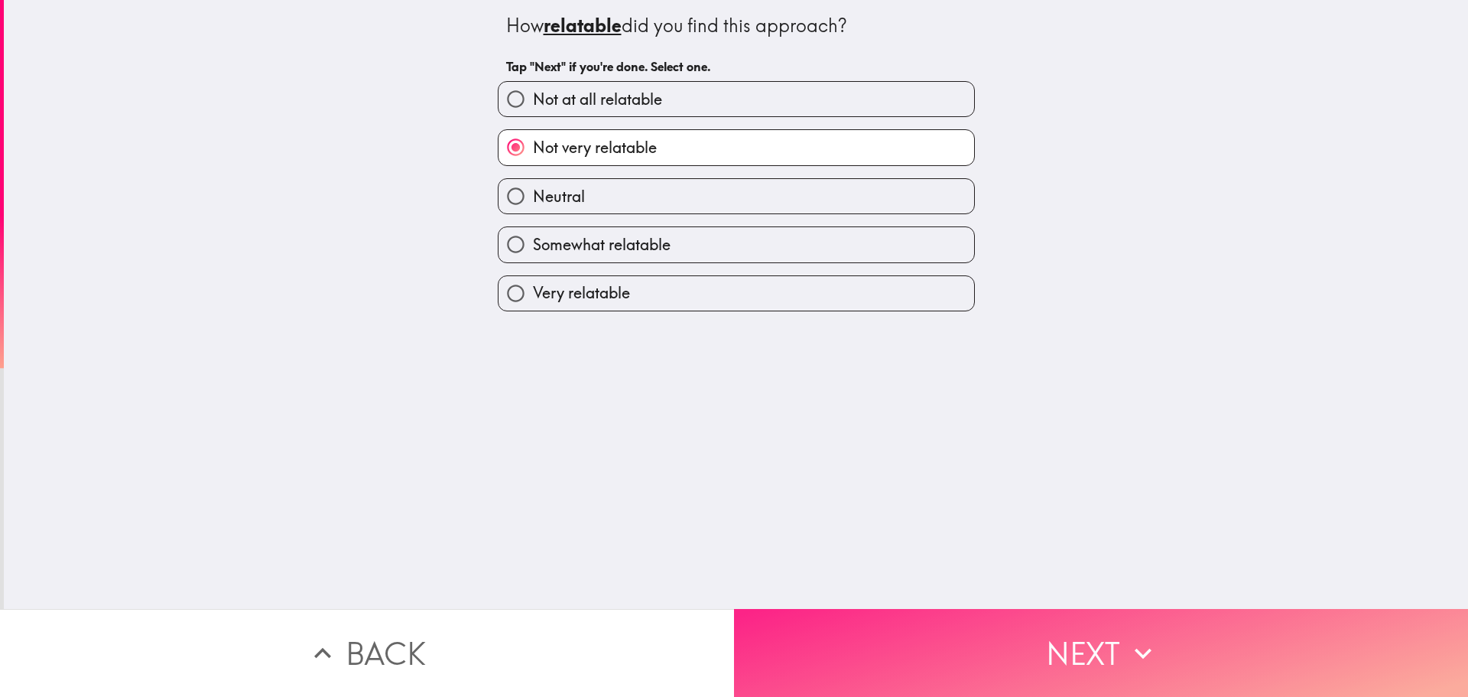
click at [1020, 651] on button "Next" at bounding box center [1101, 653] width 734 height 88
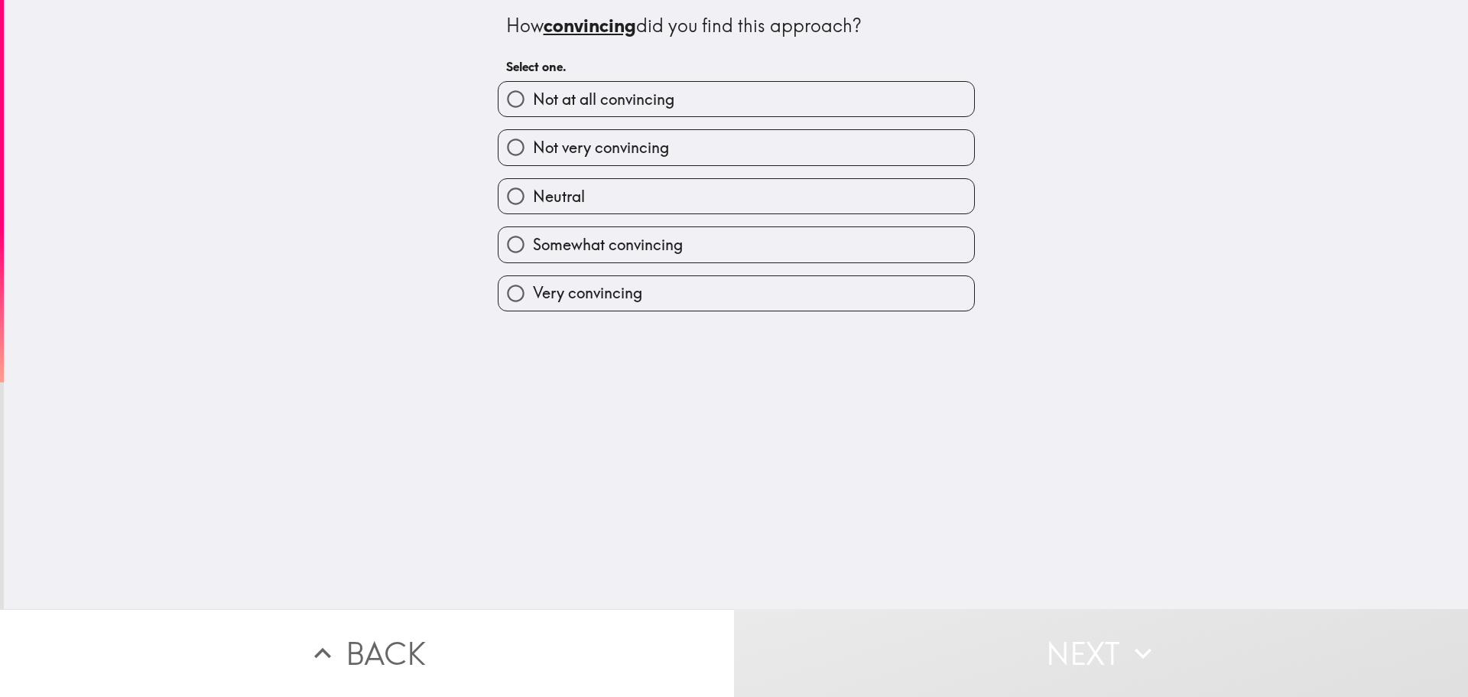
click at [651, 110] on label "Not at all convincing" at bounding box center [737, 99] width 476 height 34
click at [533, 110] on input "Not at all convincing" at bounding box center [516, 99] width 34 height 34
radio input "true"
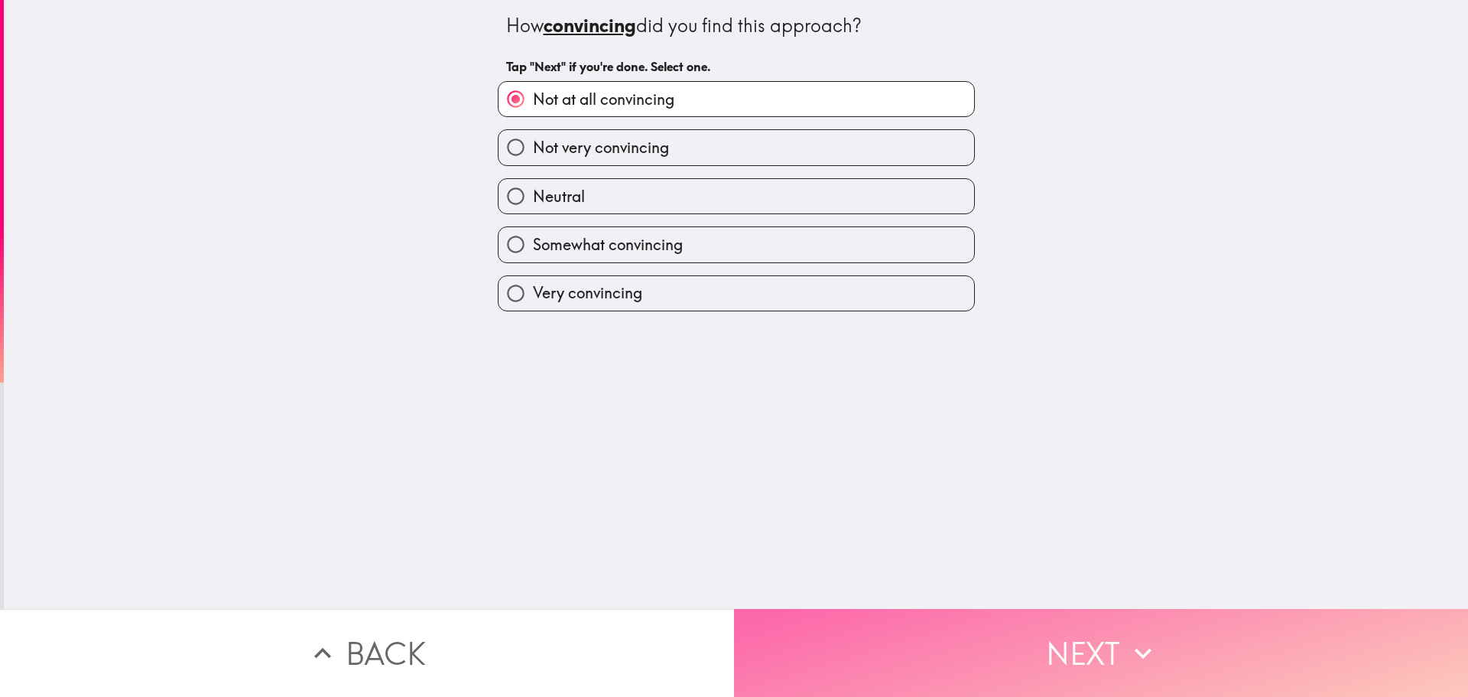
click at [1059, 636] on button "Next" at bounding box center [1101, 653] width 734 height 88
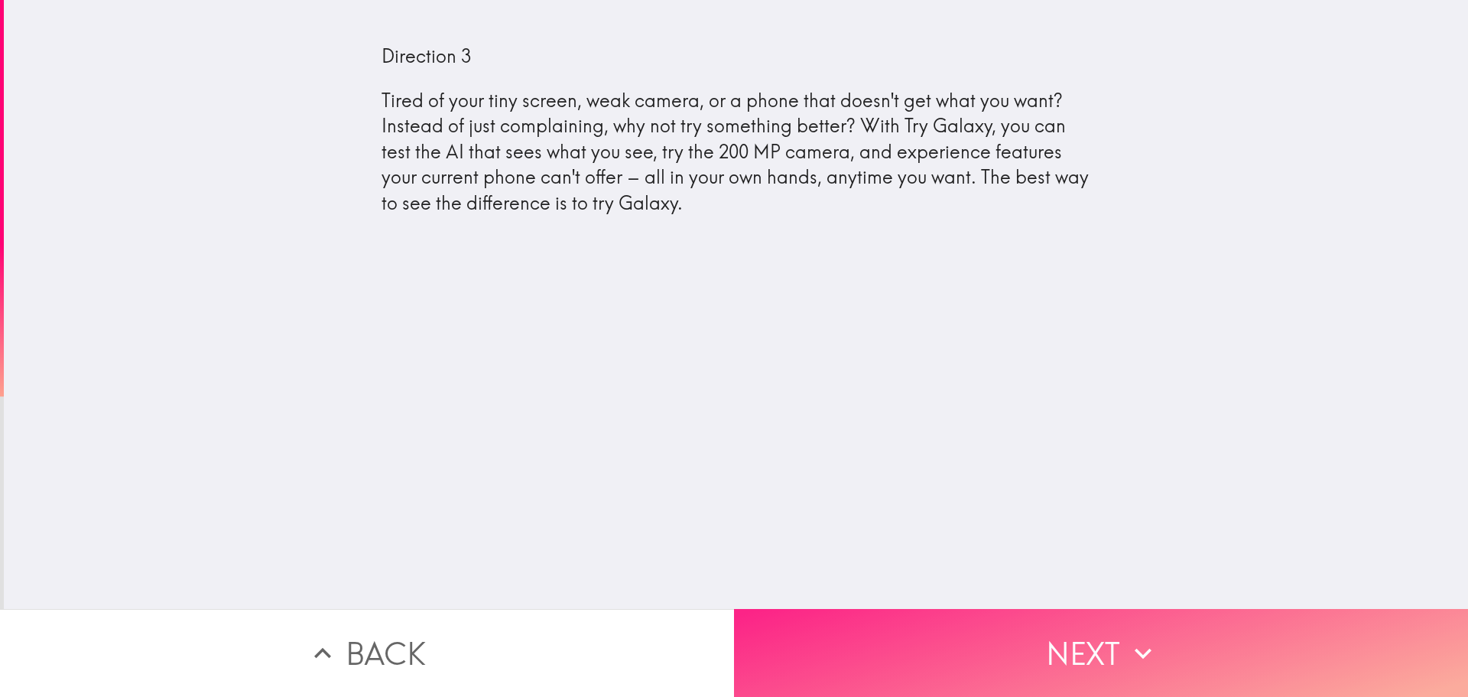
click at [1058, 644] on button "Next" at bounding box center [1101, 653] width 734 height 88
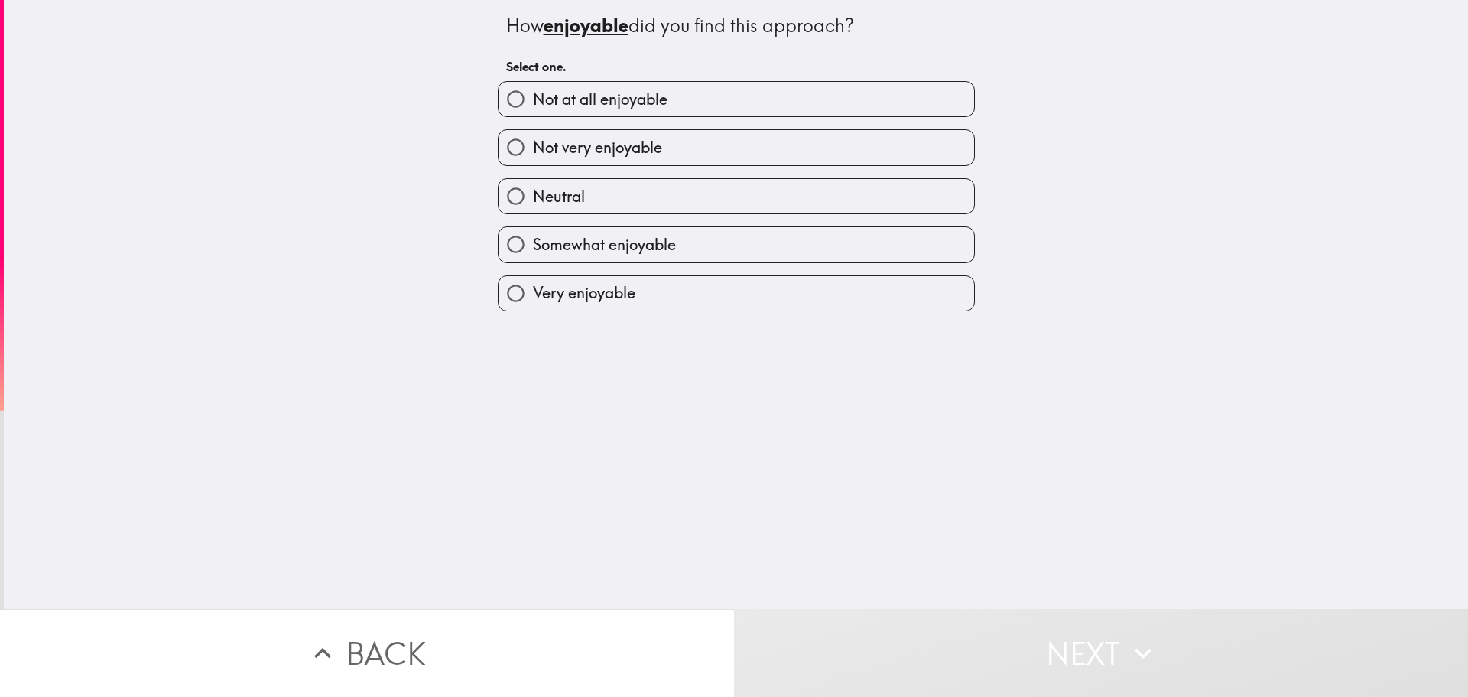
click at [601, 200] on label "Neutral" at bounding box center [737, 196] width 476 height 34
click at [533, 200] on input "Neutral" at bounding box center [516, 196] width 34 height 34
radio input "true"
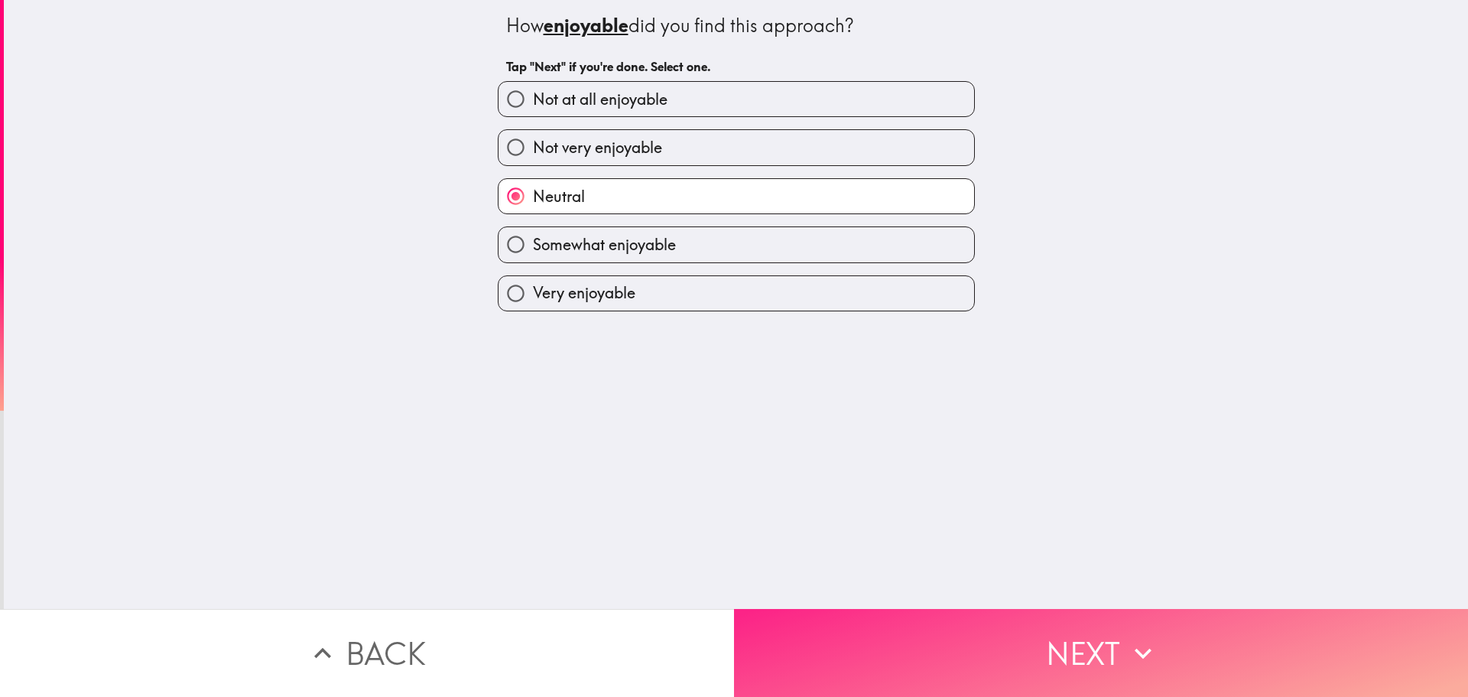
click at [1045, 631] on button "Next" at bounding box center [1101, 653] width 734 height 88
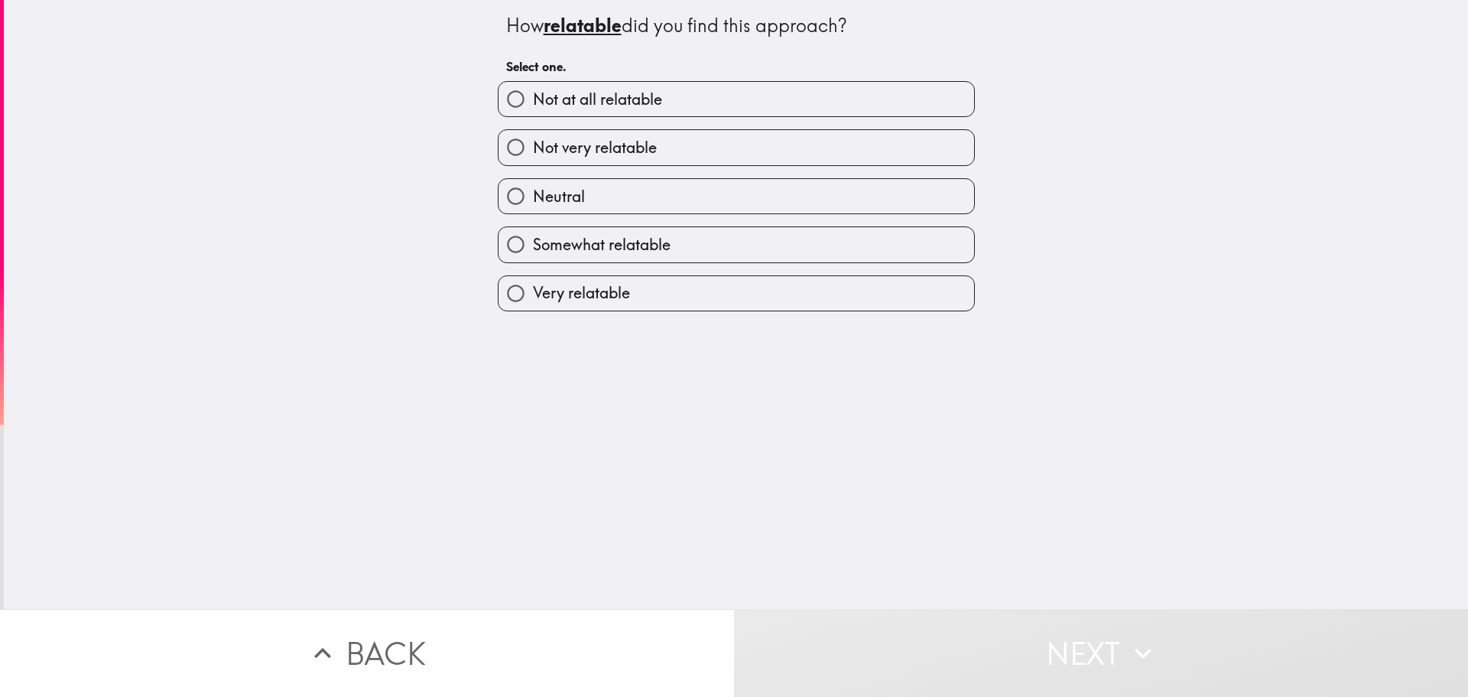
click at [622, 245] on span "Somewhat relatable" at bounding box center [602, 244] width 138 height 21
click at [533, 245] on input "Somewhat relatable" at bounding box center [516, 244] width 34 height 34
radio input "true"
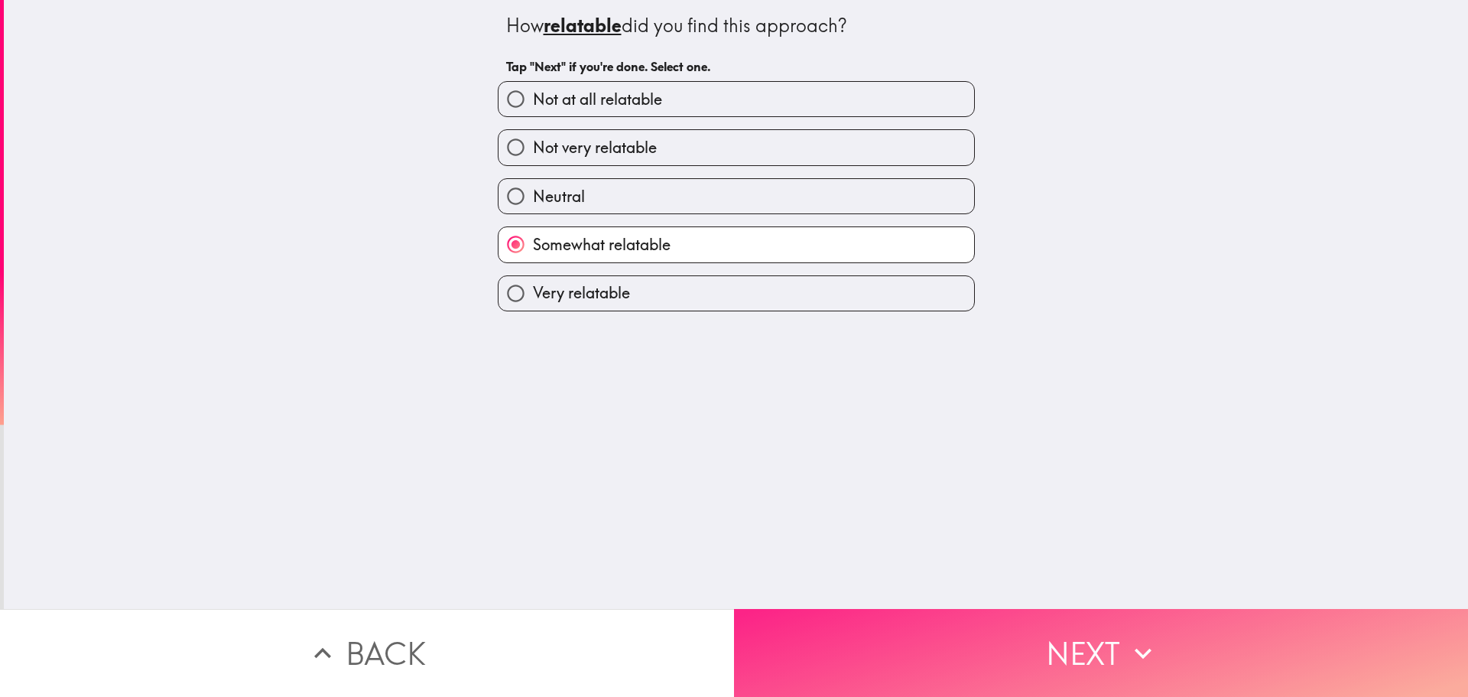
click at [1020, 662] on button "Next" at bounding box center [1101, 653] width 734 height 88
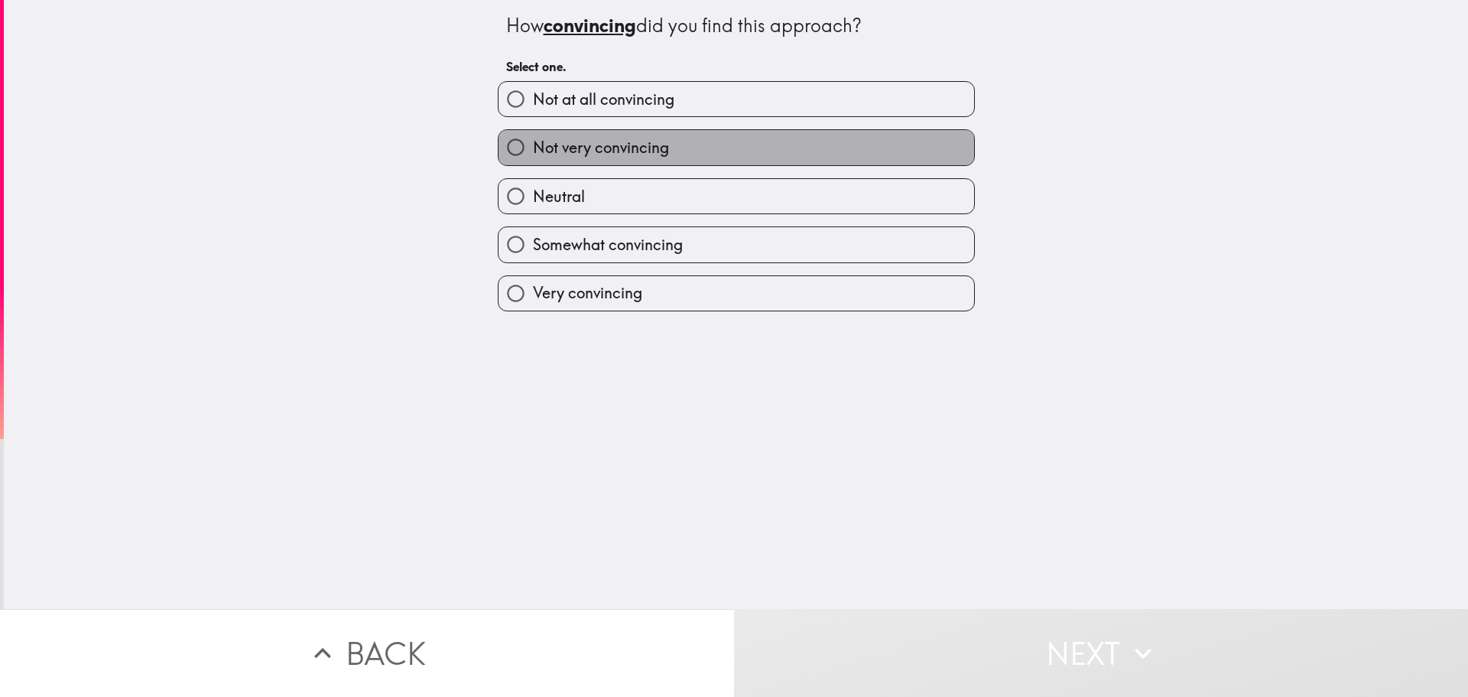
click at [651, 158] on span "Not very convincing" at bounding box center [601, 147] width 136 height 21
click at [533, 158] on input "Not very convincing" at bounding box center [516, 147] width 34 height 34
radio input "true"
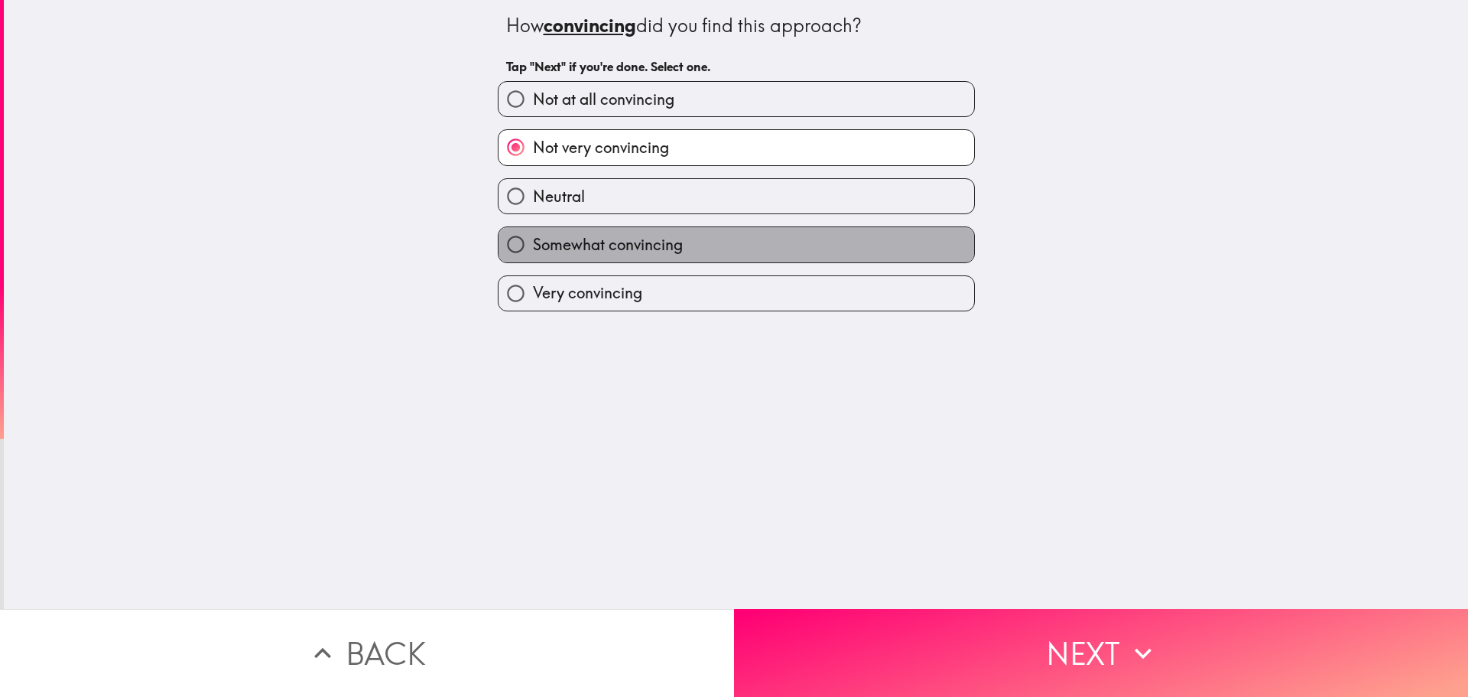
click at [803, 255] on label "Somewhat convincing" at bounding box center [737, 244] width 476 height 34
click at [533, 255] on input "Somewhat convincing" at bounding box center [516, 244] width 34 height 34
radio input "true"
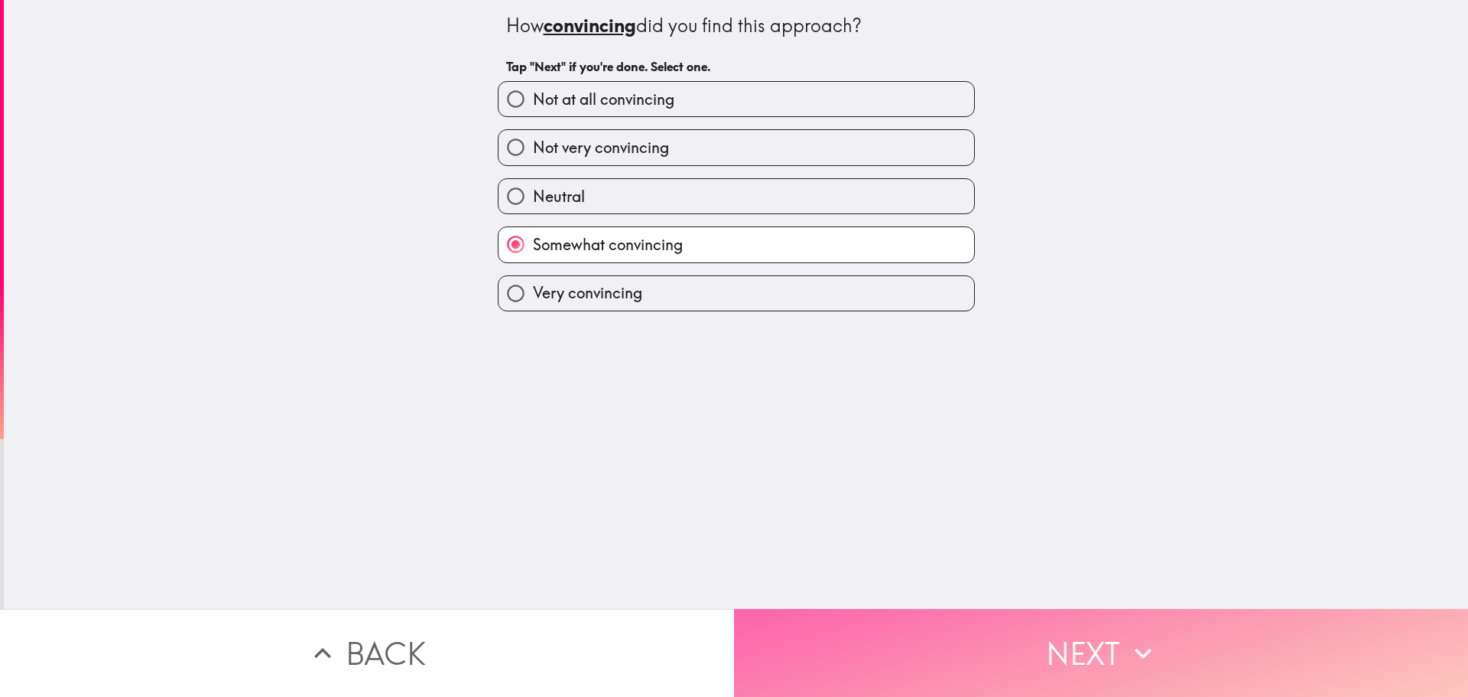
click at [989, 629] on button "Next" at bounding box center [1101, 653] width 734 height 88
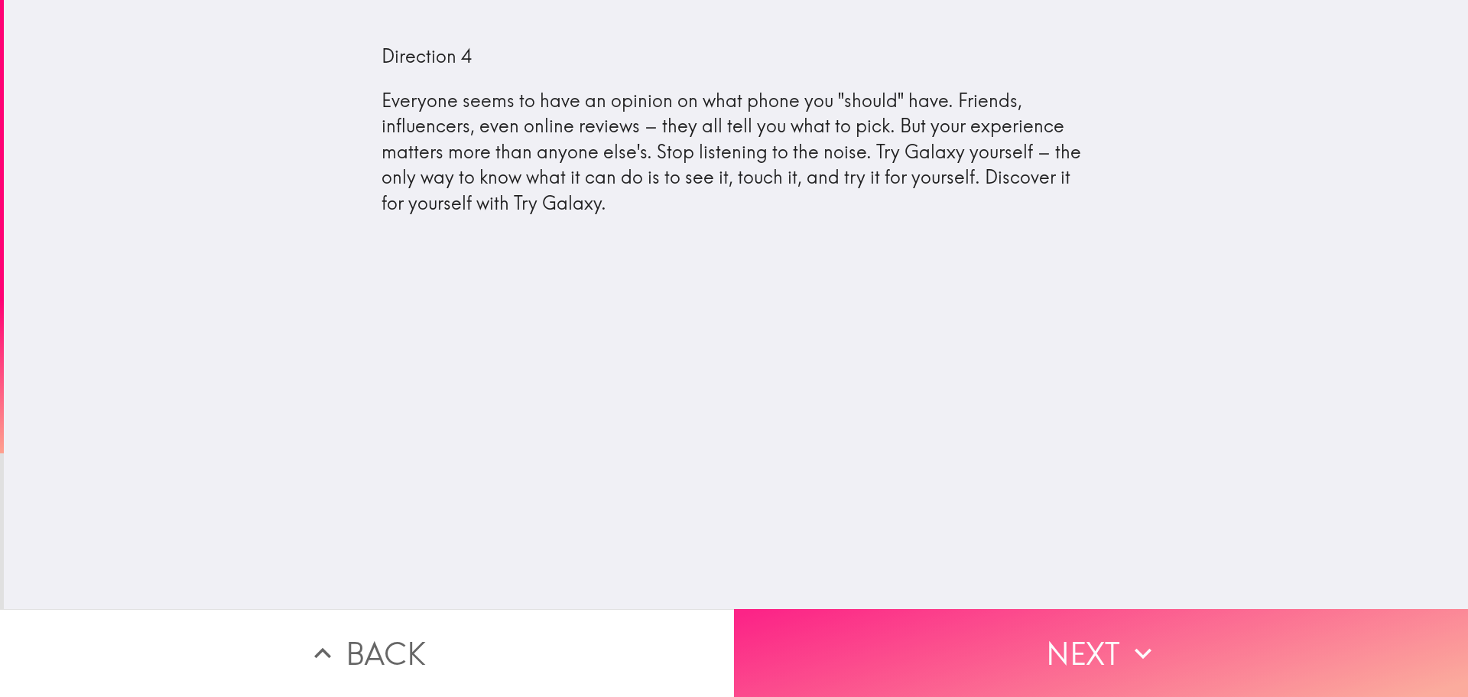
click at [1034, 651] on button "Next" at bounding box center [1101, 653] width 734 height 88
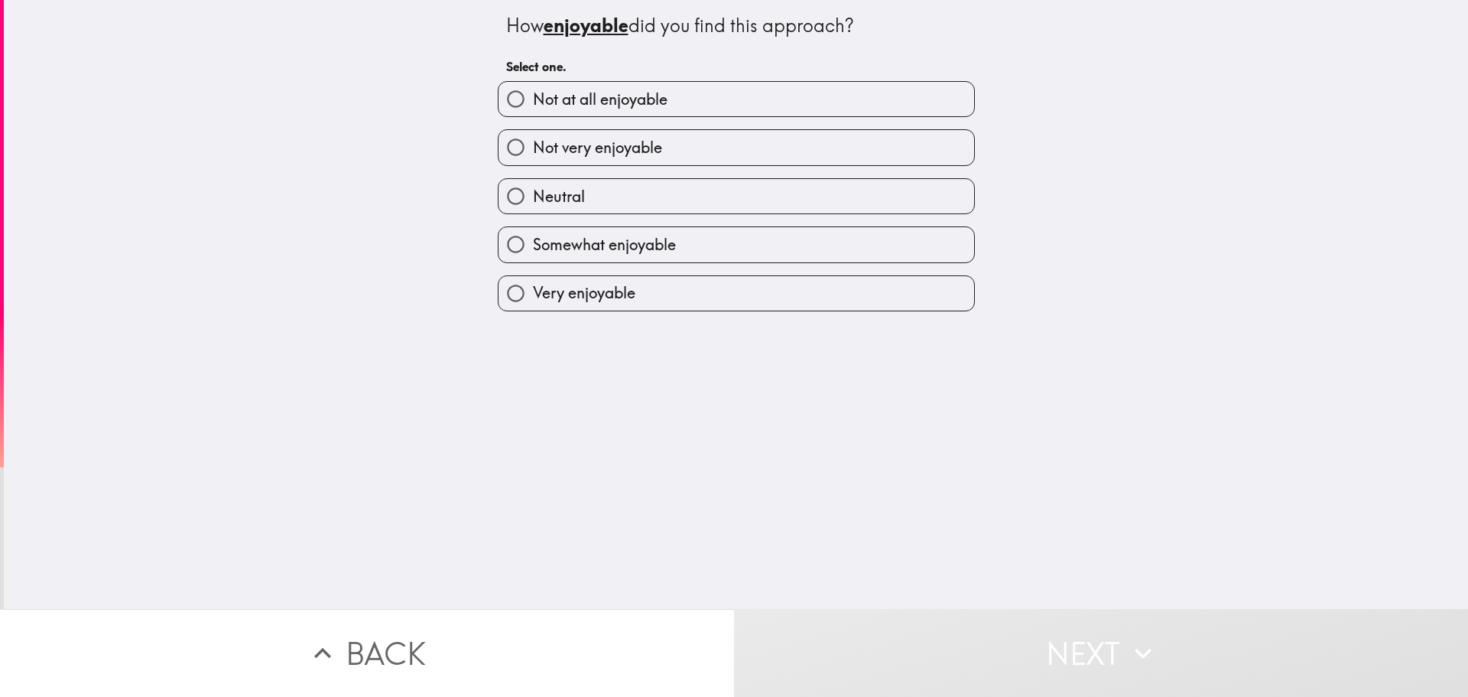
click at [626, 144] on span "Not very enjoyable" at bounding box center [597, 147] width 129 height 21
click at [533, 144] on input "Not very enjoyable" at bounding box center [516, 147] width 34 height 34
radio input "true"
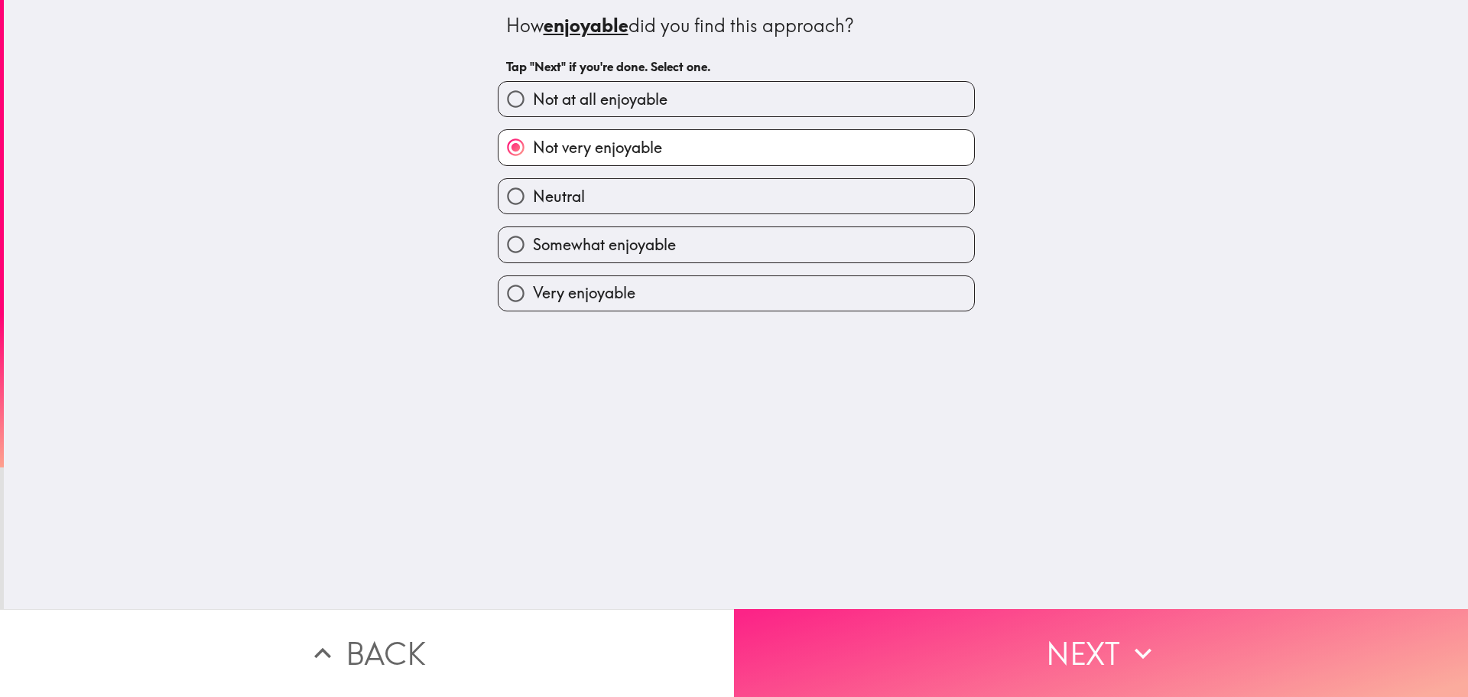
click at [1048, 635] on button "Next" at bounding box center [1101, 653] width 734 height 88
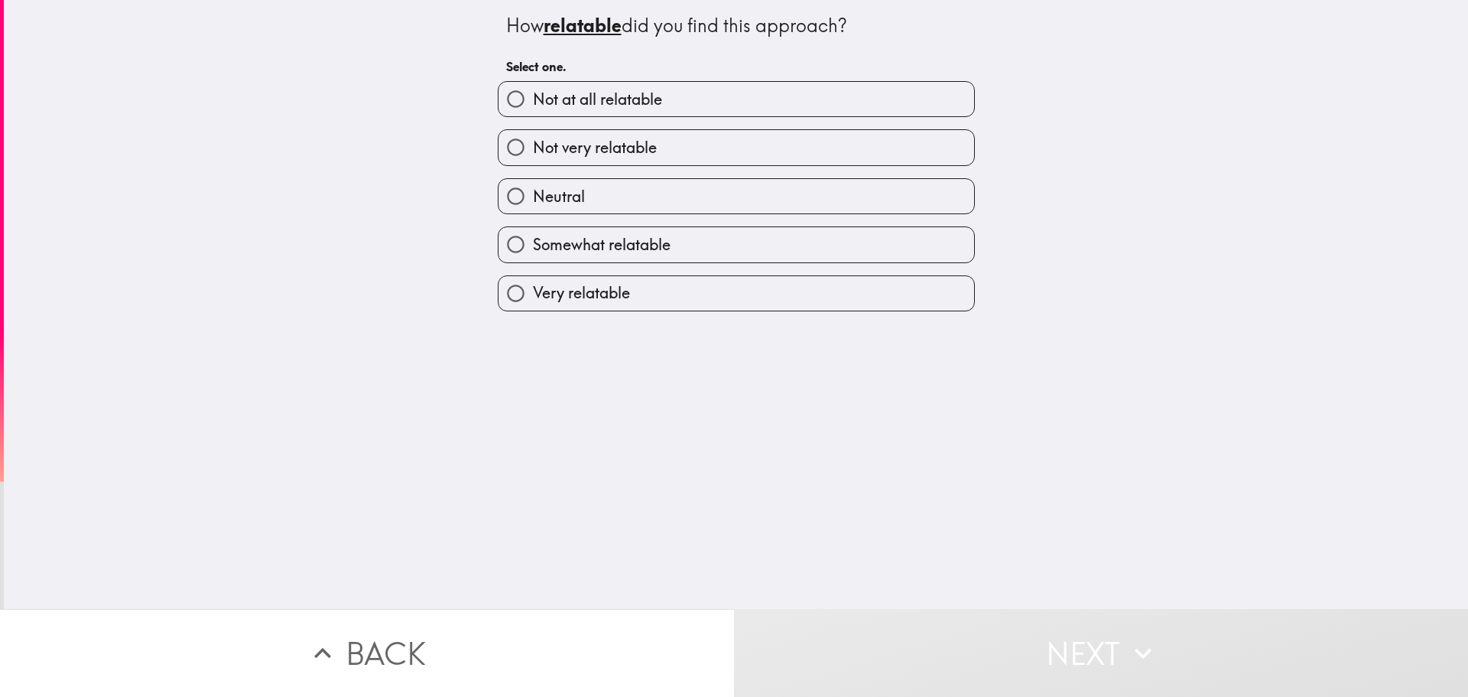
click at [614, 106] on span "Not at all relatable" at bounding box center [597, 99] width 129 height 21
click at [533, 106] on input "Not at all relatable" at bounding box center [516, 99] width 34 height 34
radio input "true"
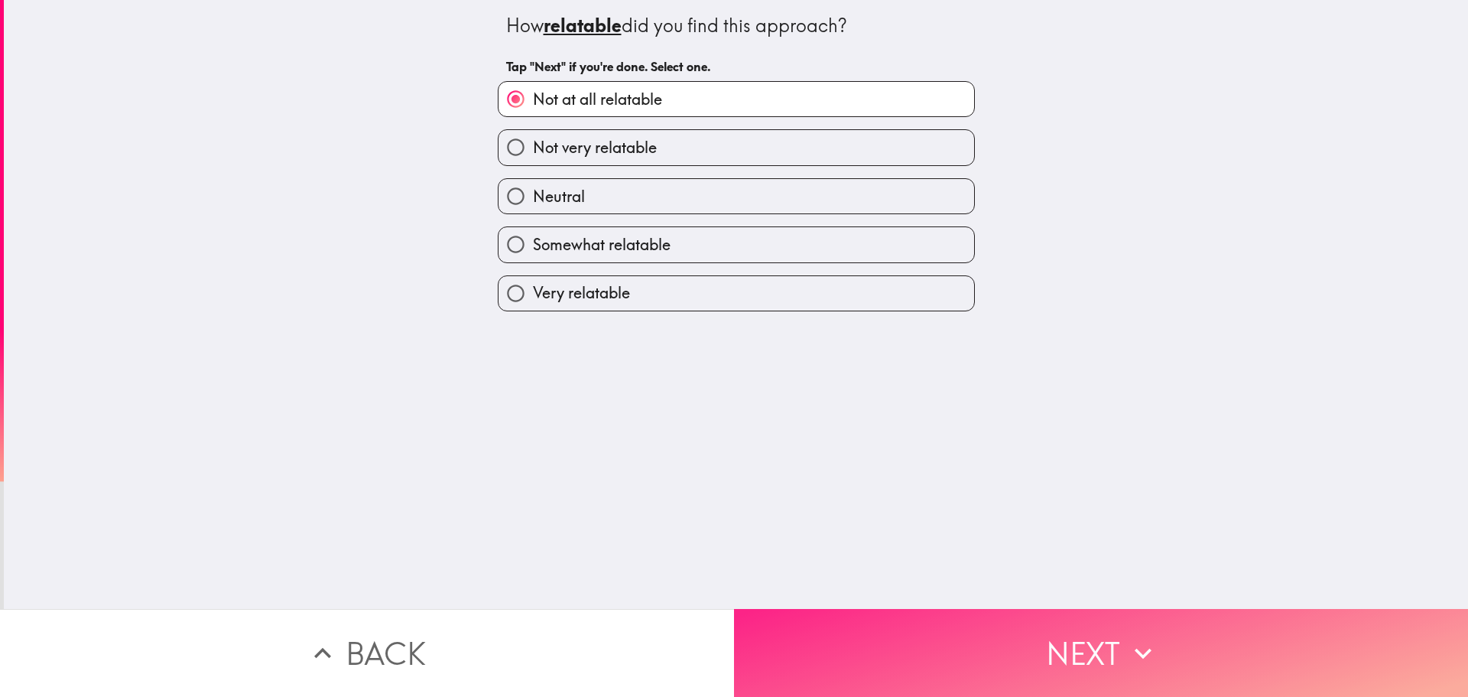
click at [1063, 643] on button "Next" at bounding box center [1101, 653] width 734 height 88
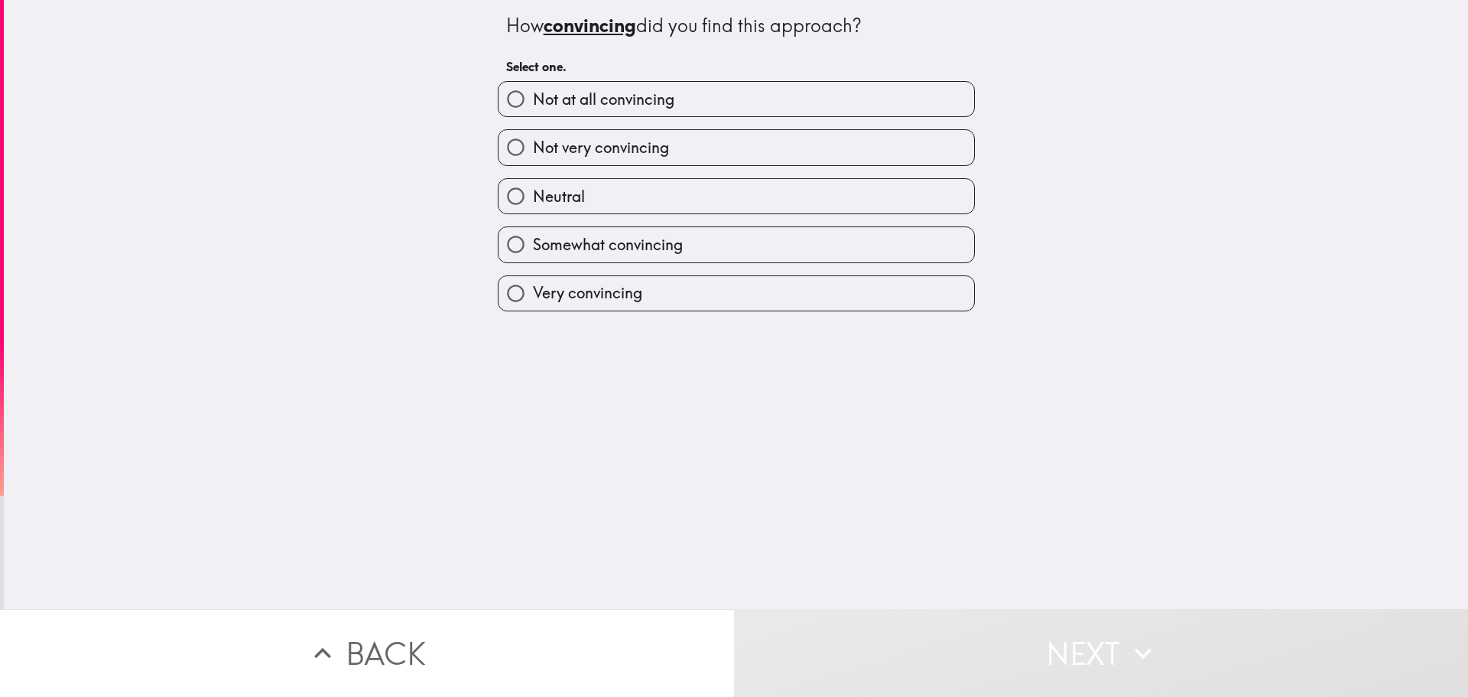
click at [642, 135] on label "Not very convincing" at bounding box center [737, 147] width 476 height 34
click at [533, 135] on input "Not very convincing" at bounding box center [516, 147] width 34 height 34
radio input "true"
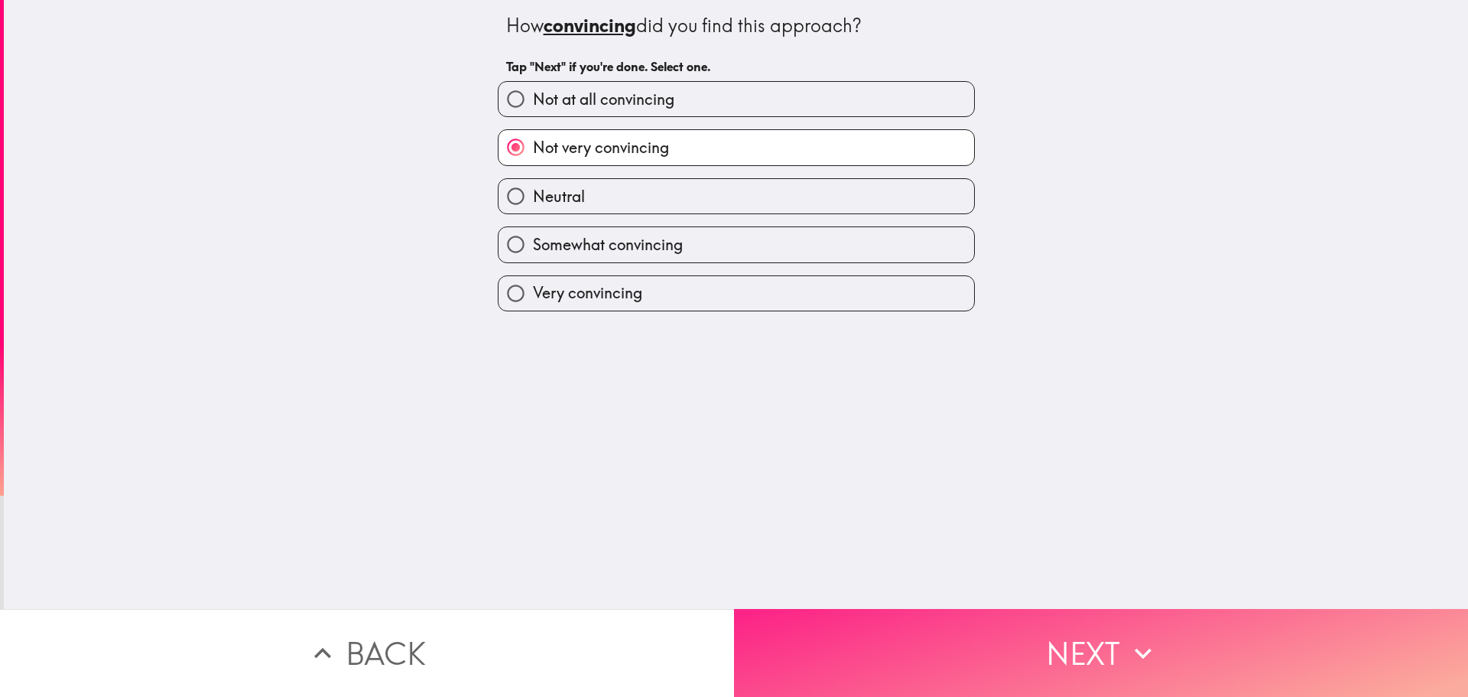
click at [1041, 638] on button "Next" at bounding box center [1101, 653] width 734 height 88
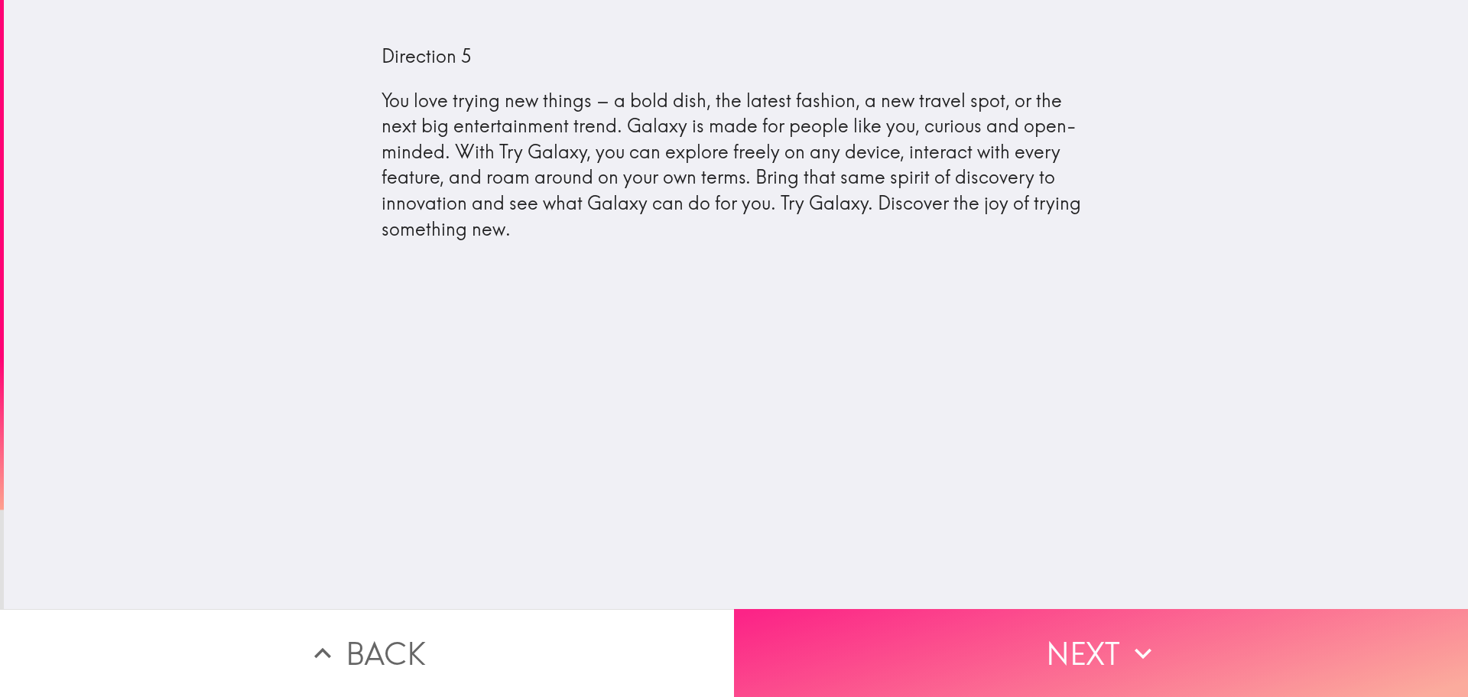
click at [1044, 643] on button "Next" at bounding box center [1101, 653] width 734 height 88
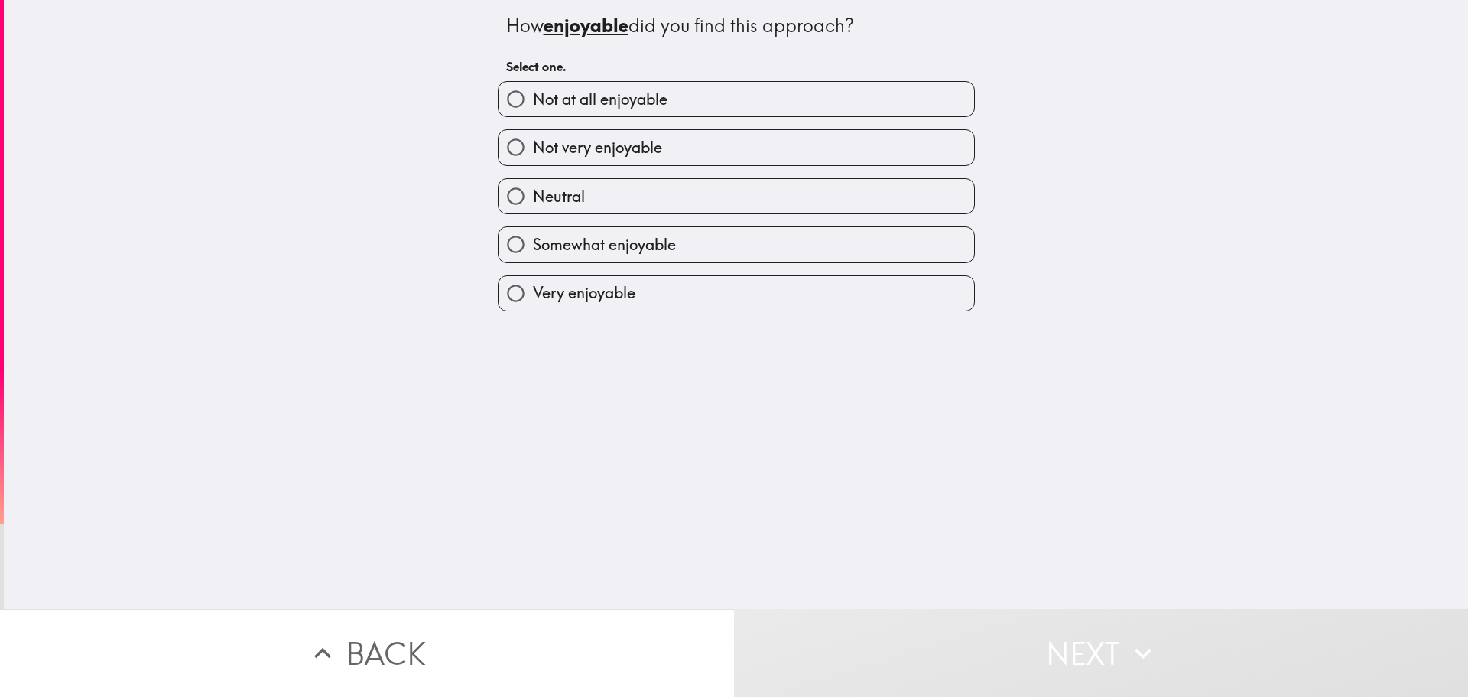
click at [632, 245] on span "Somewhat enjoyable" at bounding box center [604, 244] width 143 height 21
click at [533, 245] on input "Somewhat enjoyable" at bounding box center [516, 244] width 34 height 34
radio input "true"
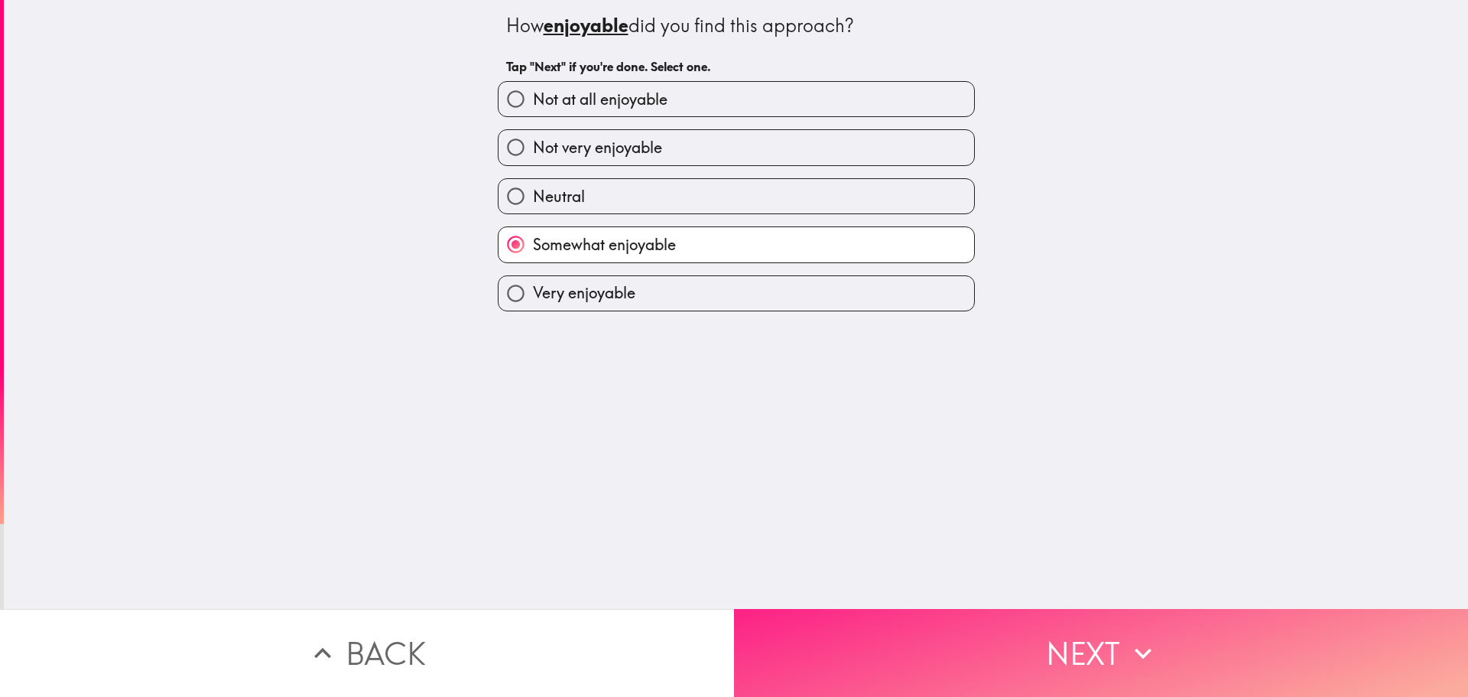
click at [1037, 636] on button "Next" at bounding box center [1101, 653] width 734 height 88
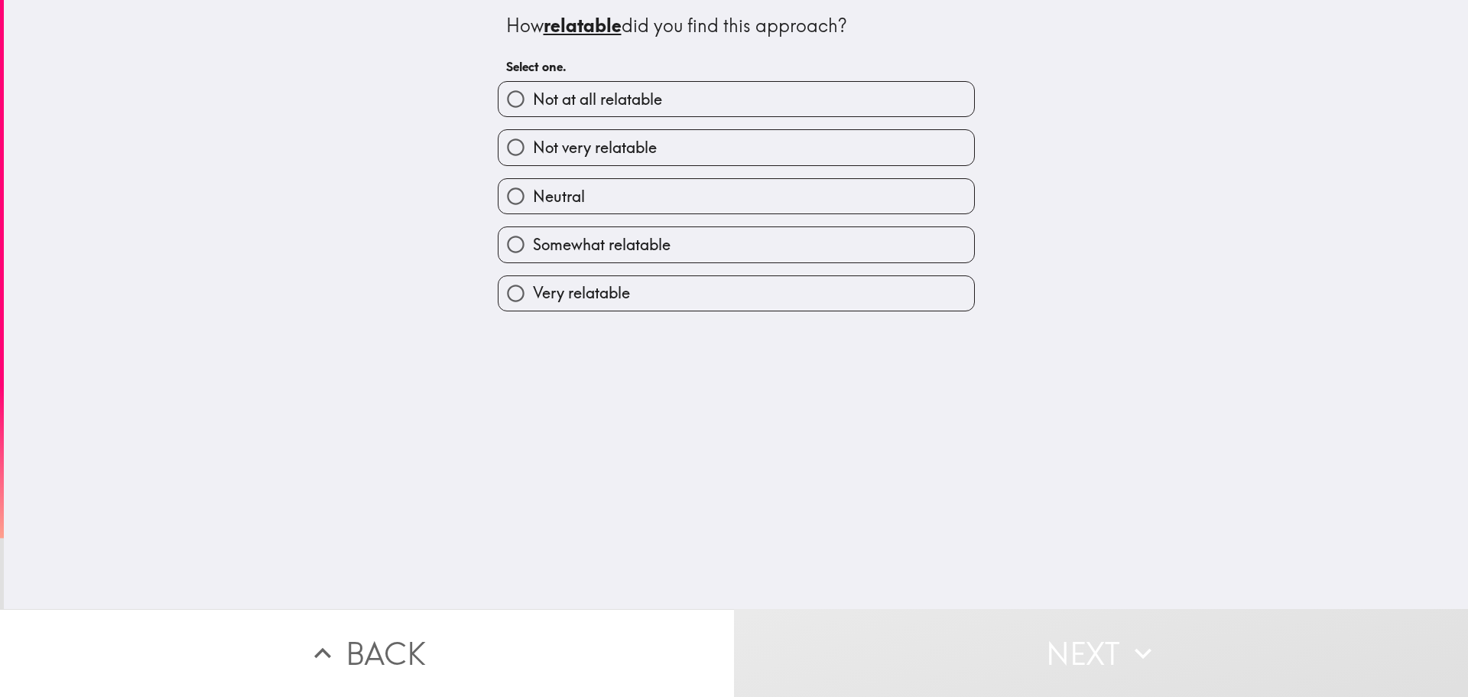
click at [655, 253] on span "Somewhat relatable" at bounding box center [602, 244] width 138 height 21
click at [533, 253] on input "Somewhat relatable" at bounding box center [516, 244] width 34 height 34
radio input "true"
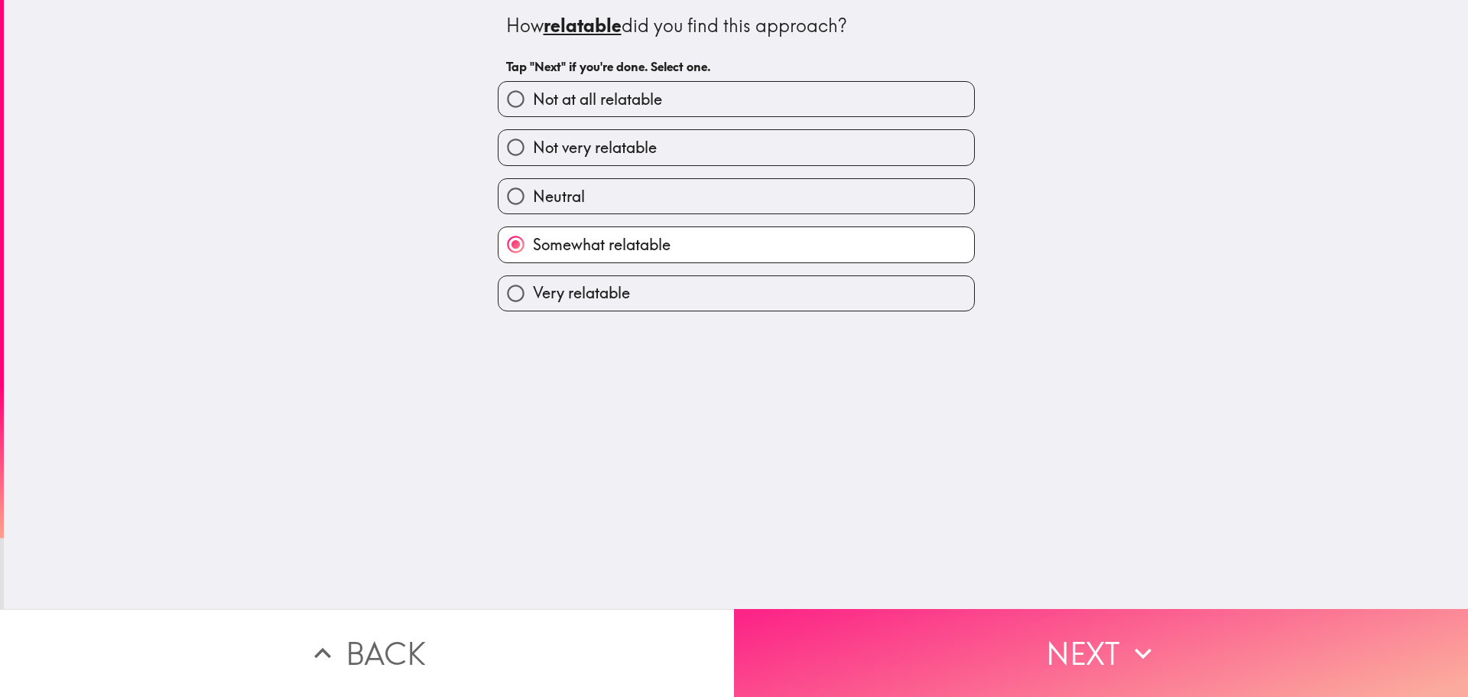
click at [1047, 635] on button "Next" at bounding box center [1101, 653] width 734 height 88
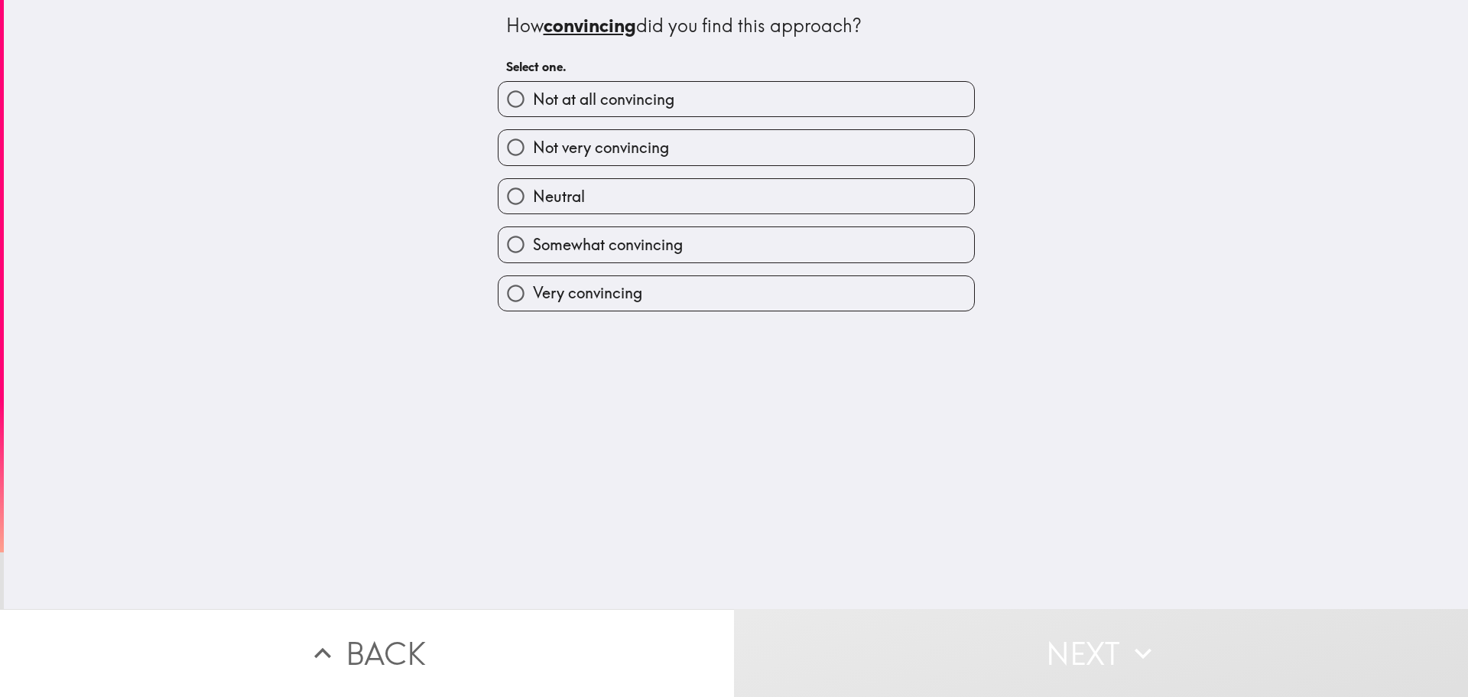
click at [616, 141] on span "Not very convincing" at bounding box center [601, 147] width 136 height 21
click at [533, 141] on input "Not very convincing" at bounding box center [516, 147] width 34 height 34
radio input "true"
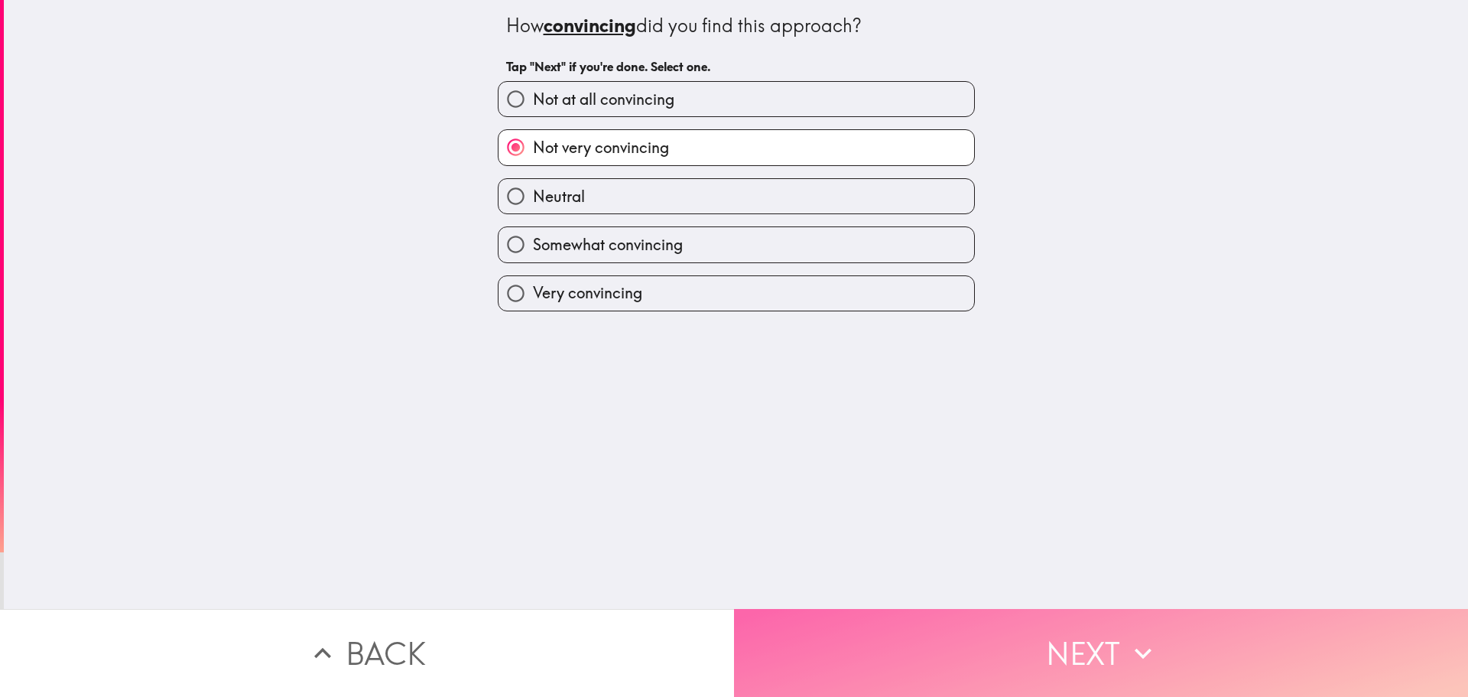
click at [1080, 630] on button "Next" at bounding box center [1101, 653] width 734 height 88
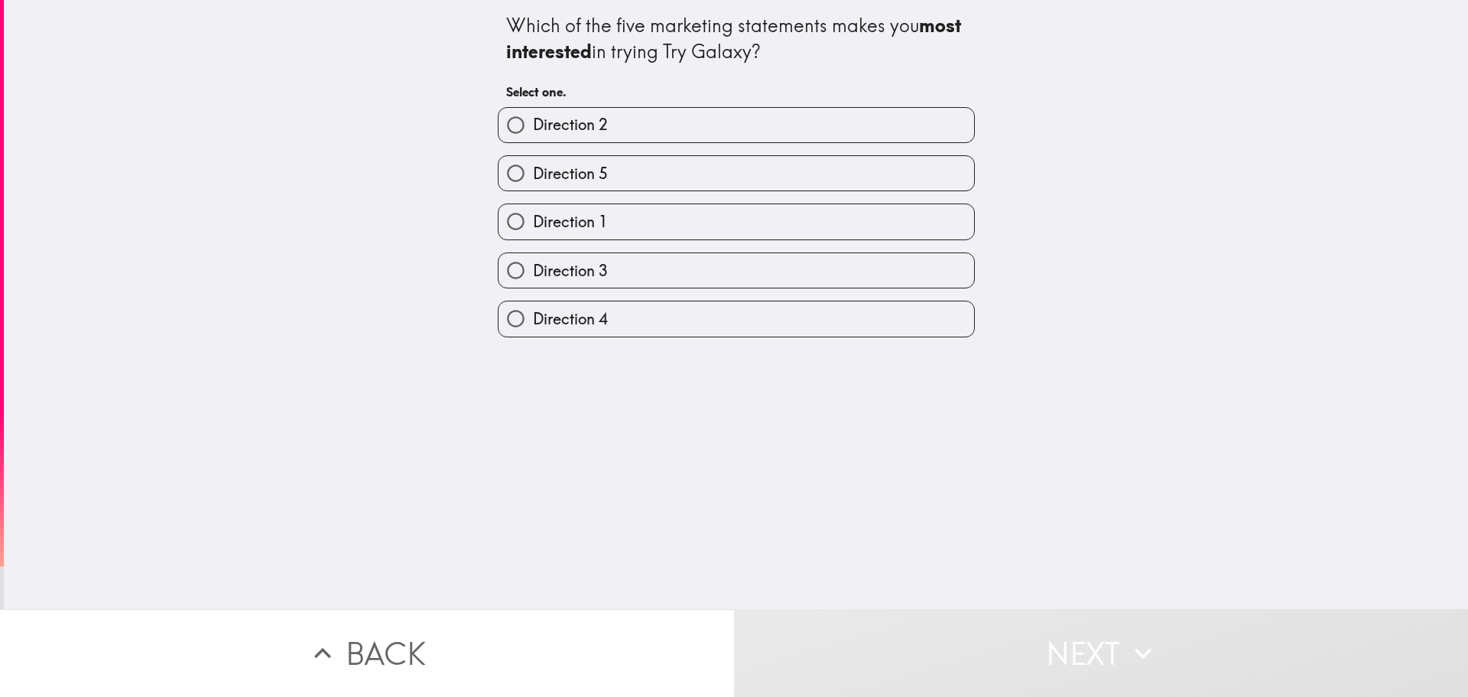
click at [608, 171] on label "Direction 5" at bounding box center [737, 173] width 476 height 34
click at [533, 171] on input "Direction 5" at bounding box center [516, 173] width 34 height 34
radio input "true"
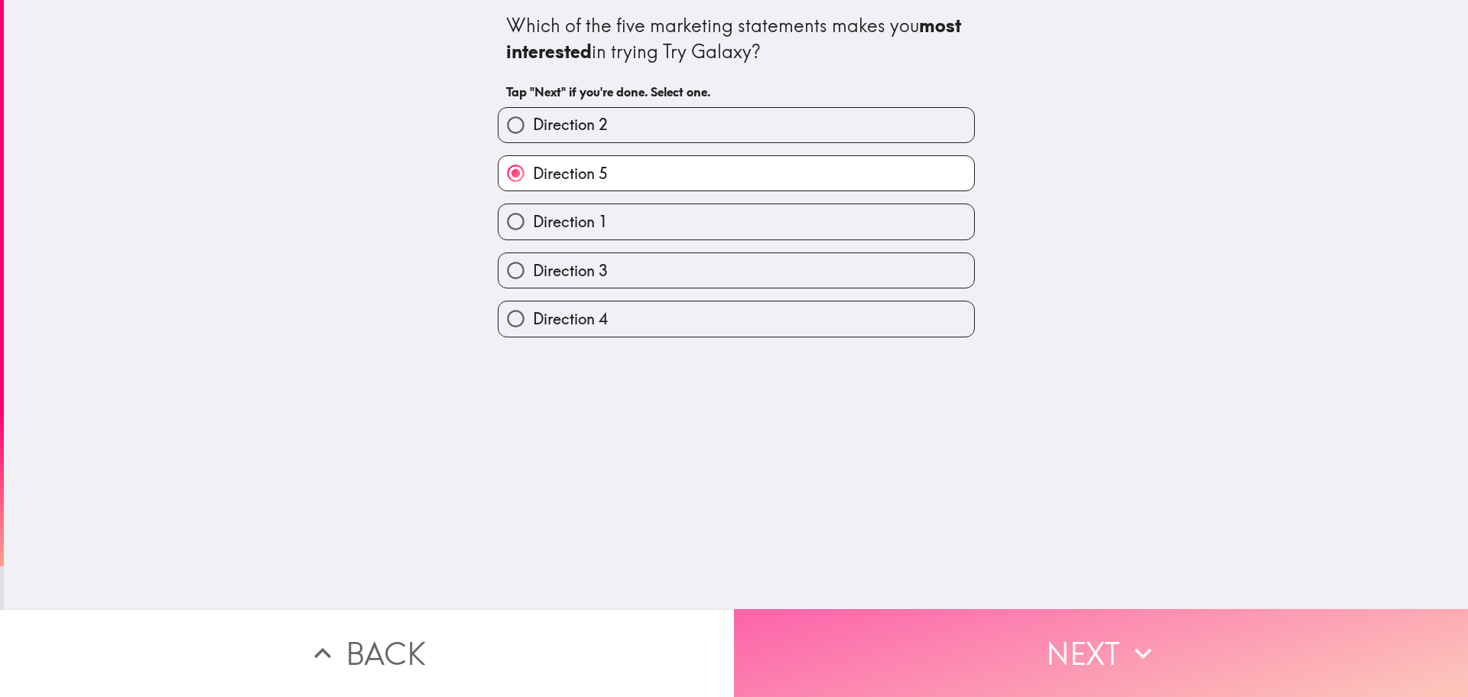
click at [1031, 639] on button "Next" at bounding box center [1101, 653] width 734 height 88
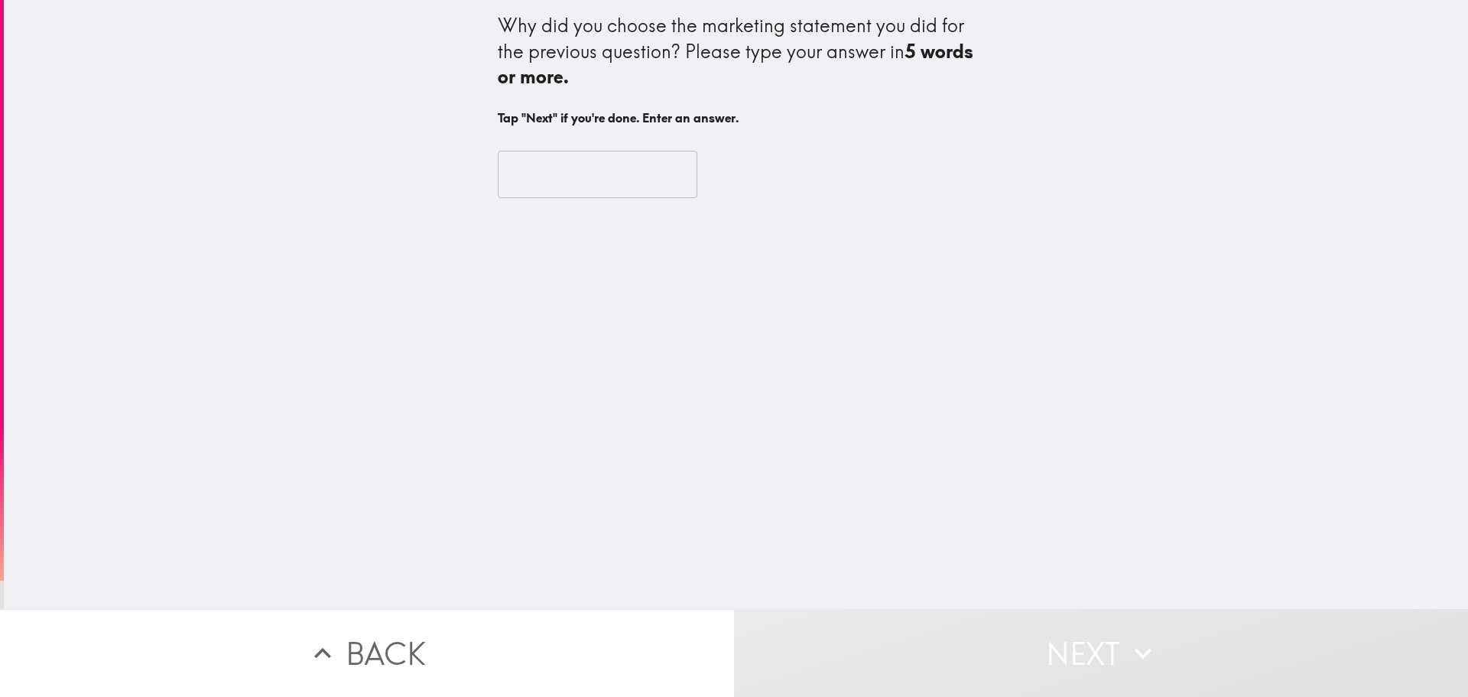
drag, startPoint x: 555, startPoint y: 42, endPoint x: 742, endPoint y: 46, distance: 186.6
click at [742, 46] on div "Why did you choose the marketing statement you did for the previous question? P…" at bounding box center [736, 51] width 477 height 77
click at [541, 177] on input "text" at bounding box center [598, 174] width 200 height 47
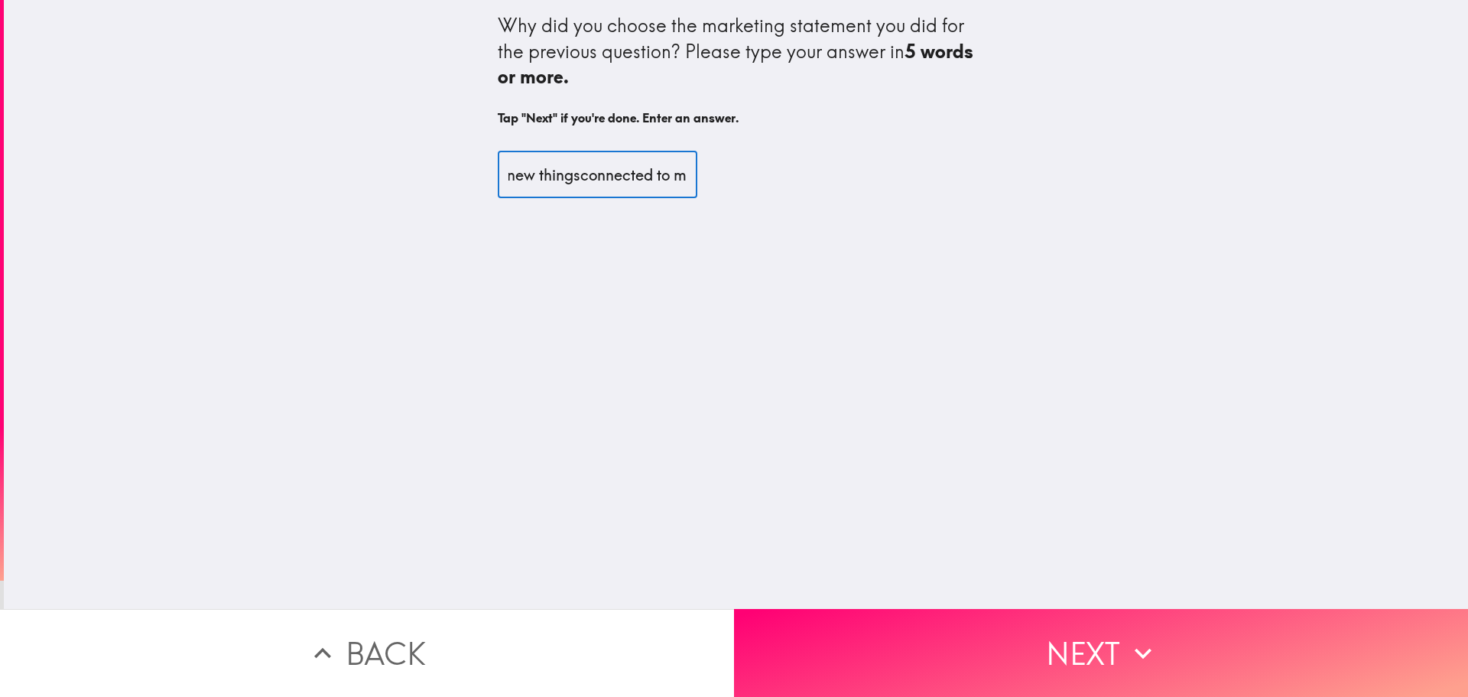
scroll to position [0, 72]
click at [542, 174] on input "Trying new thingsconnected to me" at bounding box center [598, 174] width 200 height 47
drag, startPoint x: 544, startPoint y: 178, endPoint x: 452, endPoint y: 169, distance: 93.0
click at [452, 169] on div "Why did you choose the marketing statement you did for the previous question? P…" at bounding box center [736, 304] width 1464 height 609
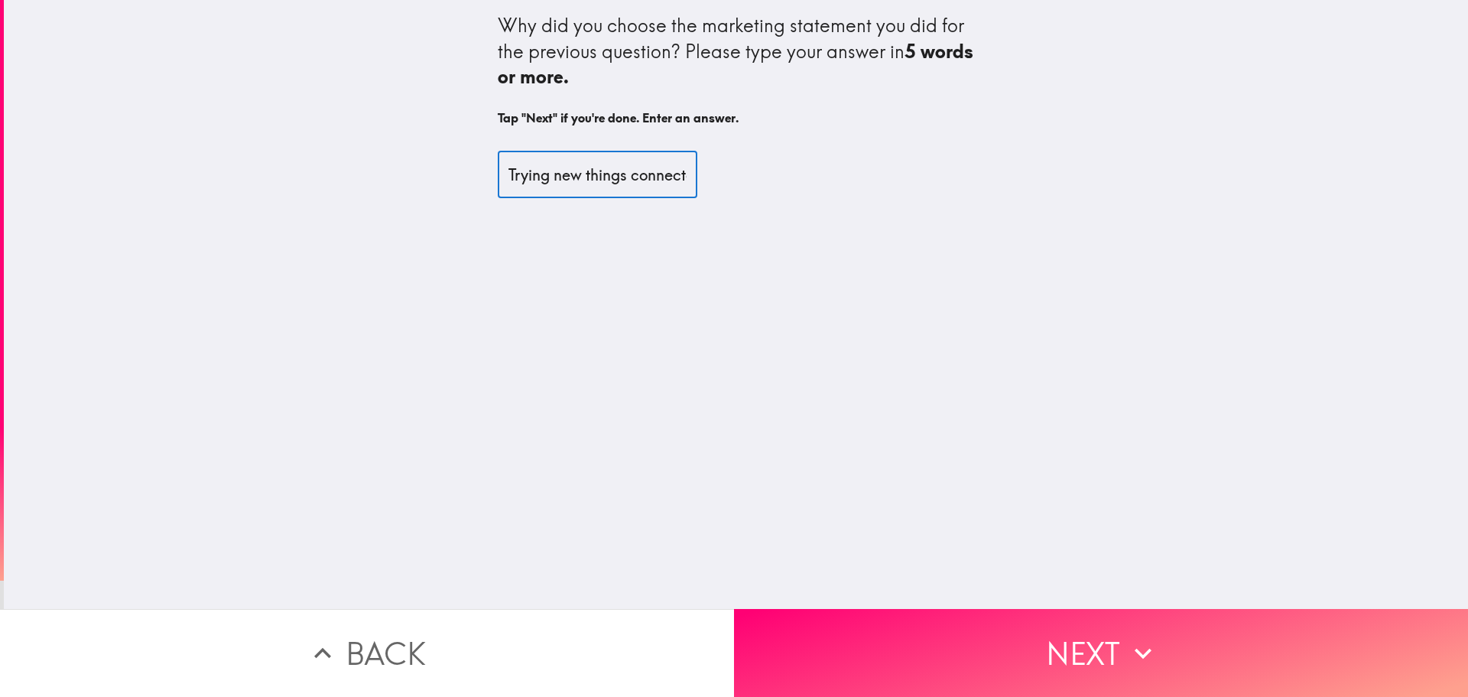
type input "Trying new things connected to me"
click at [645, 283] on div "Why did you choose the marketing statement you did for the previous question? P…" at bounding box center [736, 304] width 1464 height 609
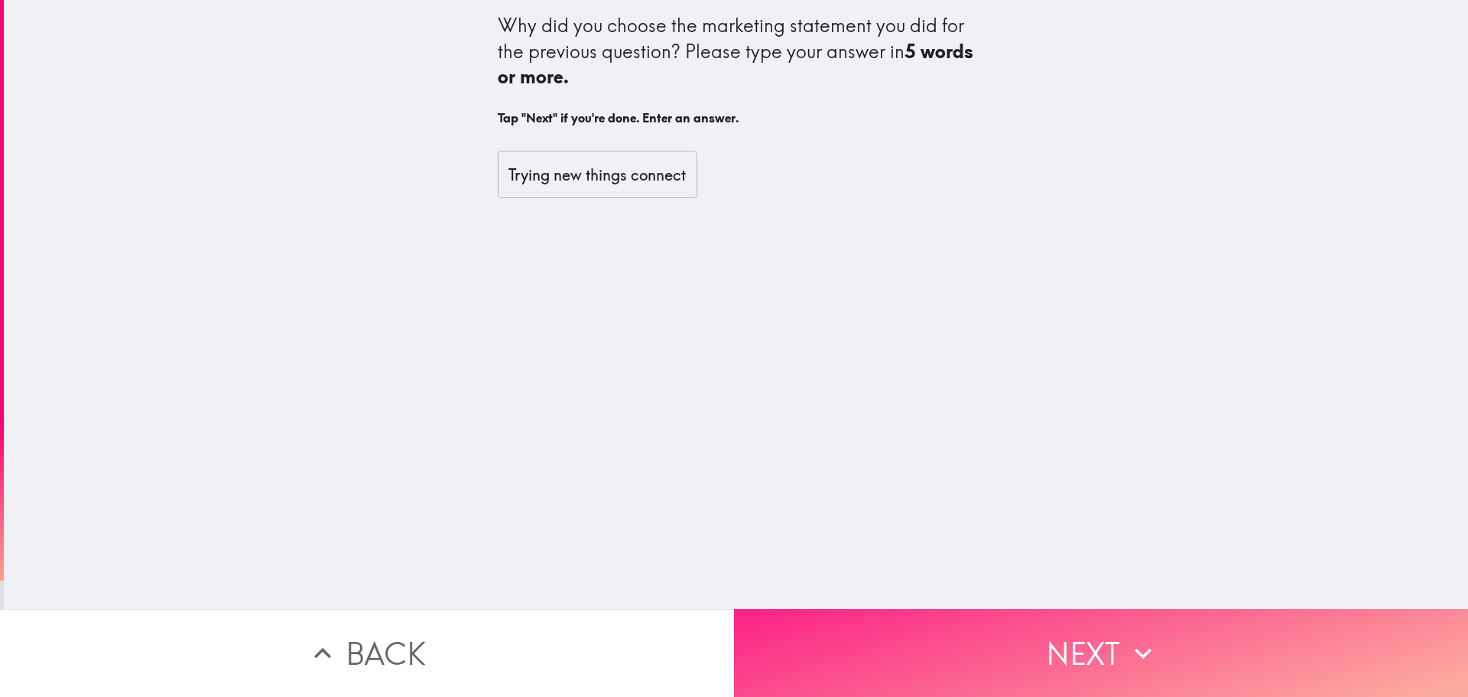
click at [1081, 648] on button "Next" at bounding box center [1101, 653] width 734 height 88
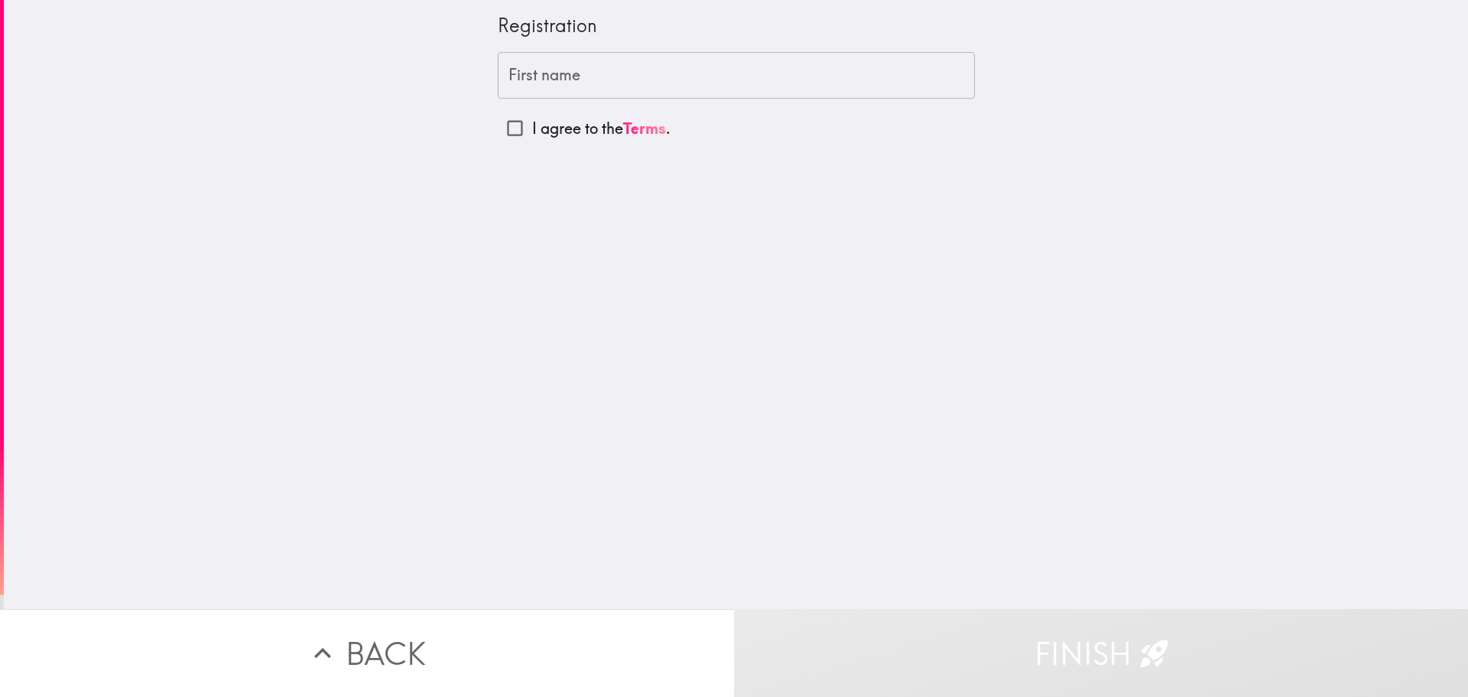
drag, startPoint x: 527, startPoint y: 77, endPoint x: 539, endPoint y: 102, distance: 27.4
click at [527, 77] on input "First name" at bounding box center [736, 75] width 477 height 47
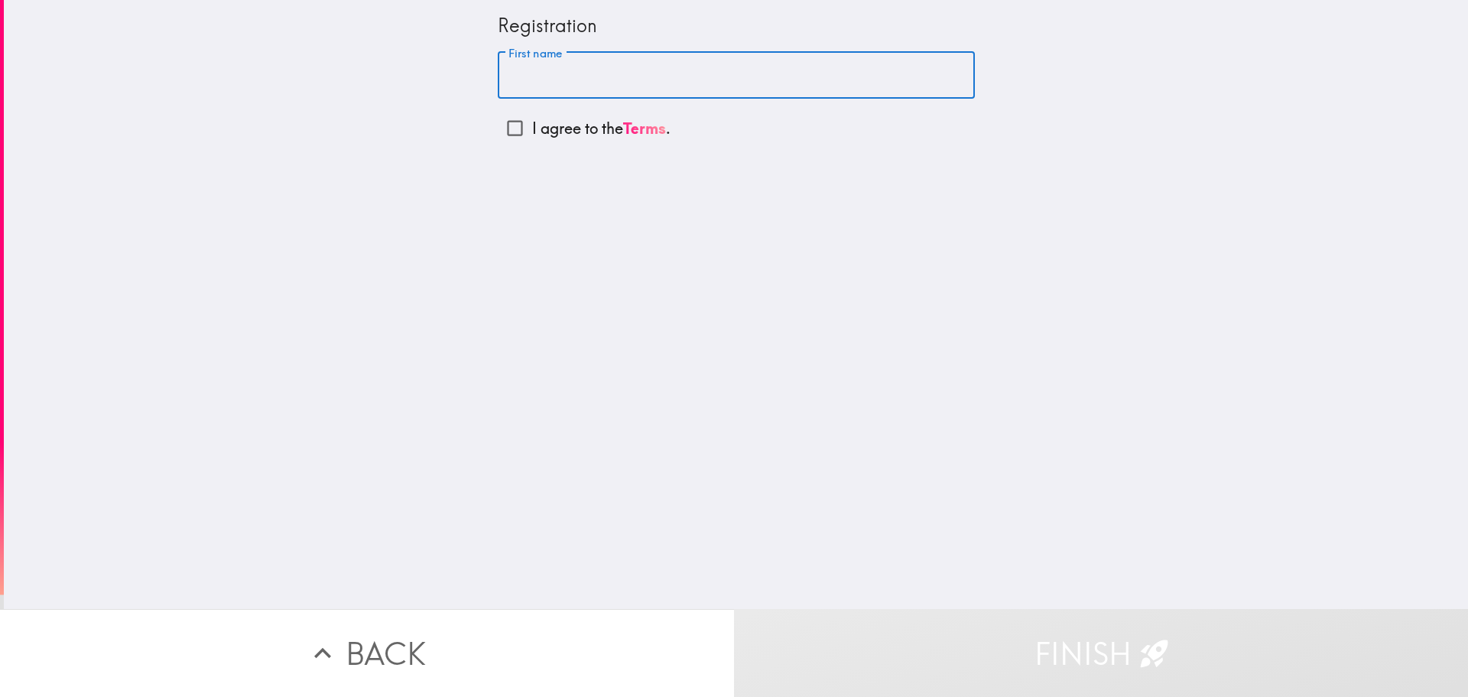
type input "[PERSON_NAME]"
click at [536, 224] on div "Registration First name [PERSON_NAME] First name I agree to the Terms ." at bounding box center [736, 304] width 1464 height 609
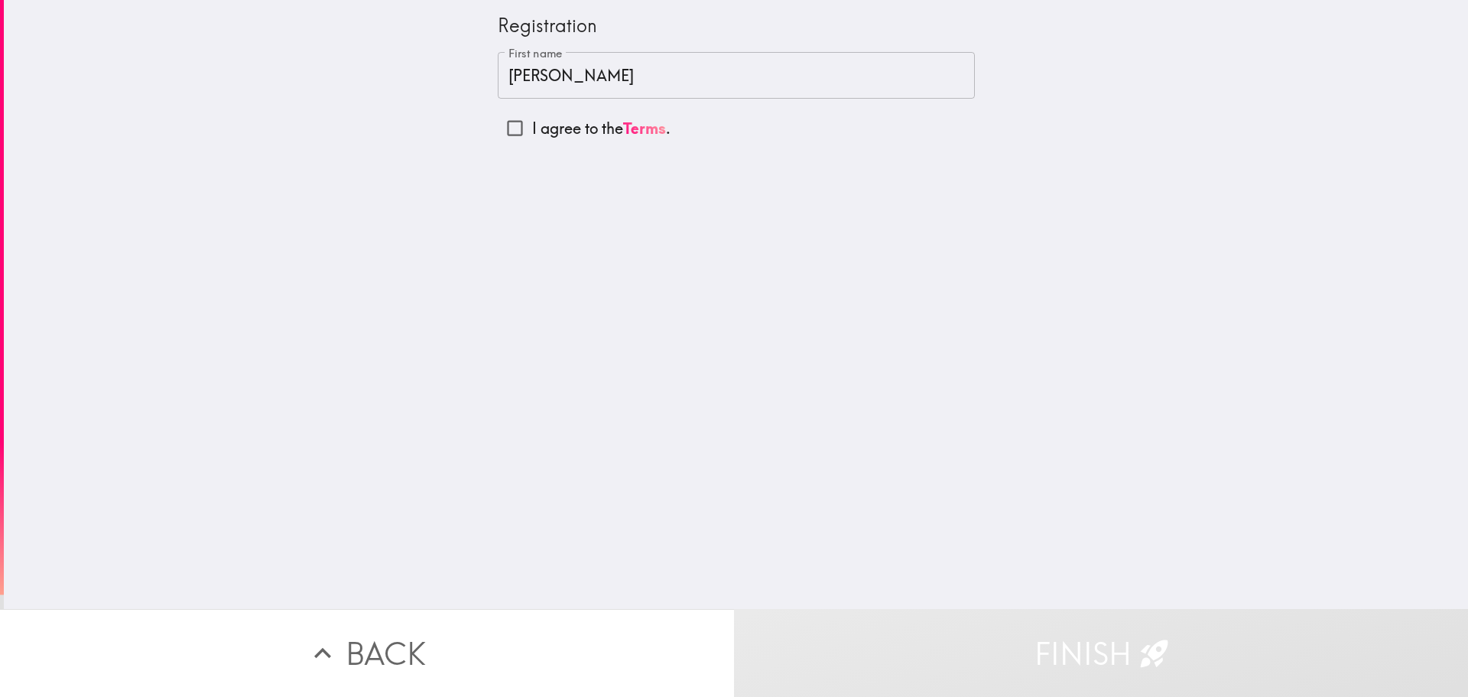
click at [512, 131] on input "I agree to the Terms ." at bounding box center [515, 128] width 34 height 34
checkbox input "true"
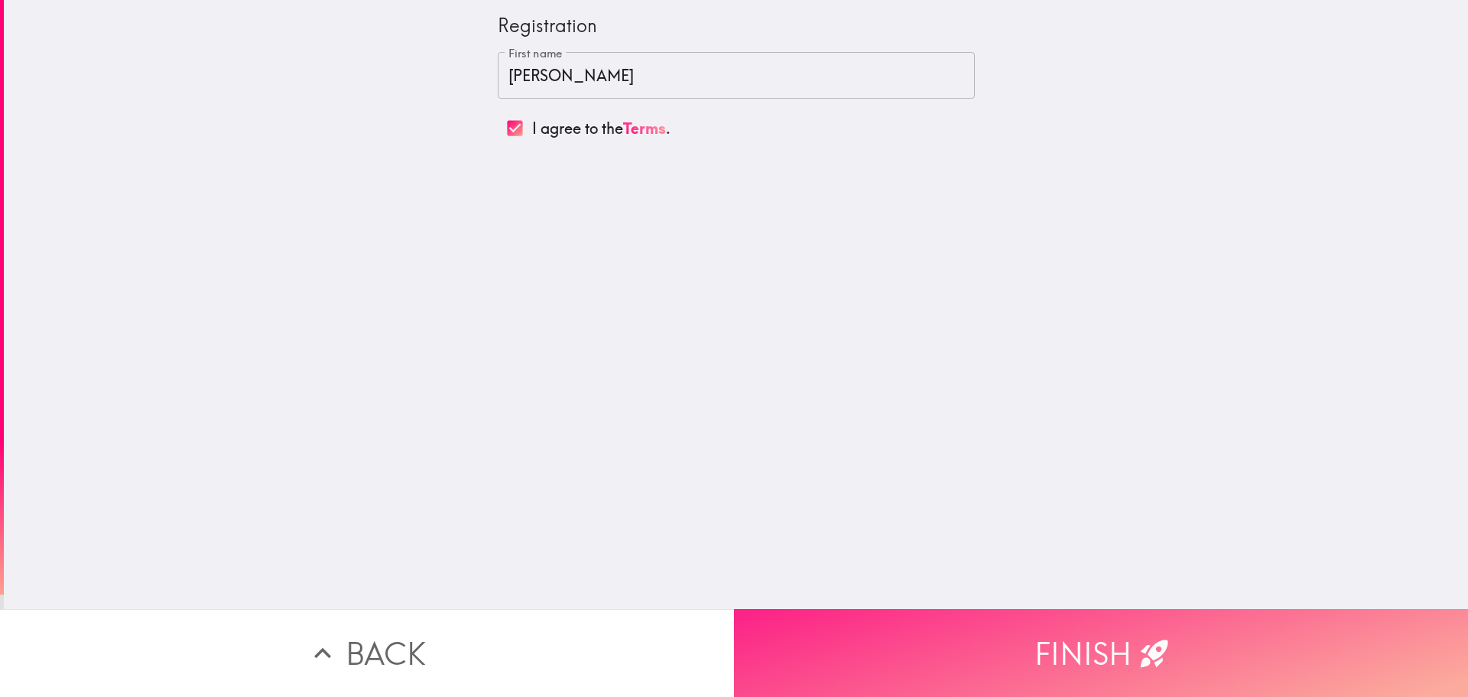
click at [970, 609] on button "Finish" at bounding box center [1101, 653] width 734 height 88
